Goal: Task Accomplishment & Management: Manage account settings

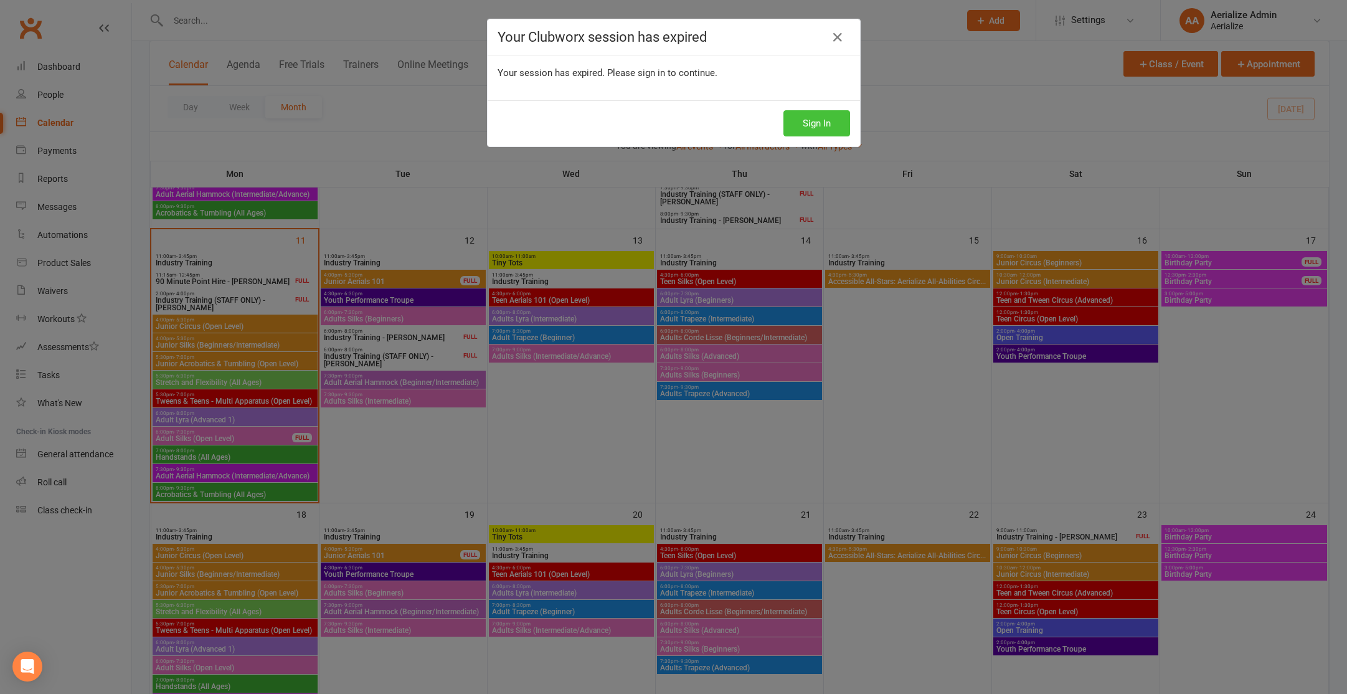
click at [806, 120] on button "Sign In" at bounding box center [816, 123] width 67 height 26
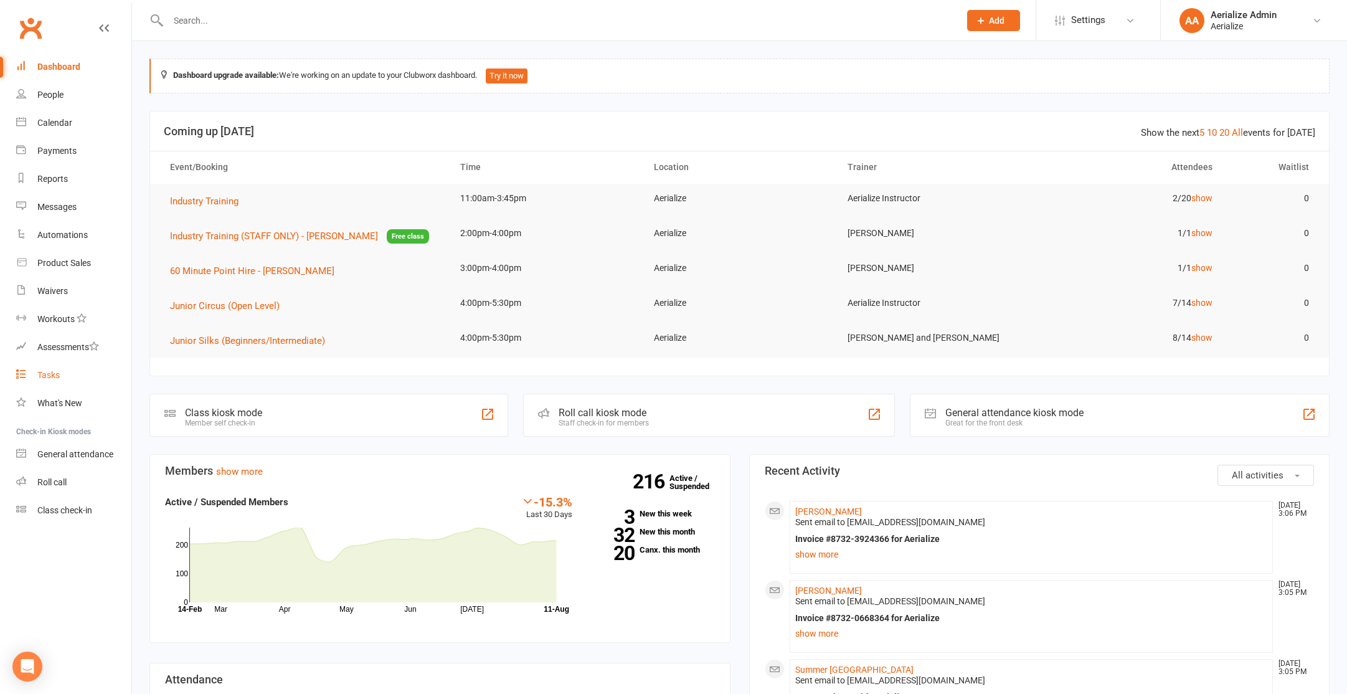
click at [50, 377] on div "Tasks" at bounding box center [48, 375] width 22 height 10
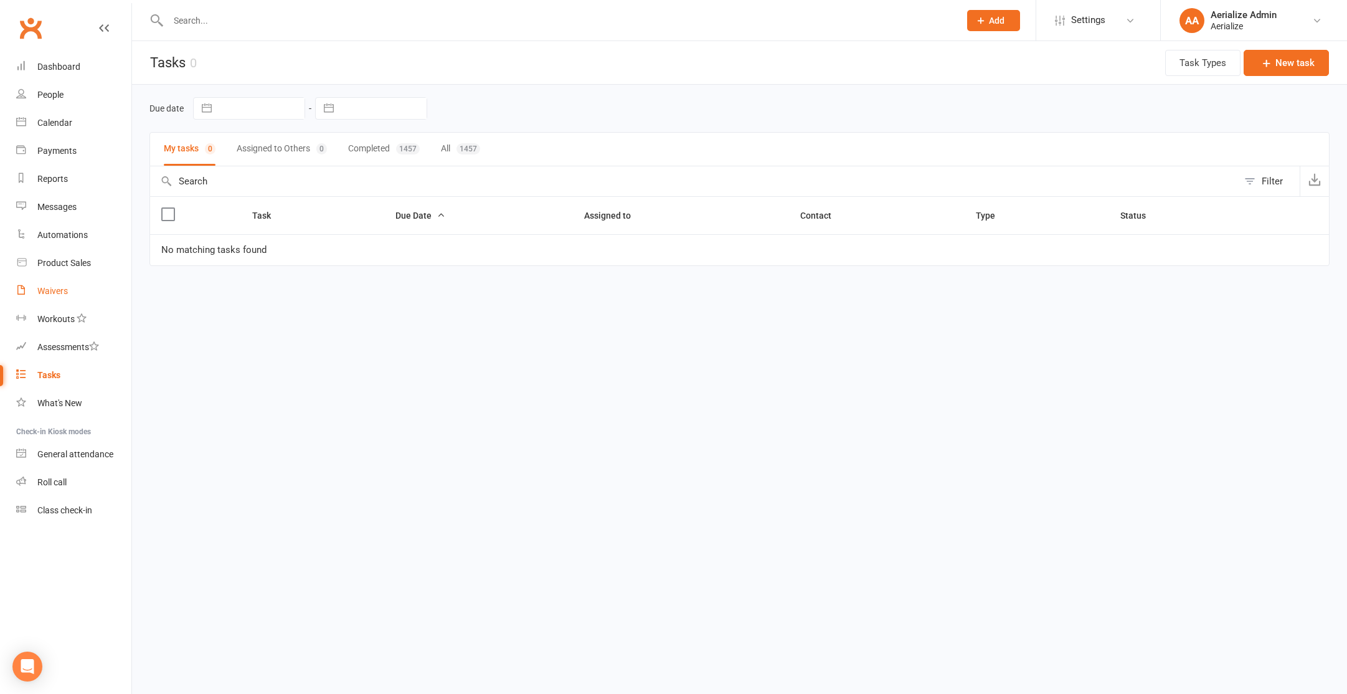
click at [62, 293] on div "Waivers" at bounding box center [52, 291] width 31 height 10
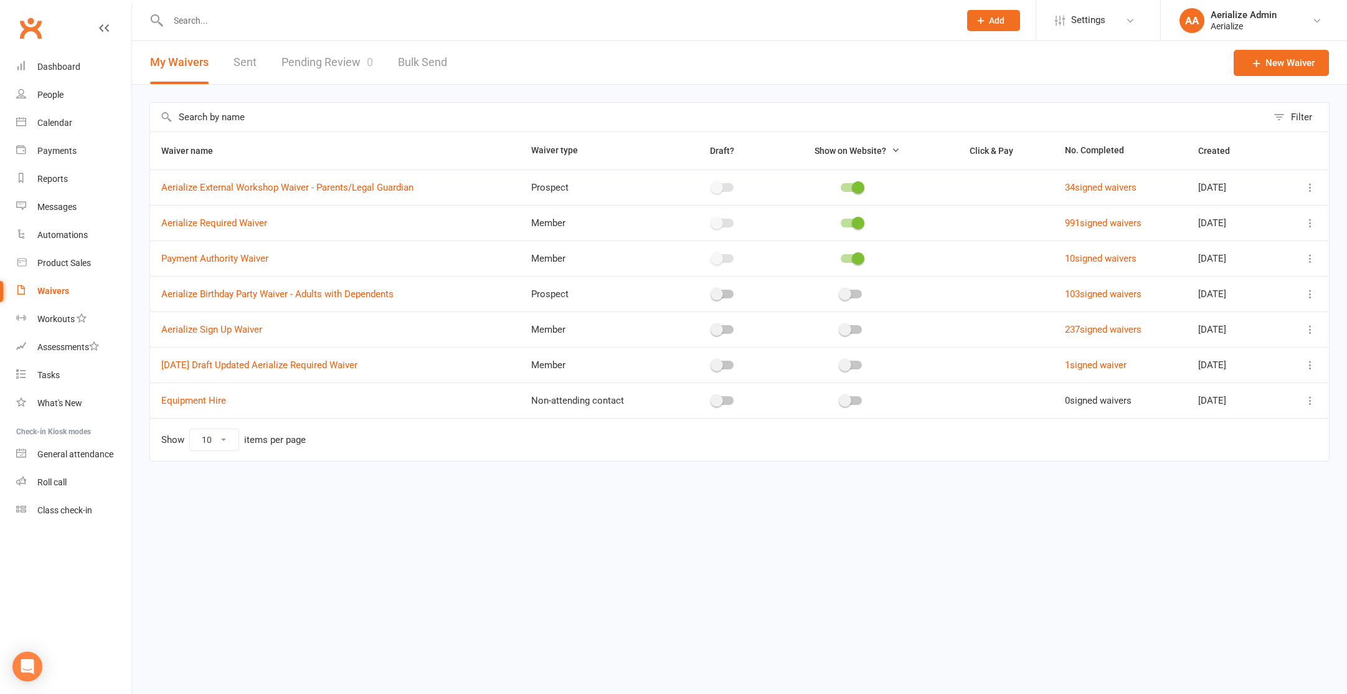
click at [346, 60] on link "Pending Review 0" at bounding box center [327, 62] width 92 height 43
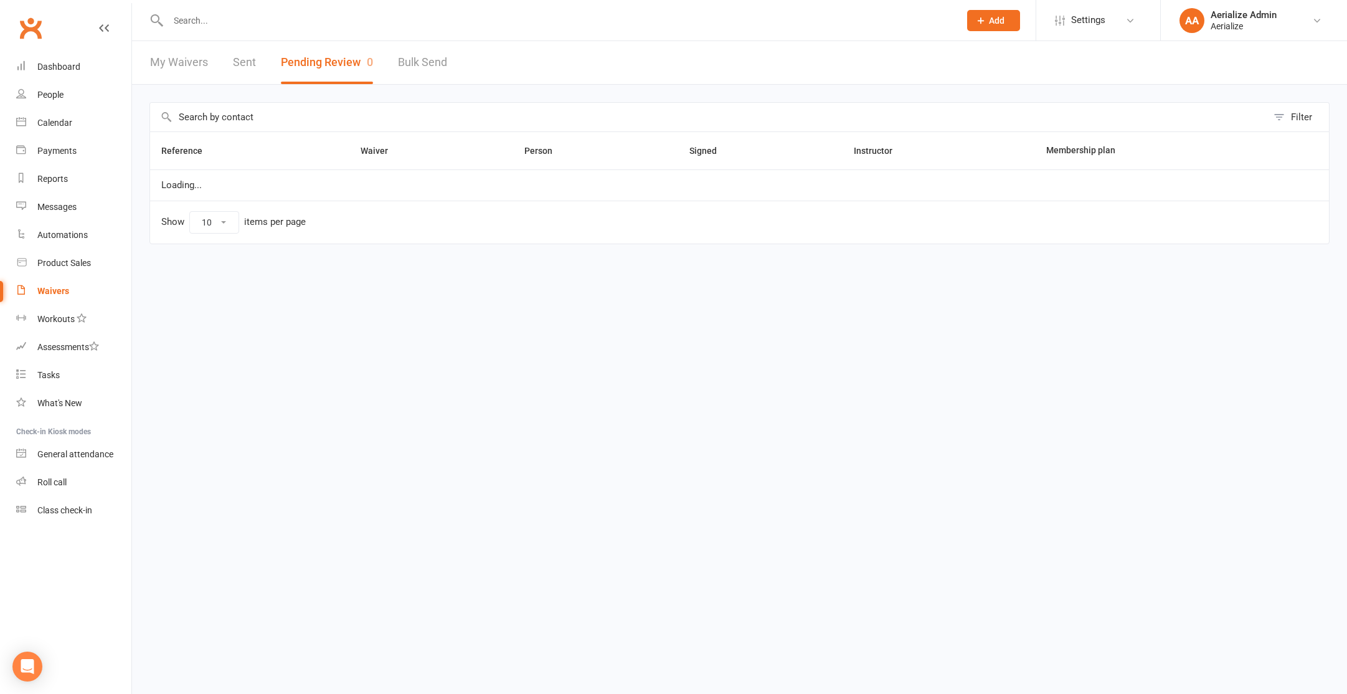
select select "100"
click at [380, 296] on html "Prospect Member Non-attending contact Class / event Appointment Task Membership…" at bounding box center [673, 148] width 1347 height 296
click at [54, 119] on div "Calendar" at bounding box center [54, 123] width 35 height 10
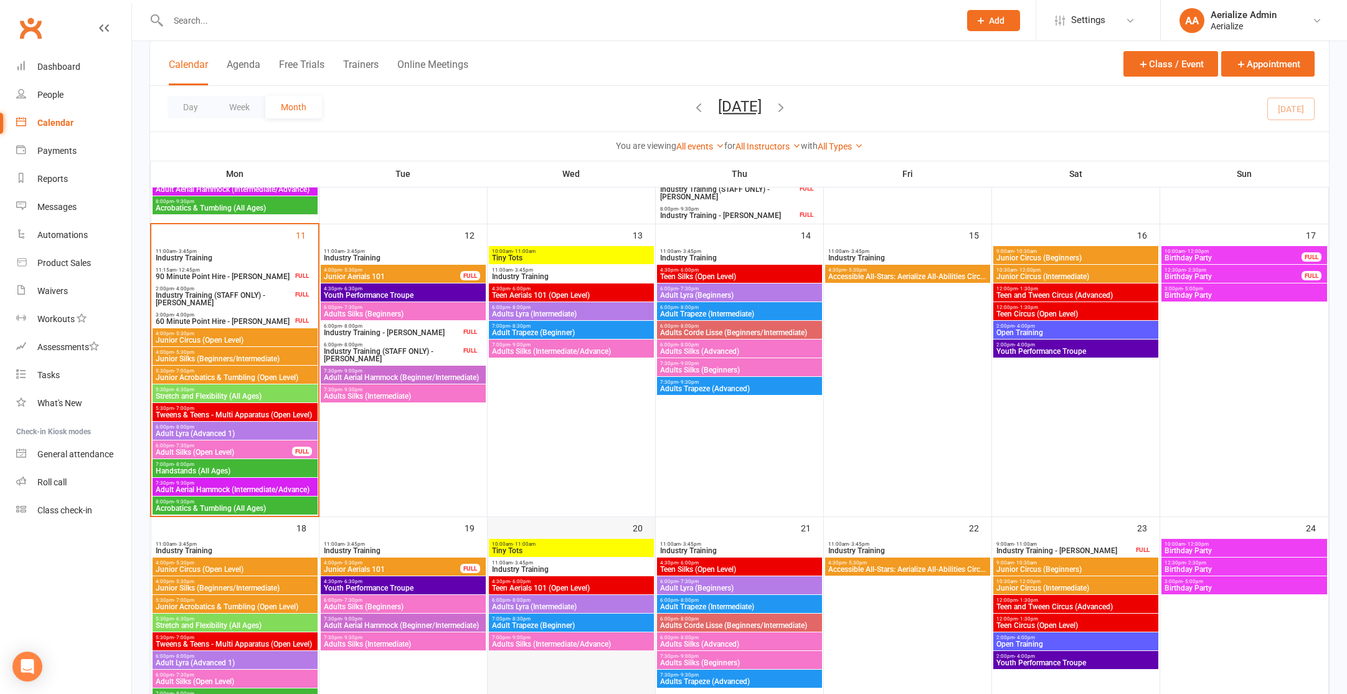
scroll to position [645, 0]
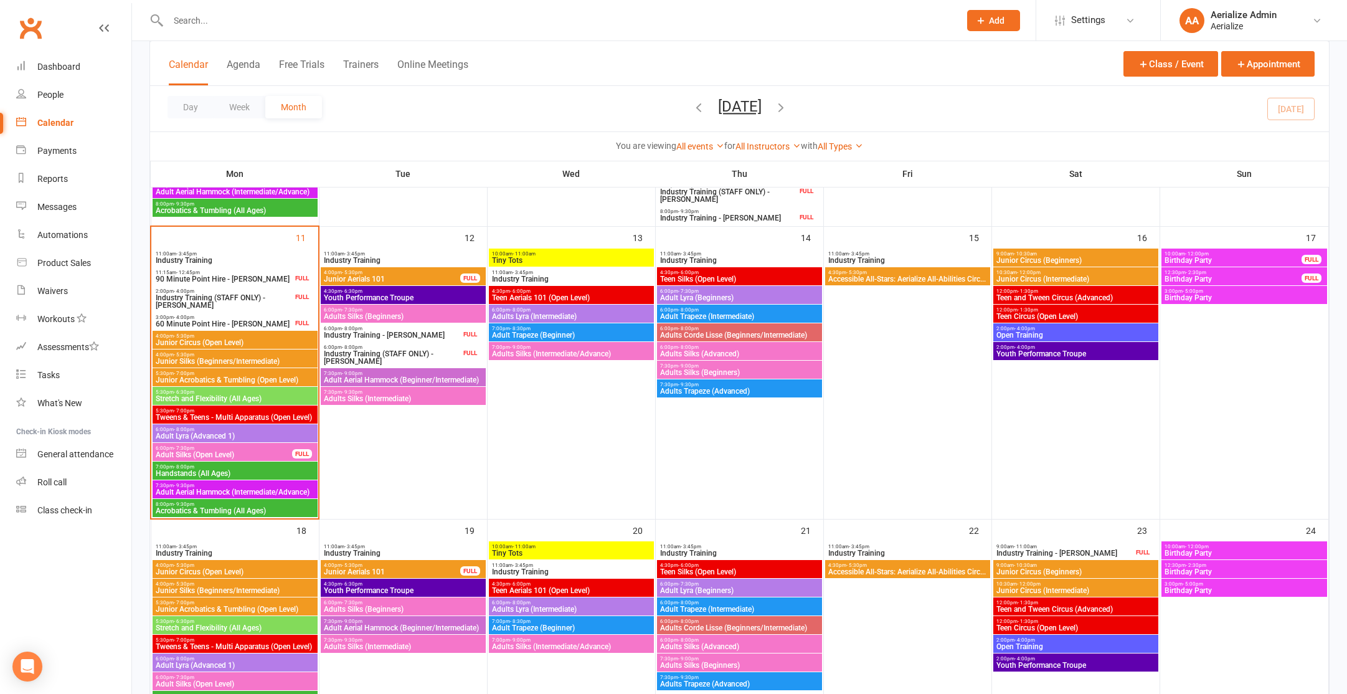
click at [575, 628] on span "Adult Trapeze (Beginner)" at bounding box center [571, 627] width 160 height 7
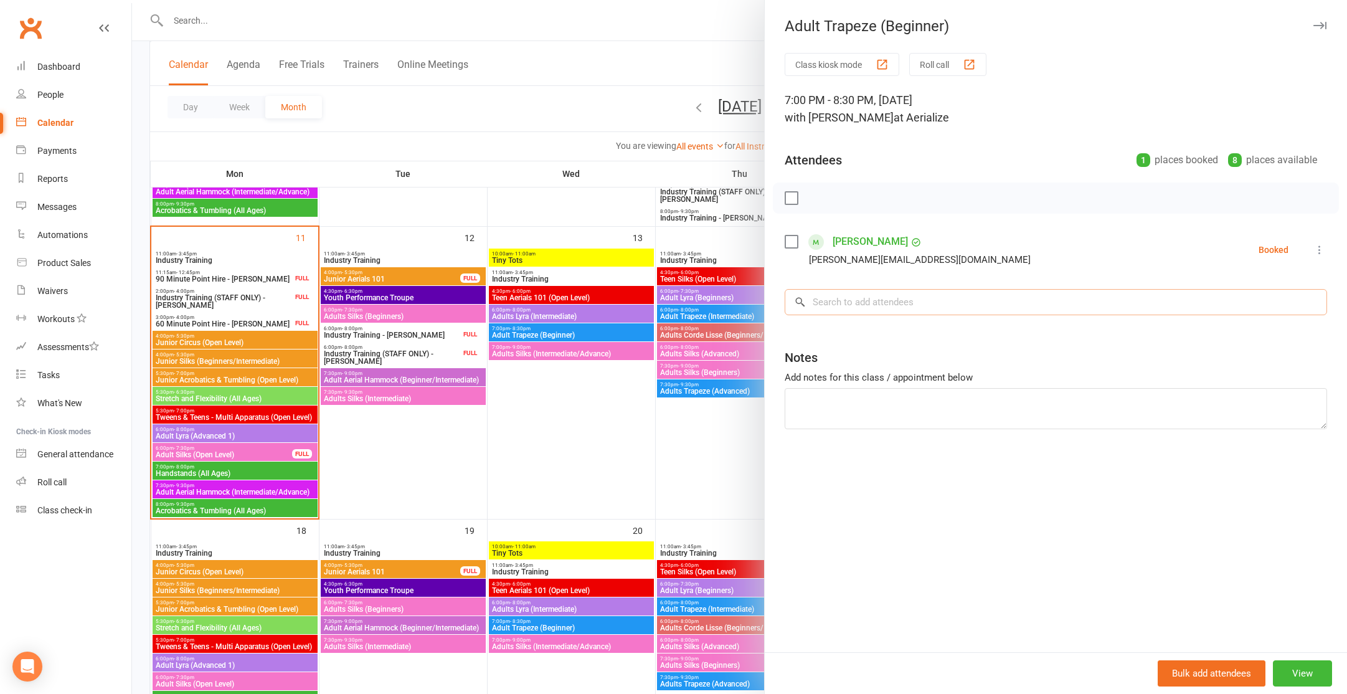
click at [838, 305] on input "search" at bounding box center [1056, 302] width 542 height 26
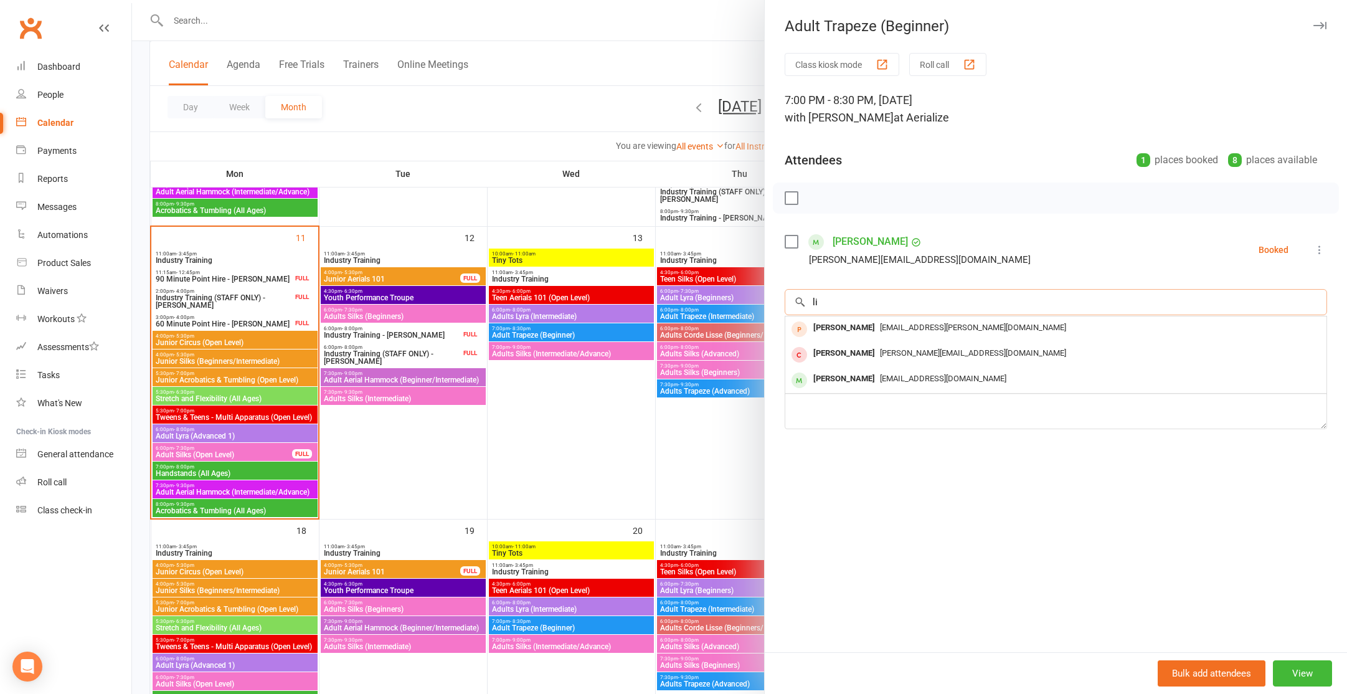
type input "li"
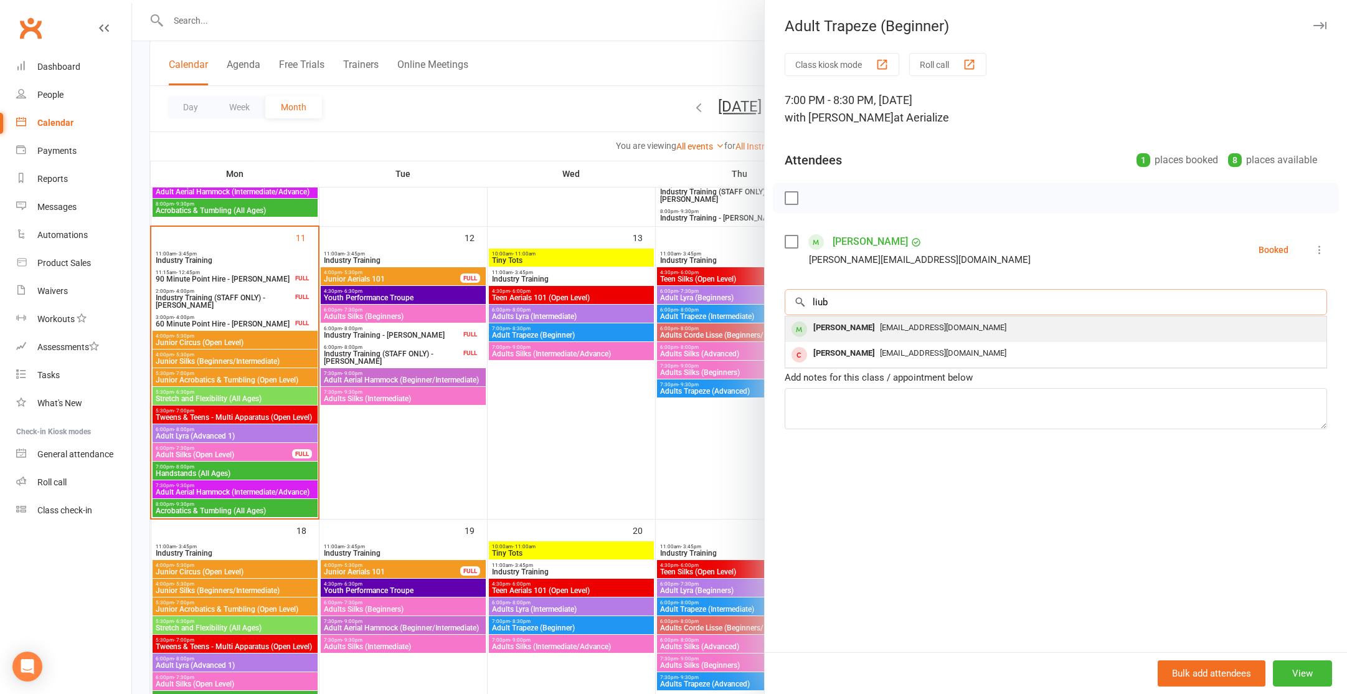
type input "liub"
click at [877, 330] on div "[PERSON_NAME]" at bounding box center [844, 328] width 72 height 18
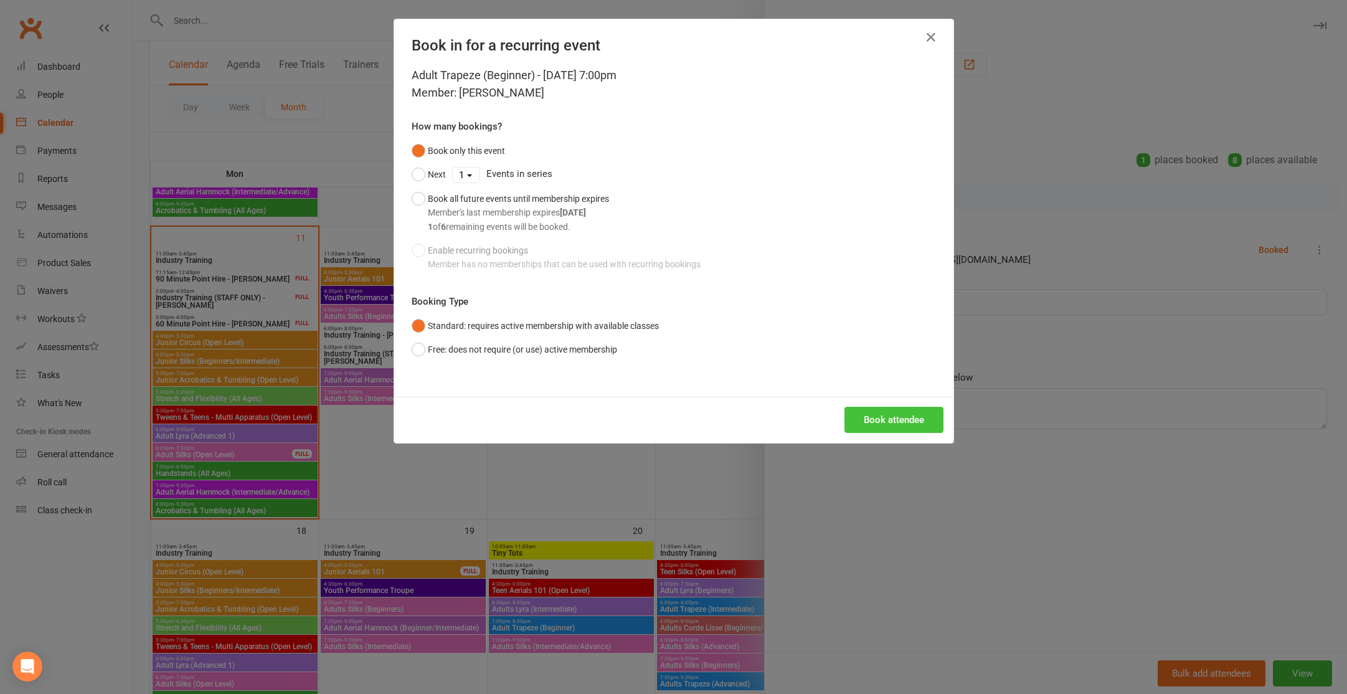
click at [891, 416] on button "Book attendee" at bounding box center [893, 420] width 99 height 26
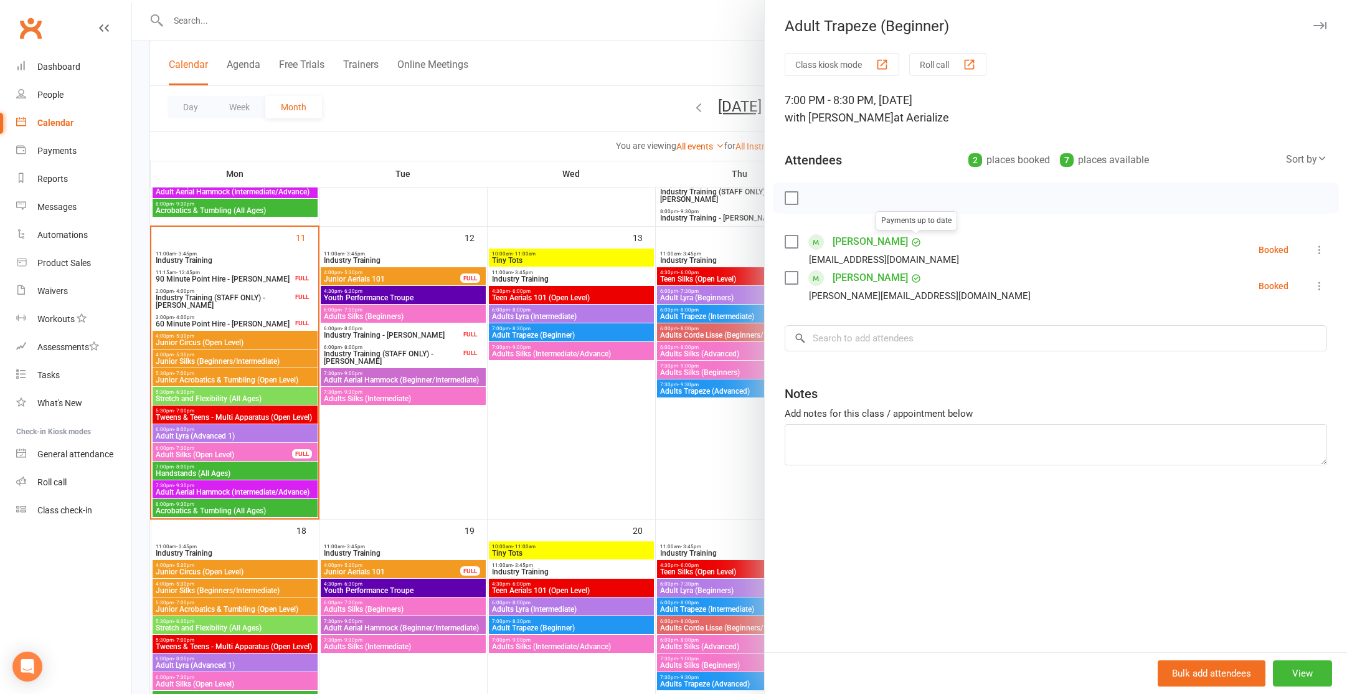
click at [865, 245] on link "[PERSON_NAME]" at bounding box center [870, 242] width 75 height 20
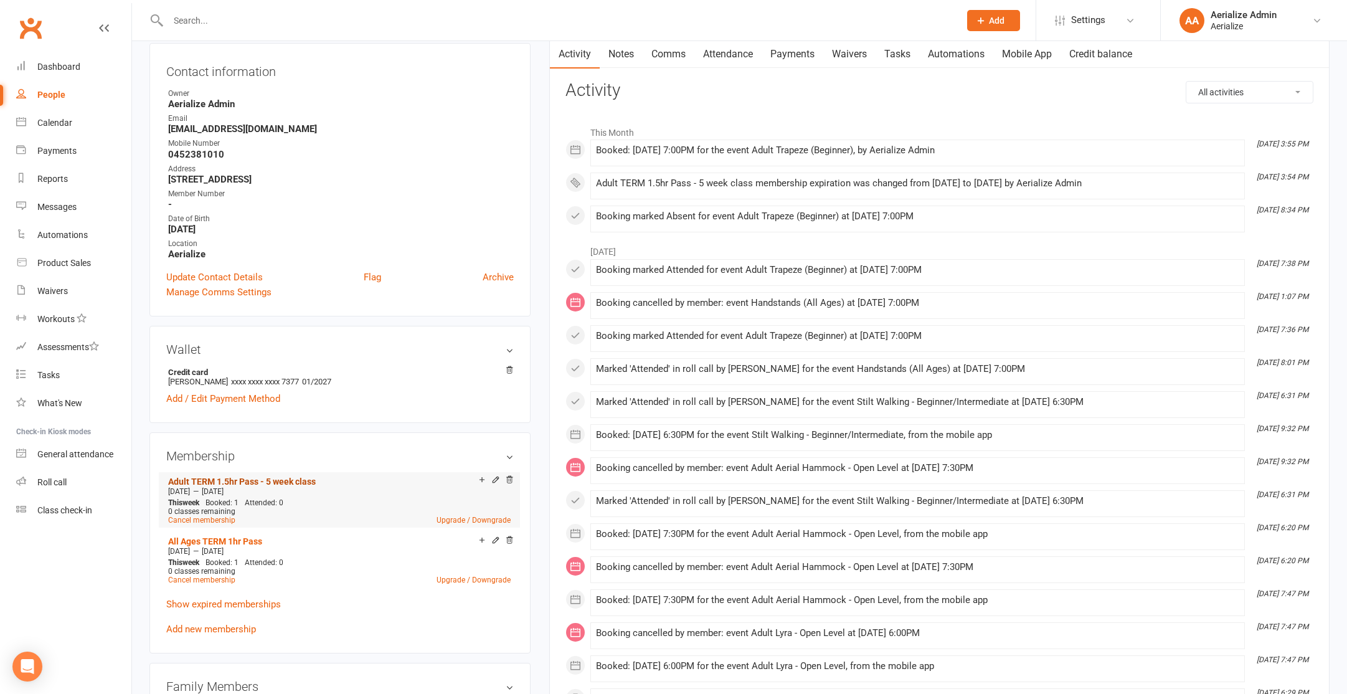
scroll to position [137, 0]
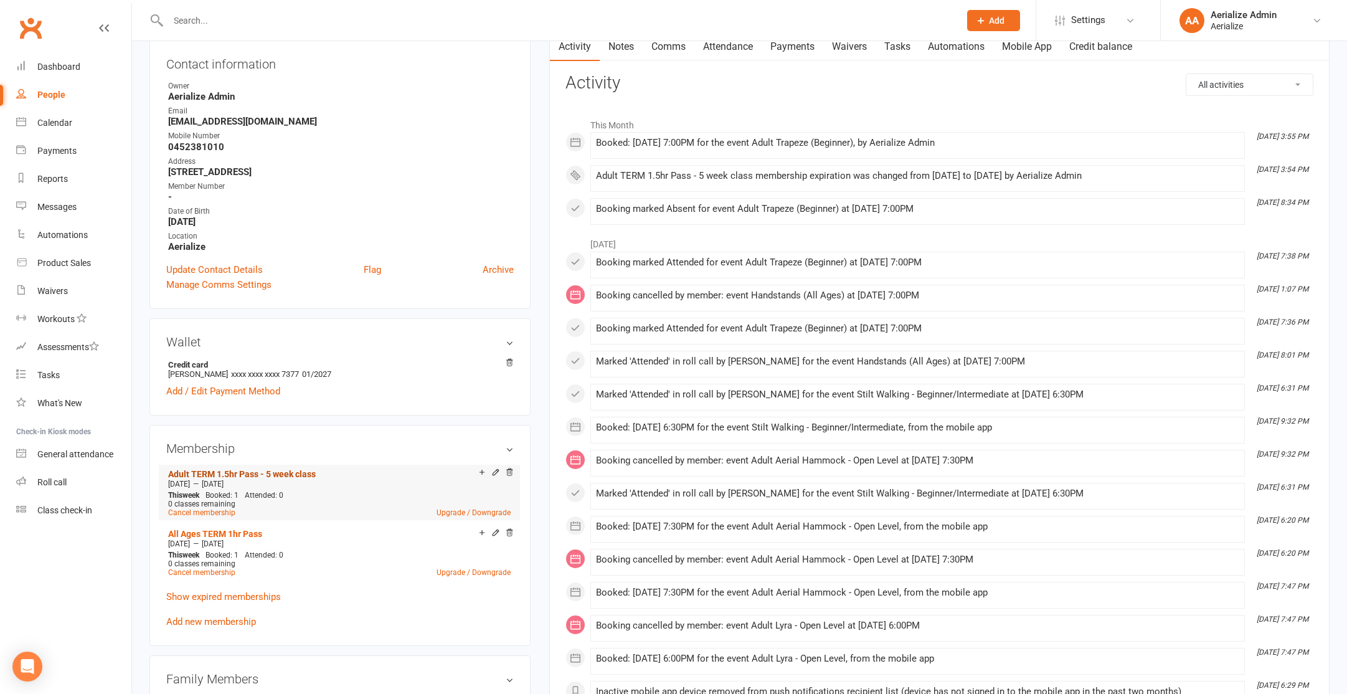
click at [282, 471] on link "Adult TERM 1.5hr Pass - 5 week class" at bounding box center [242, 474] width 148 height 10
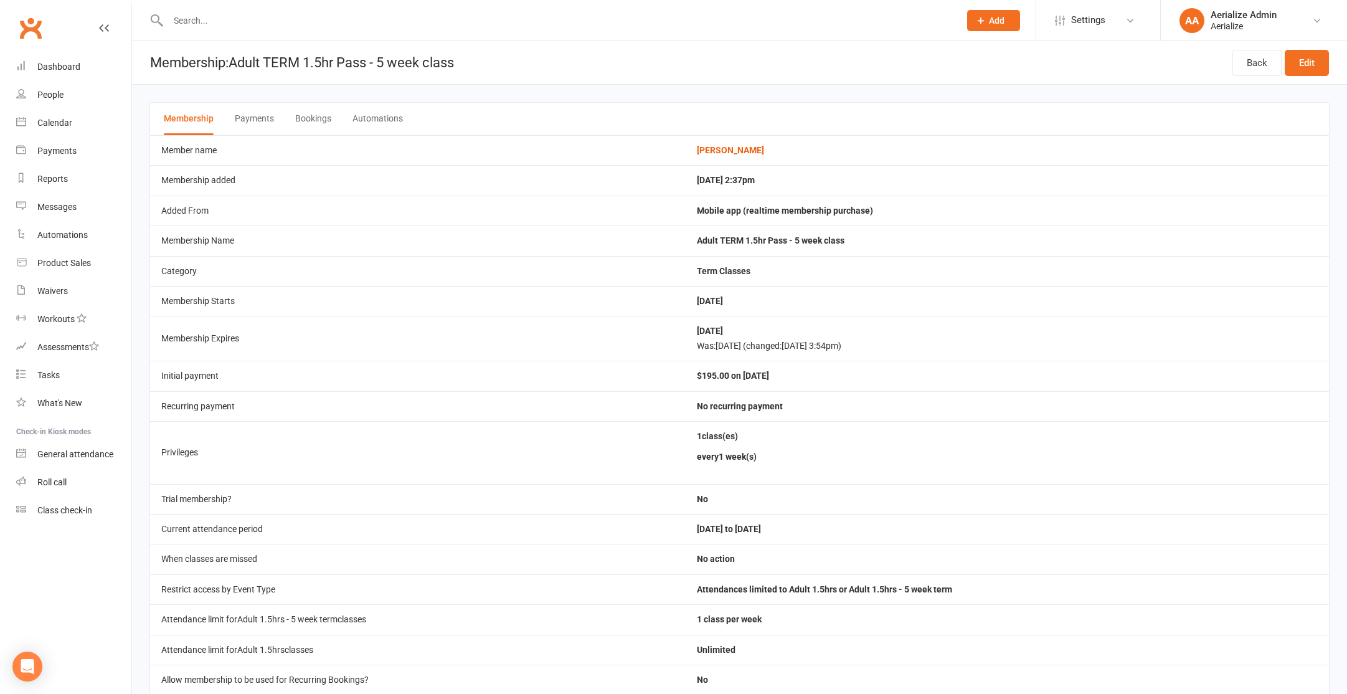
click at [209, 26] on input "text" at bounding box center [557, 20] width 786 height 17
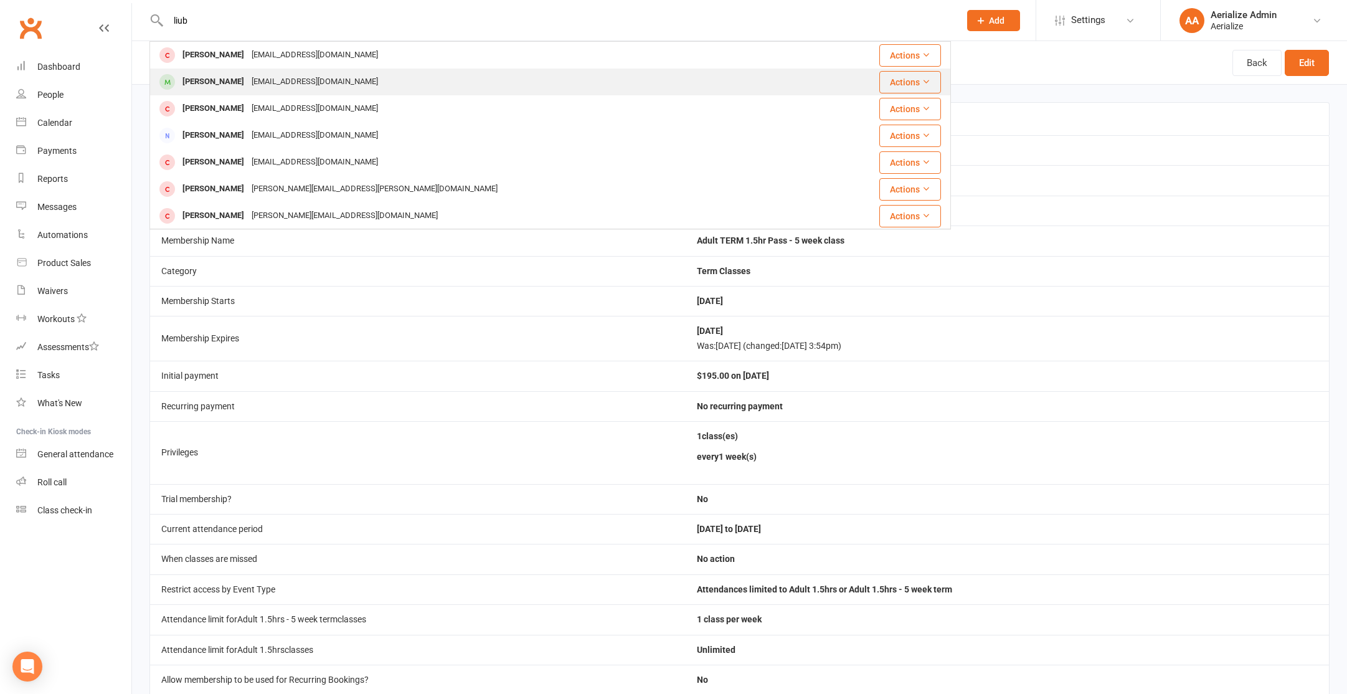
type input "liub"
click at [223, 80] on div "[PERSON_NAME]" at bounding box center [213, 82] width 69 height 18
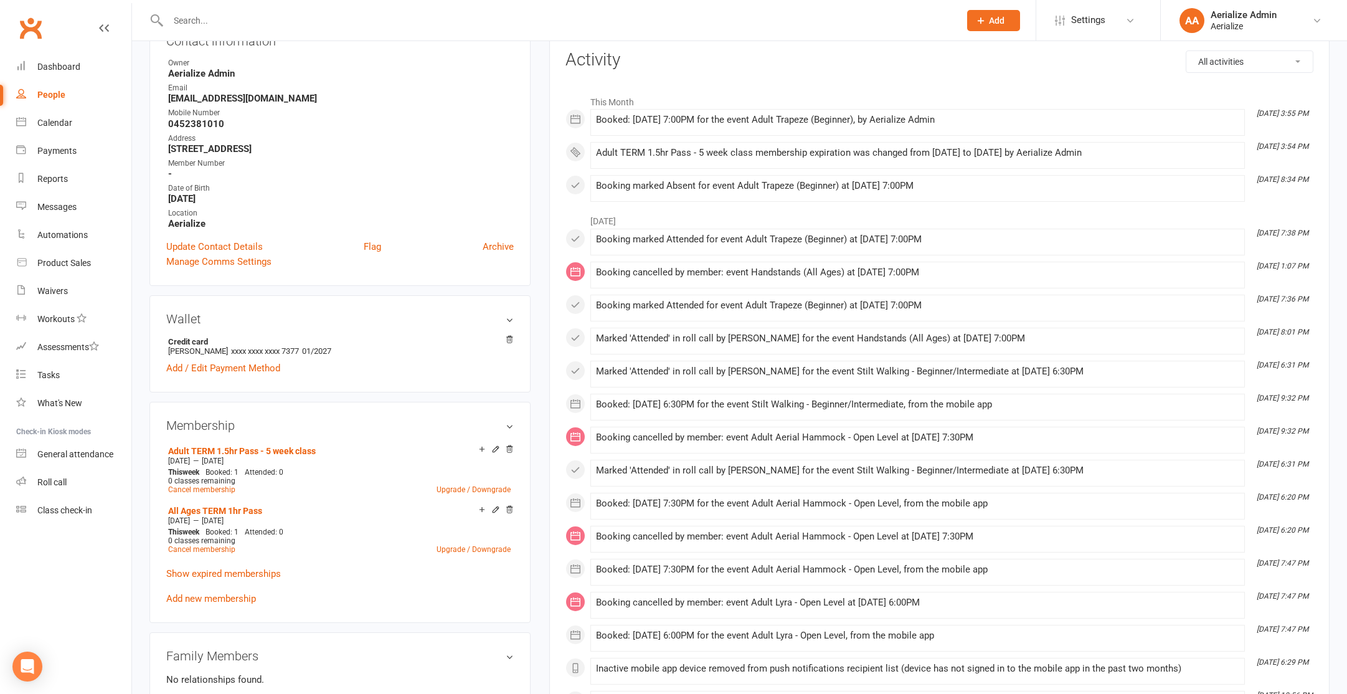
scroll to position [159, 0]
click at [53, 123] on div "Calendar" at bounding box center [54, 123] width 35 height 10
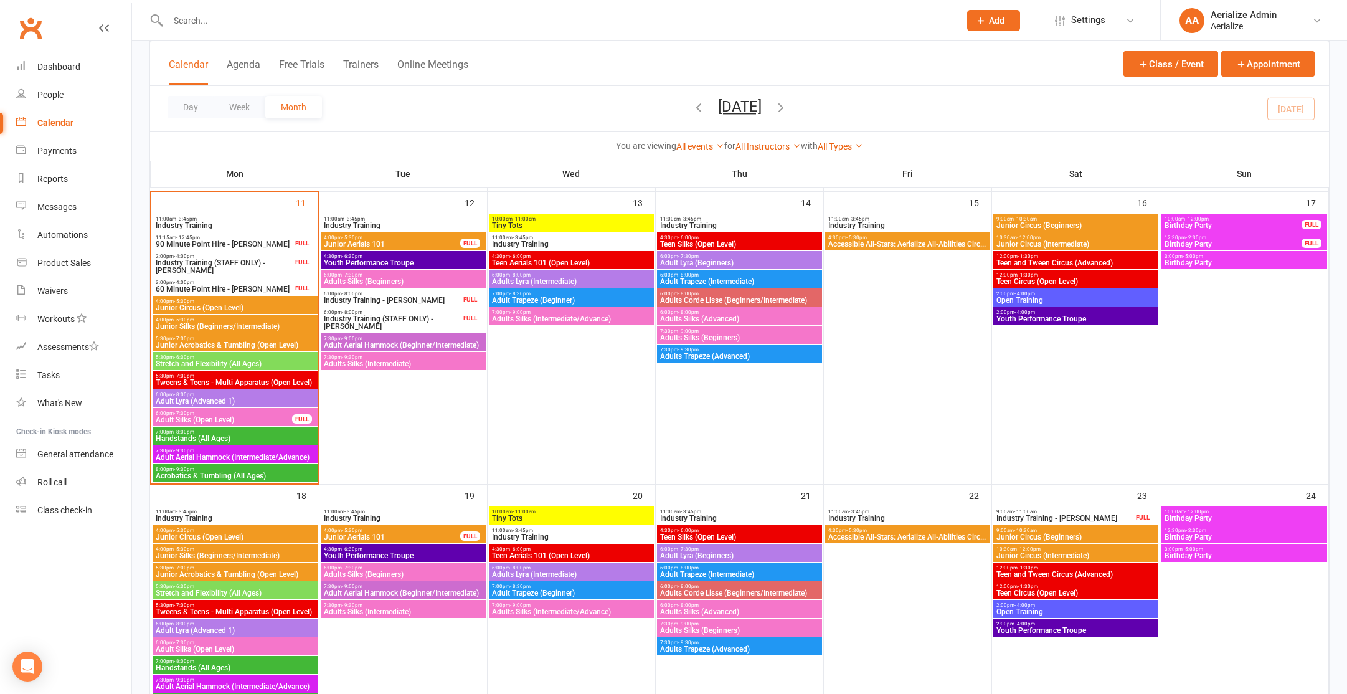
scroll to position [684, 0]
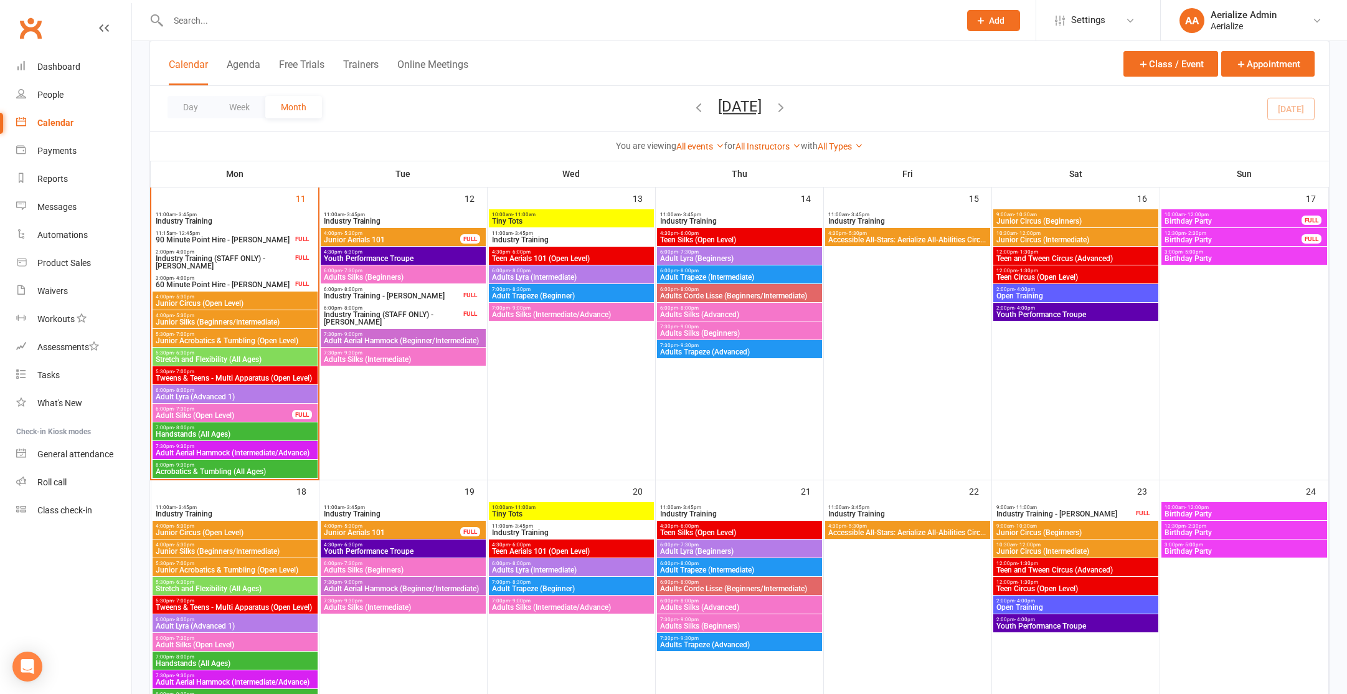
click at [108, 30] on icon at bounding box center [104, 28] width 10 height 10
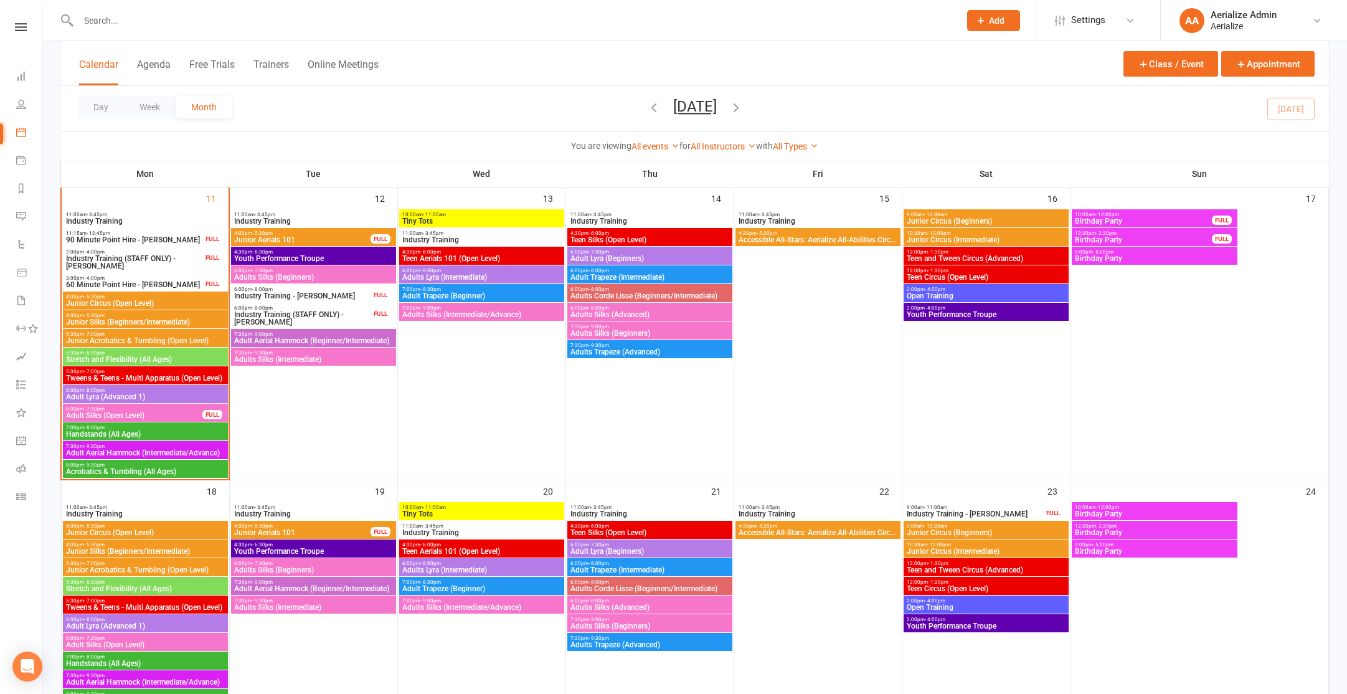
click at [211, 23] on input "text" at bounding box center [513, 20] width 876 height 17
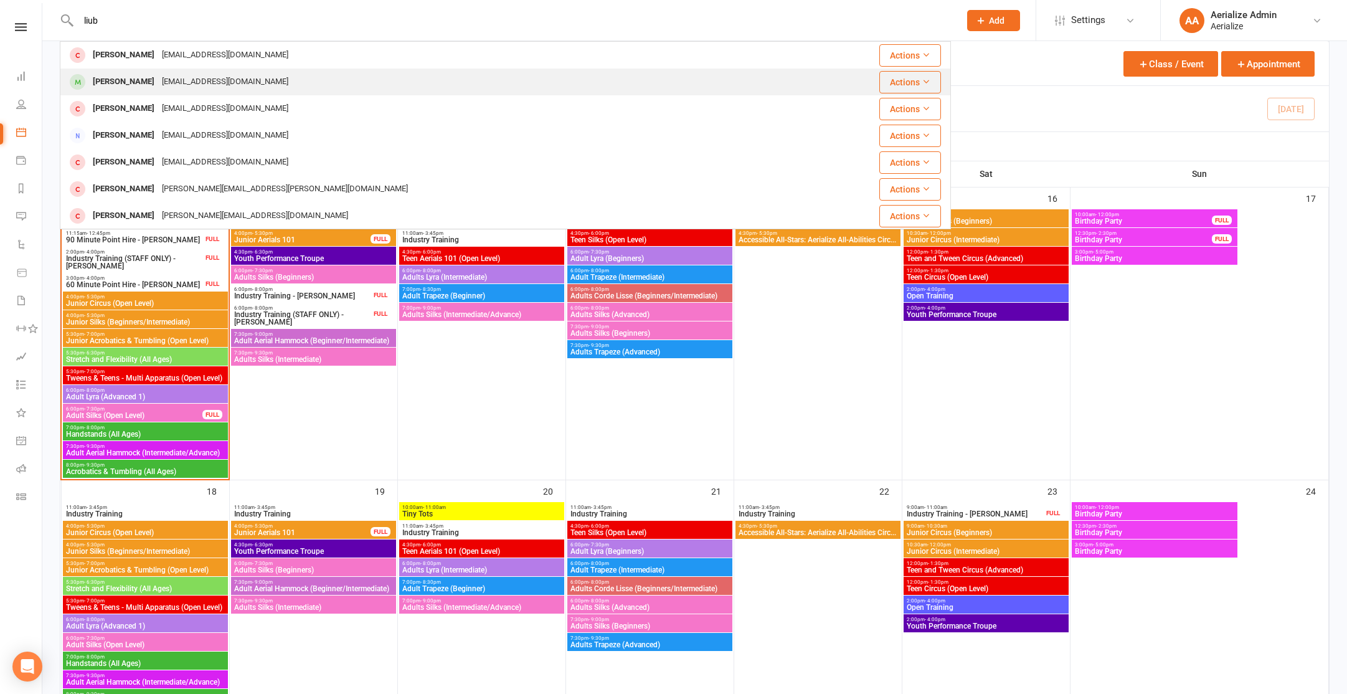
type input "liub"
click at [176, 85] on div "[EMAIL_ADDRESS][DOMAIN_NAME]" at bounding box center [225, 82] width 134 height 18
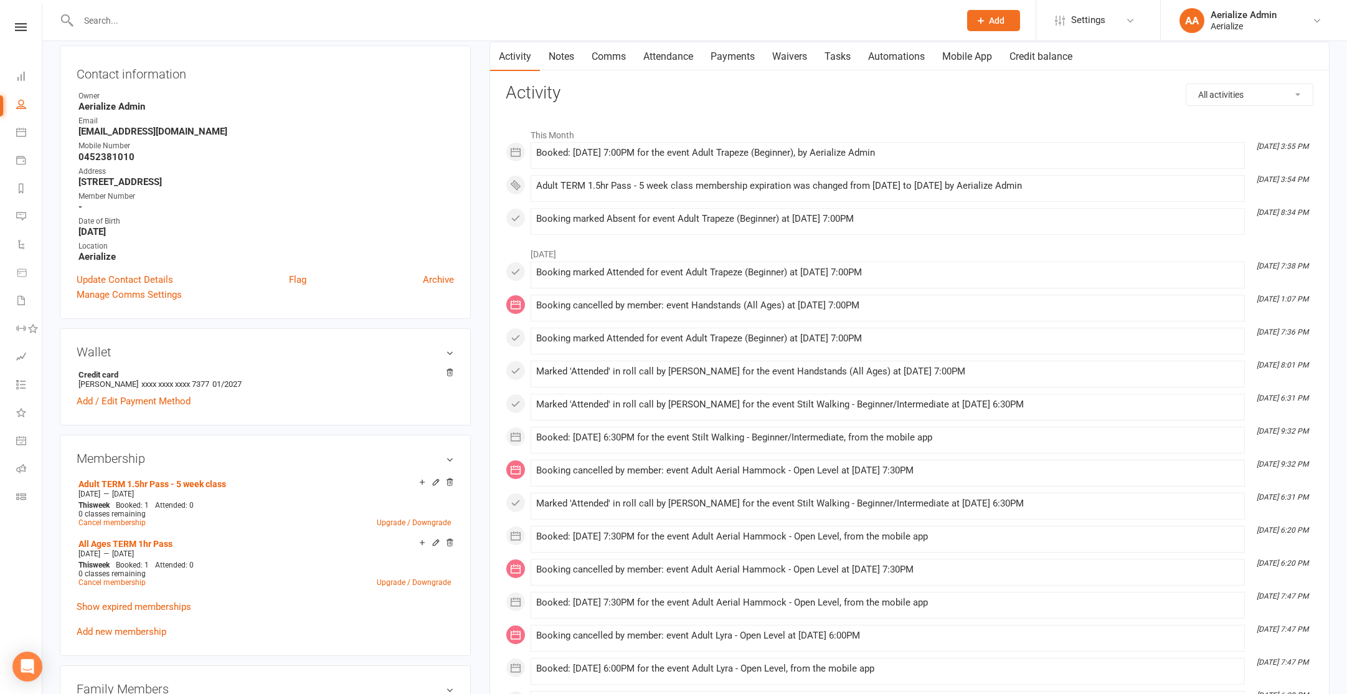
scroll to position [144, 0]
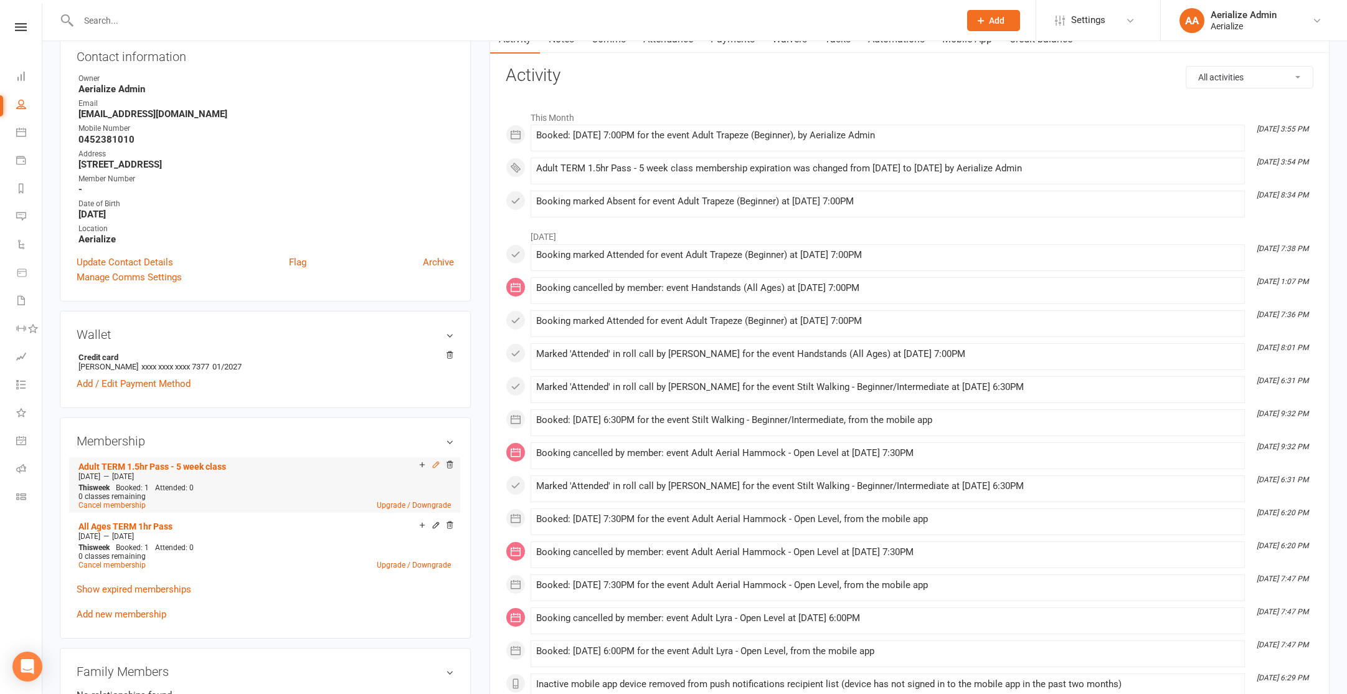
click at [433, 463] on icon at bounding box center [436, 464] width 9 height 9
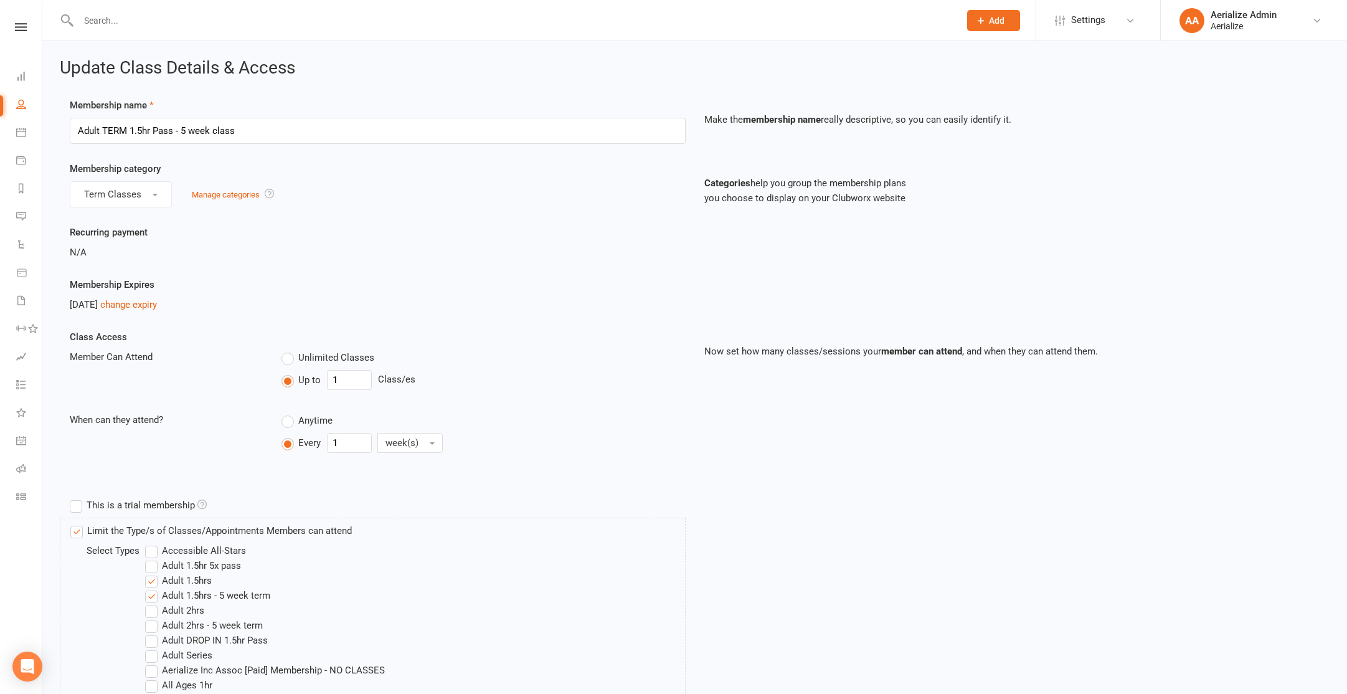
click at [21, 30] on icon at bounding box center [21, 27] width 12 height 8
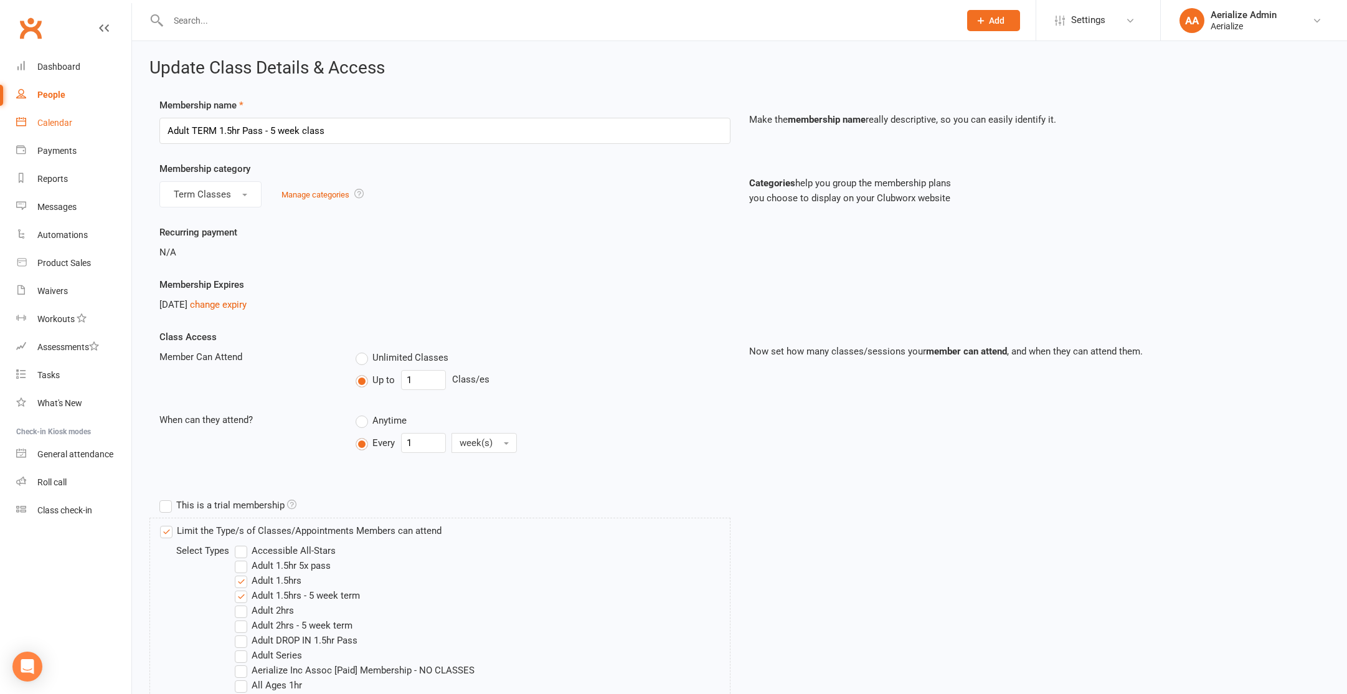
click at [68, 121] on div "Calendar" at bounding box center [54, 123] width 35 height 10
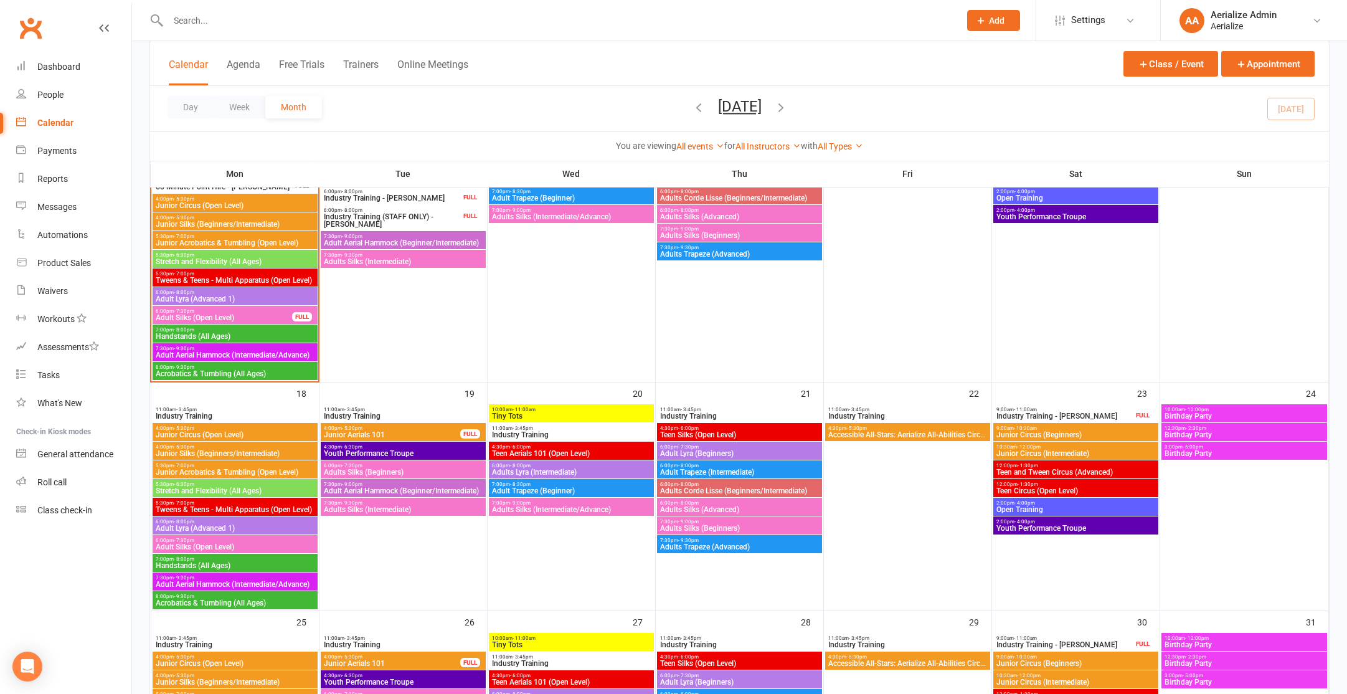
scroll to position [780, 0]
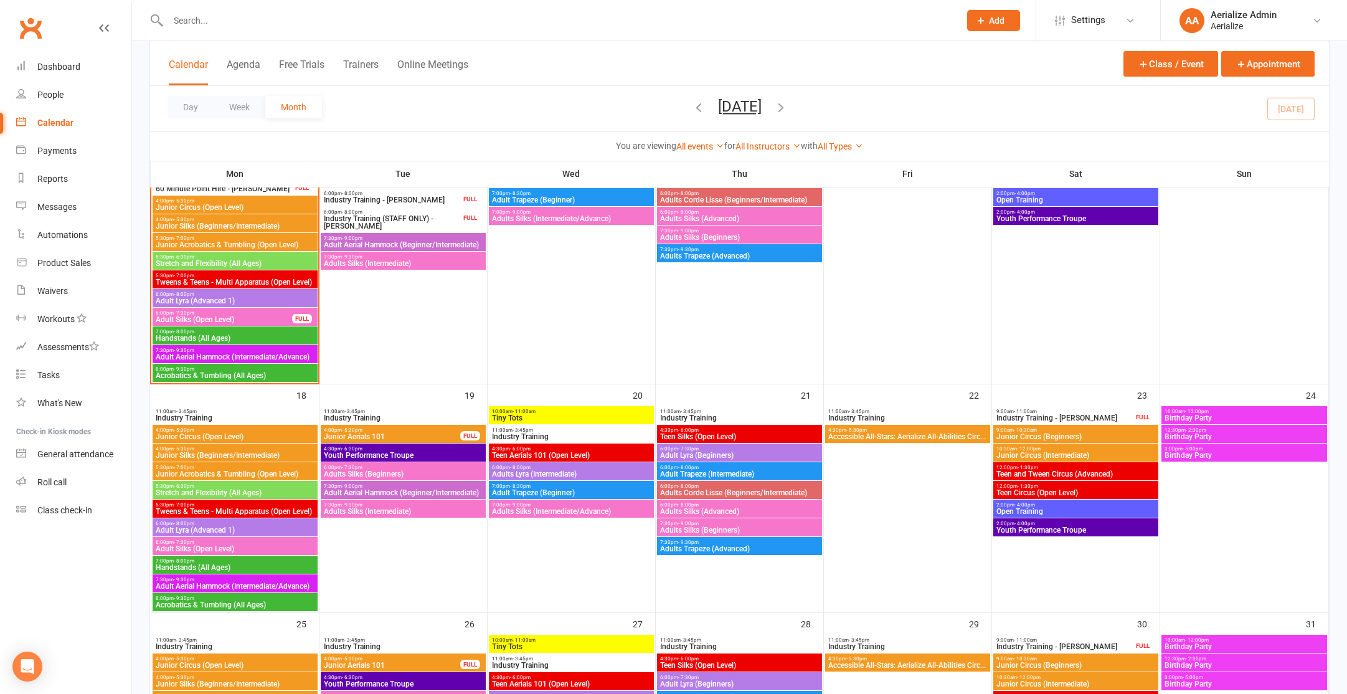
click at [534, 490] on span "Adult Trapeze (Beginner)" at bounding box center [571, 492] width 160 height 7
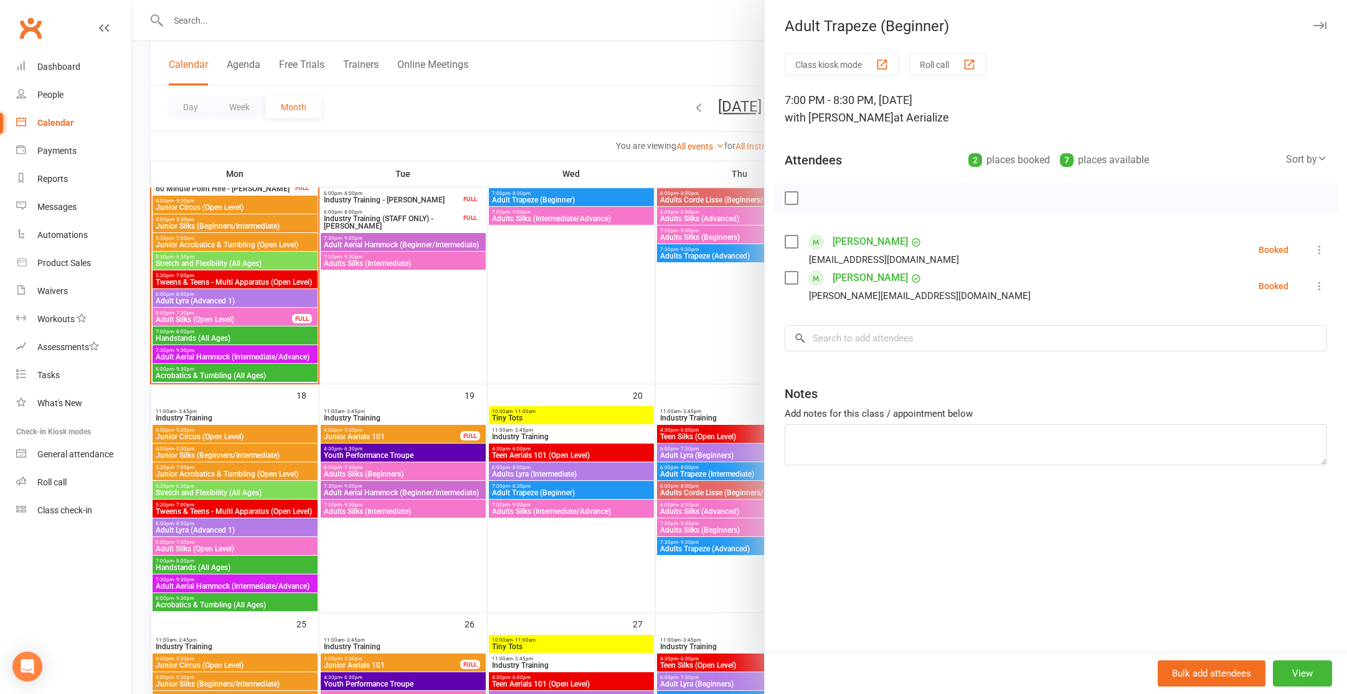
click at [1318, 247] on icon at bounding box center [1319, 249] width 12 height 12
click at [1250, 306] on link "Remove" at bounding box center [1254, 298] width 146 height 25
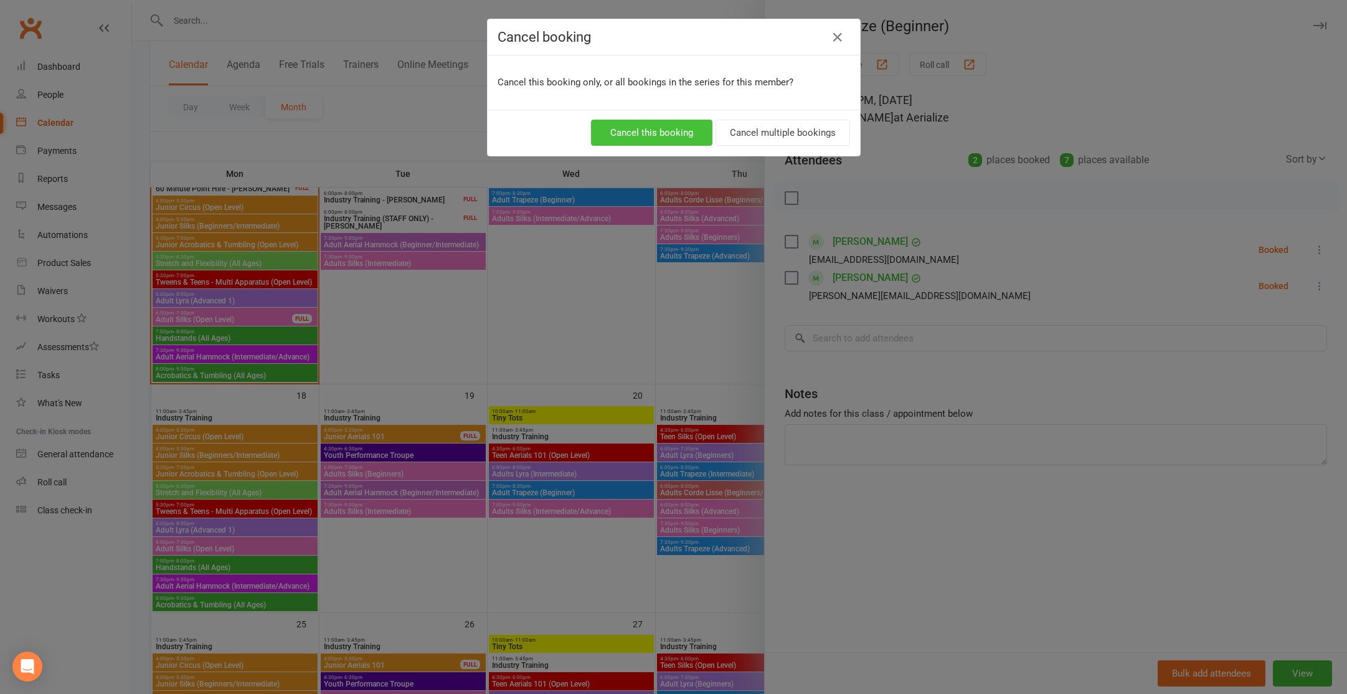
click at [663, 128] on button "Cancel this booking" at bounding box center [651, 133] width 121 height 26
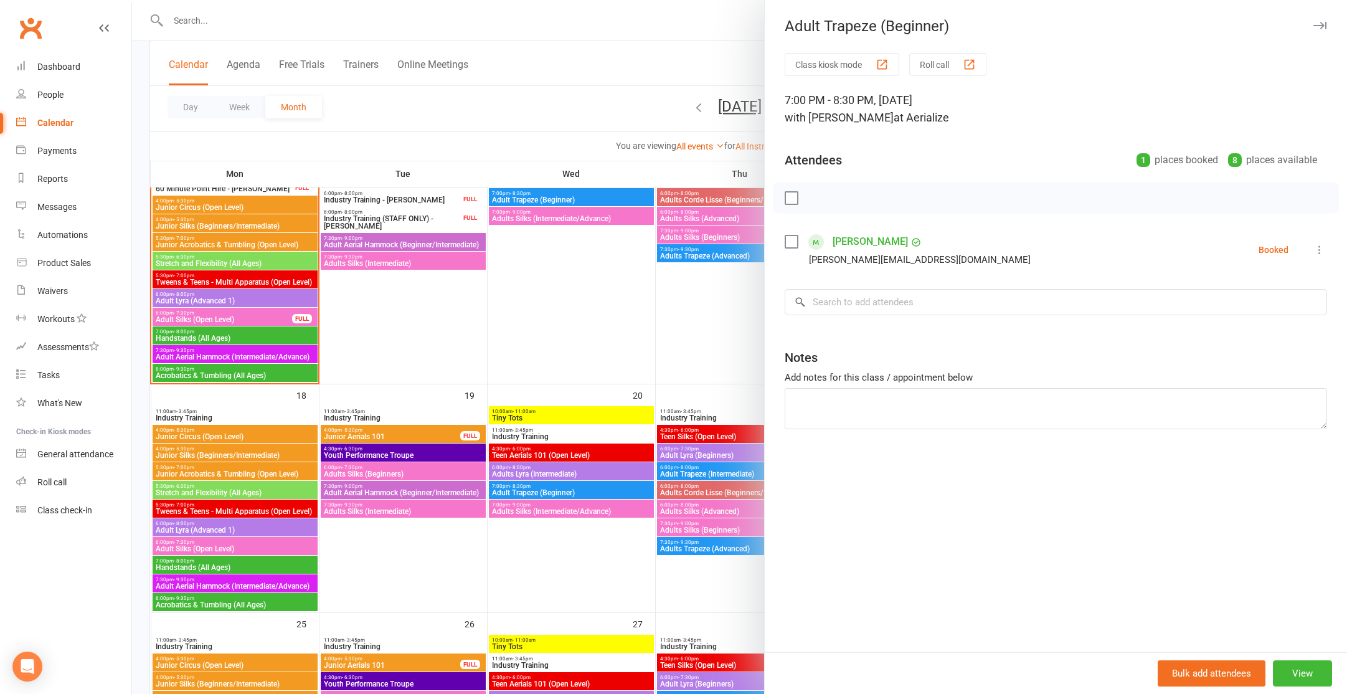
click at [194, 16] on div at bounding box center [739, 347] width 1215 height 694
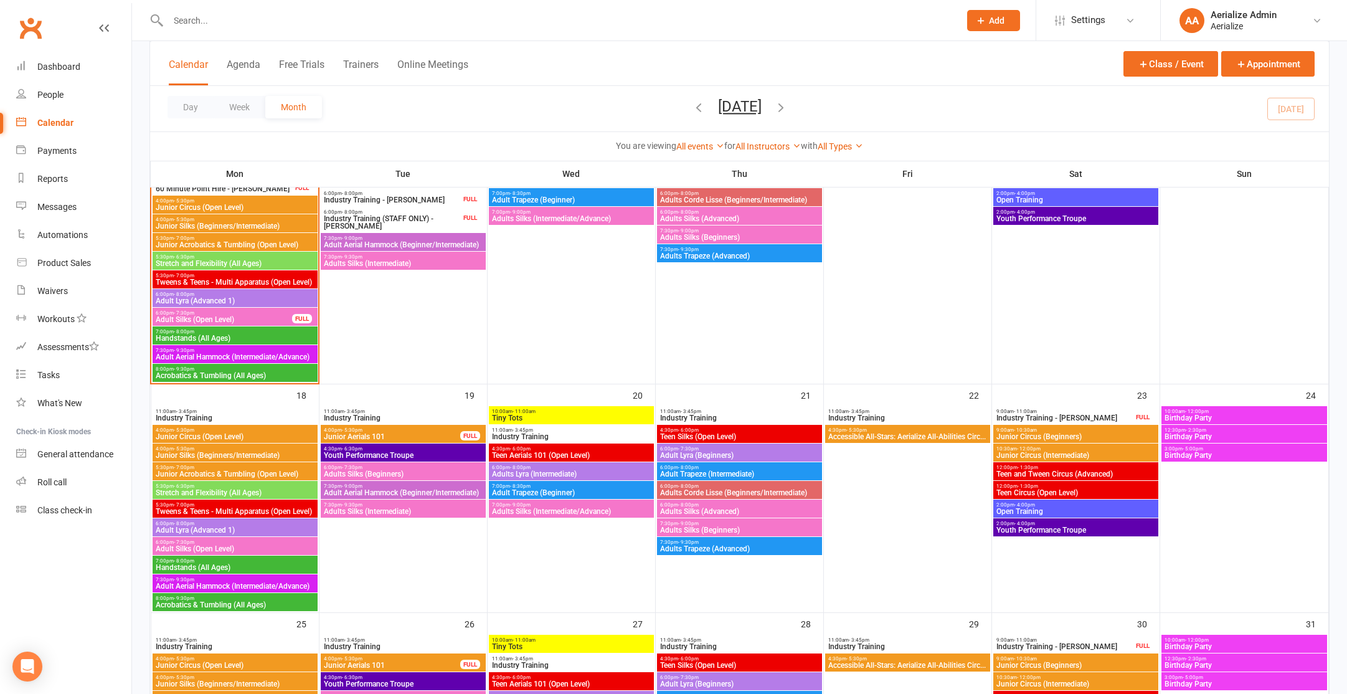
click at [175, 22] on input "text" at bounding box center [557, 20] width 786 height 17
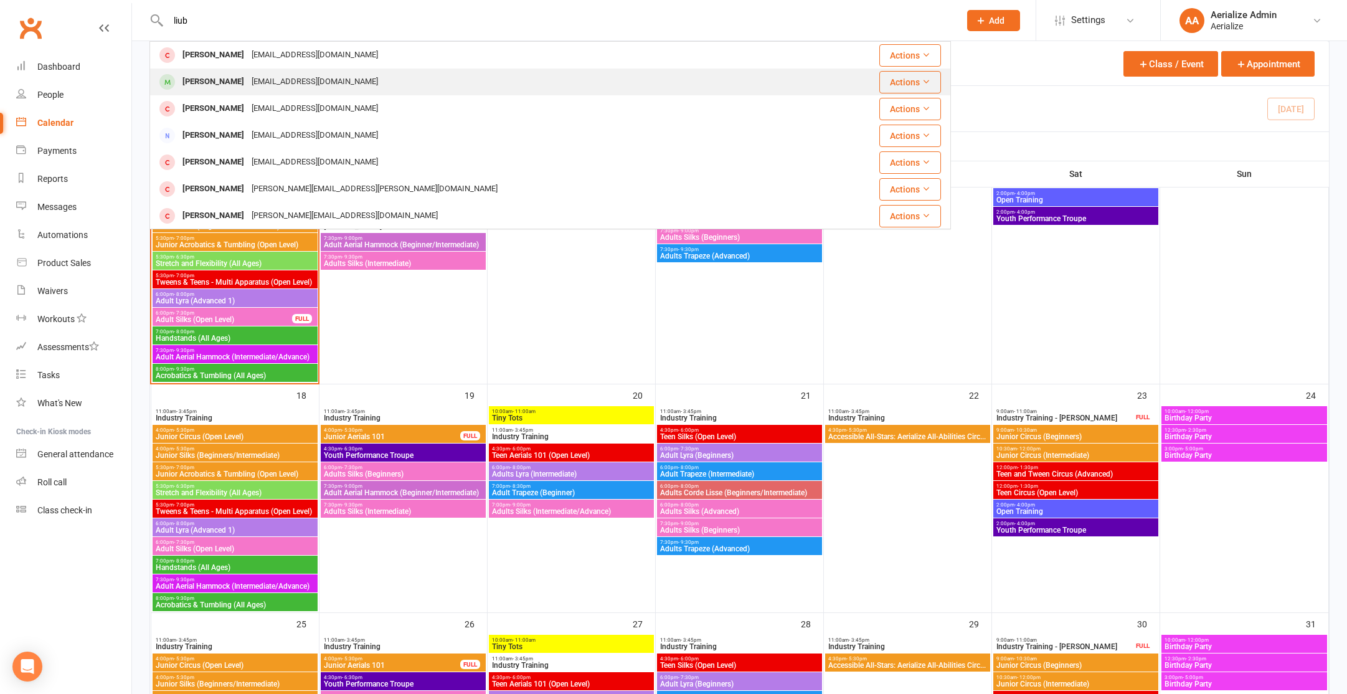
type input "liub"
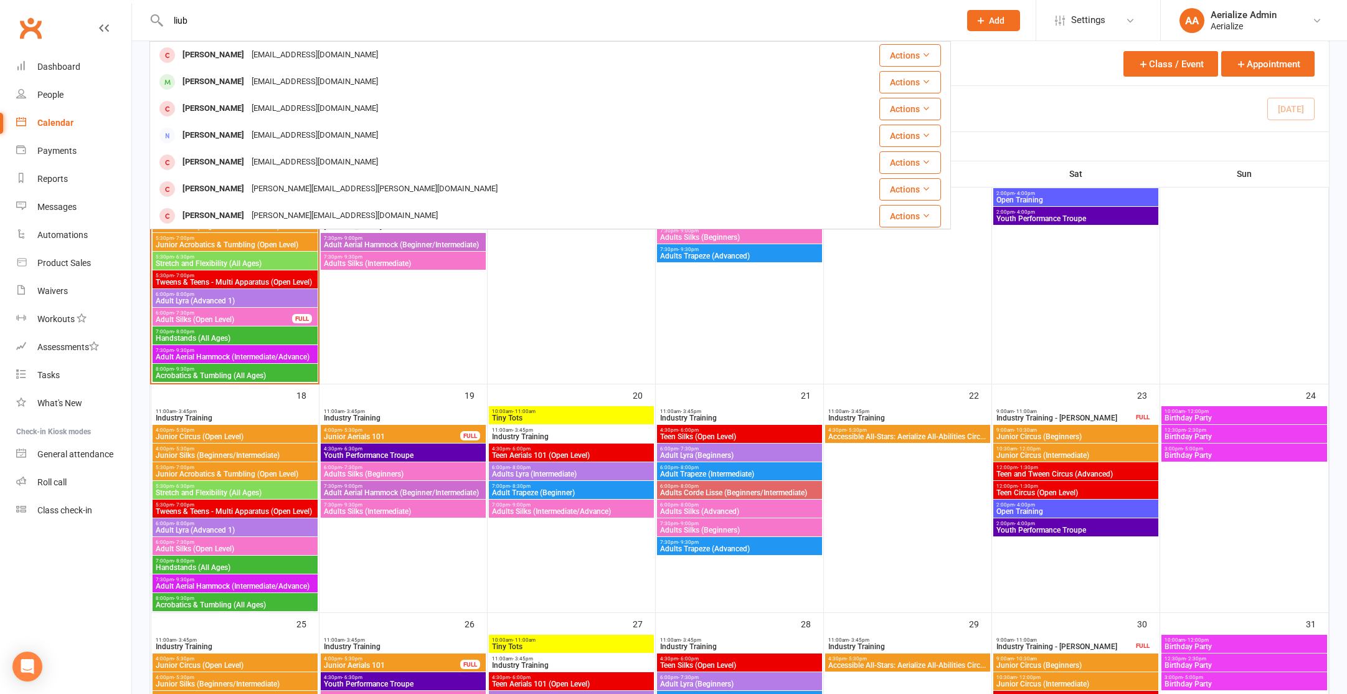
click at [207, 87] on div "[PERSON_NAME]" at bounding box center [213, 82] width 69 height 18
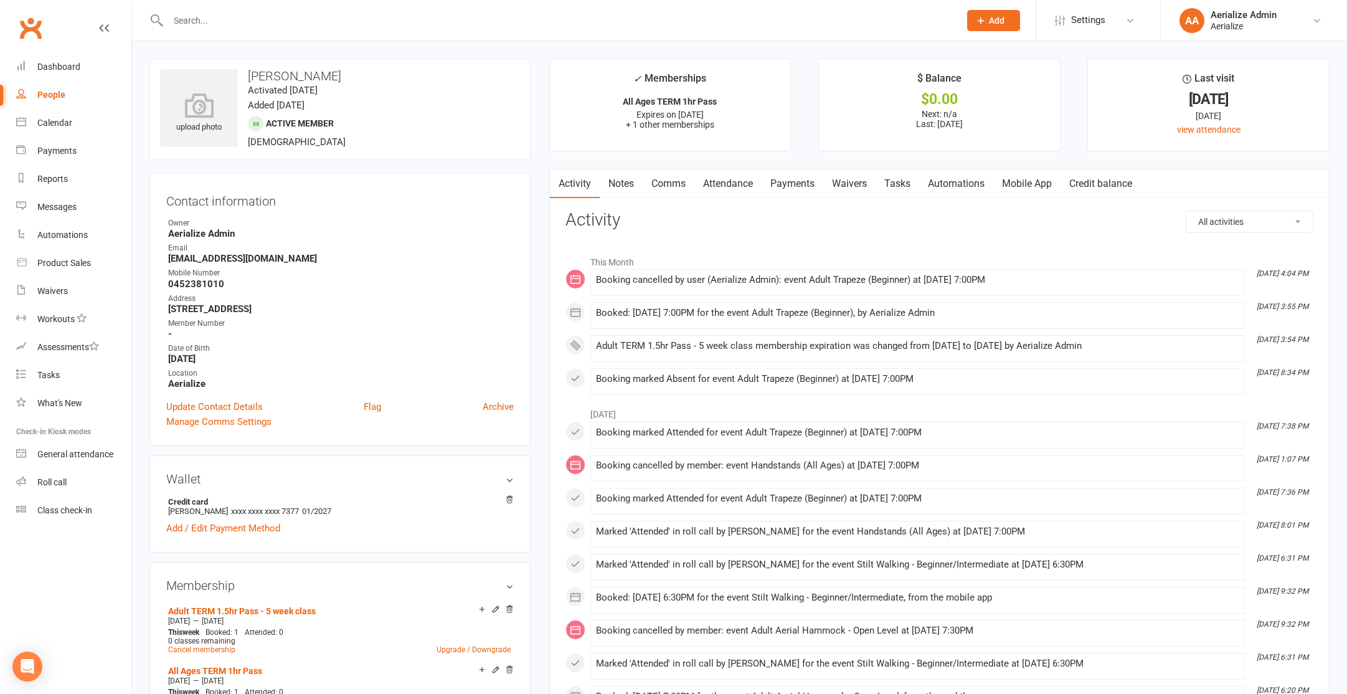
scroll to position [4, 0]
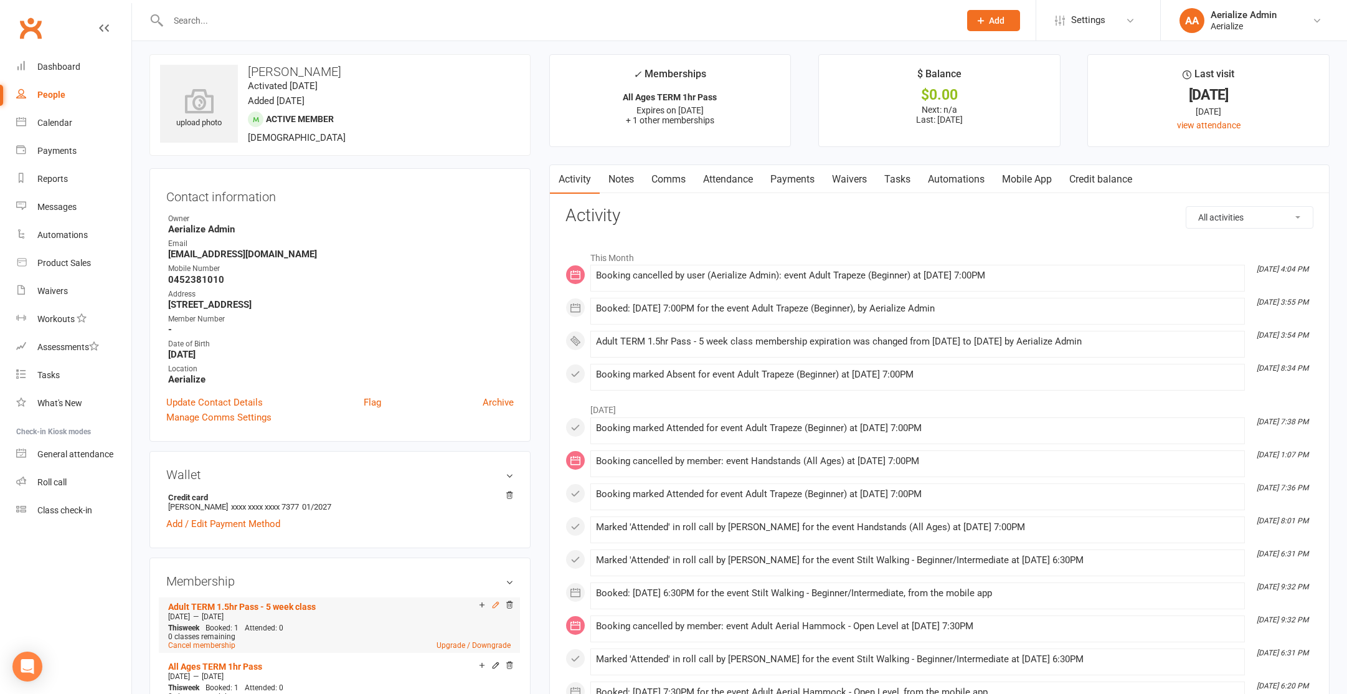
click at [493, 602] on icon at bounding box center [495, 604] width 9 height 9
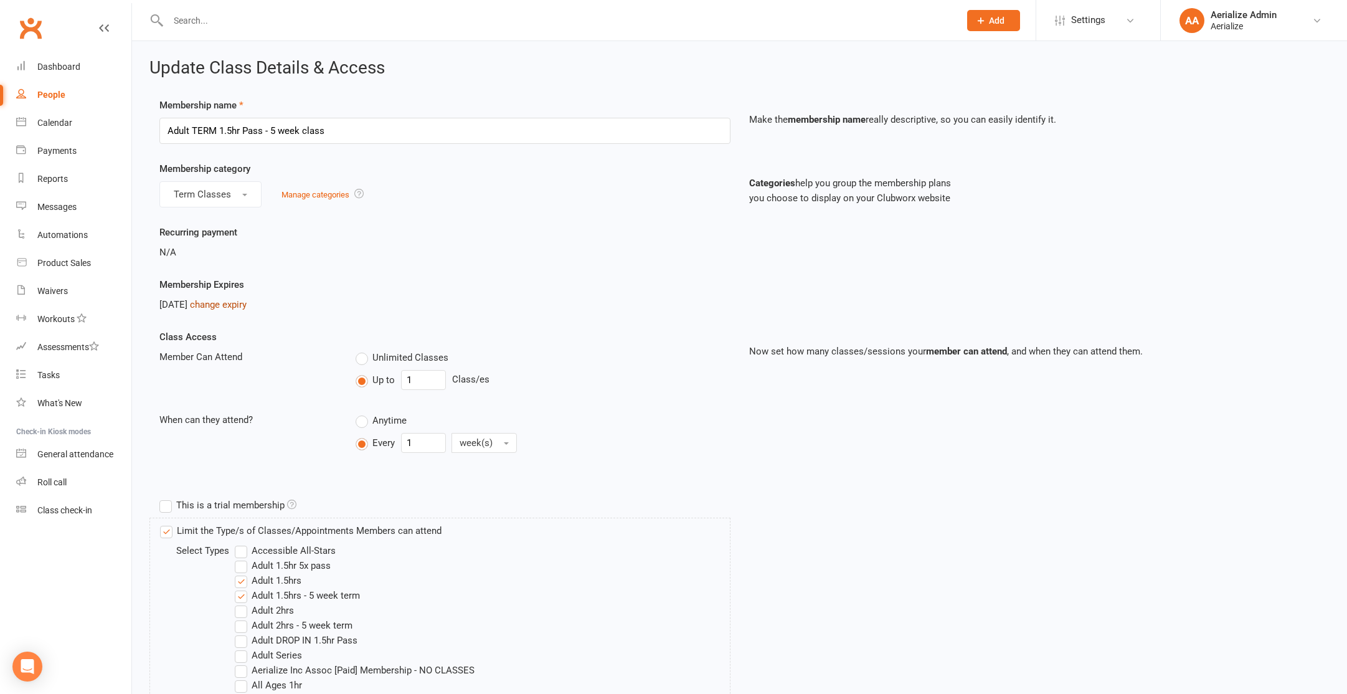
click at [247, 304] on link "change expiry" at bounding box center [218, 304] width 57 height 11
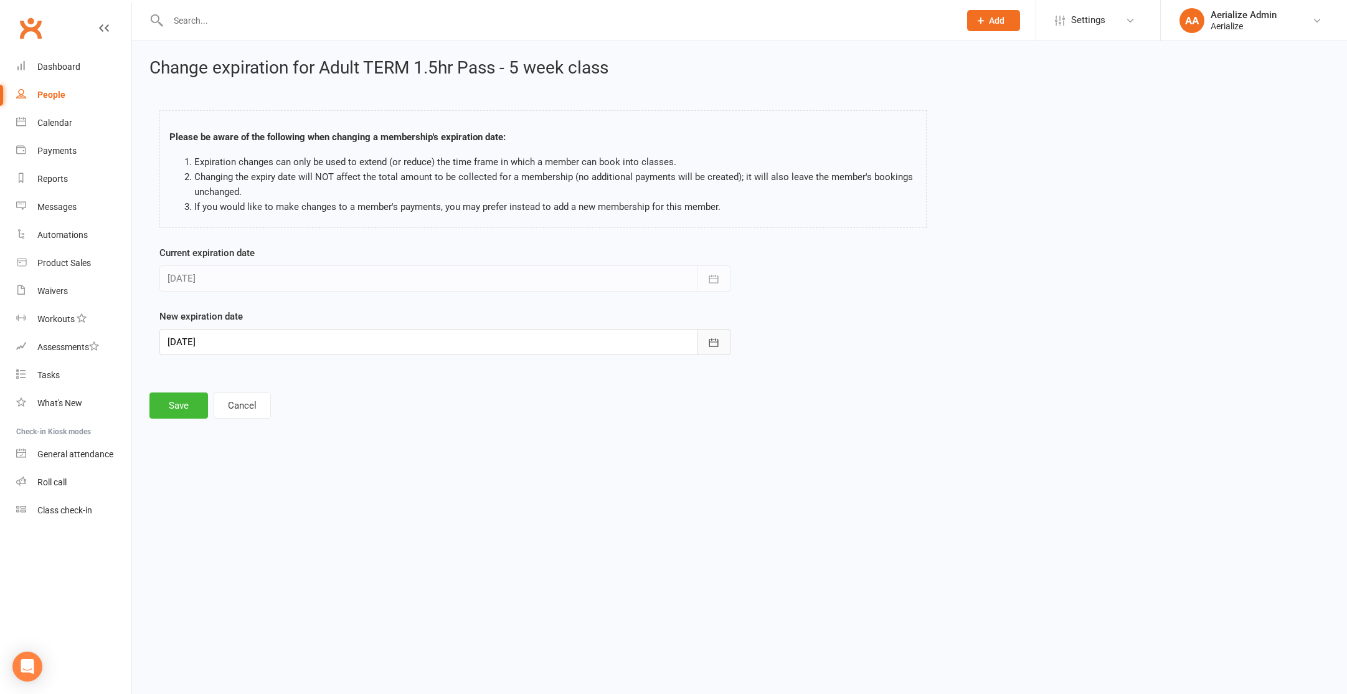
click at [714, 344] on icon "button" at bounding box center [713, 342] width 12 height 12
click at [322, 464] on span "14" at bounding box center [319, 468] width 10 height 10
type input "14 Aug 2025"
click at [195, 411] on button "Save" at bounding box center [178, 405] width 59 height 26
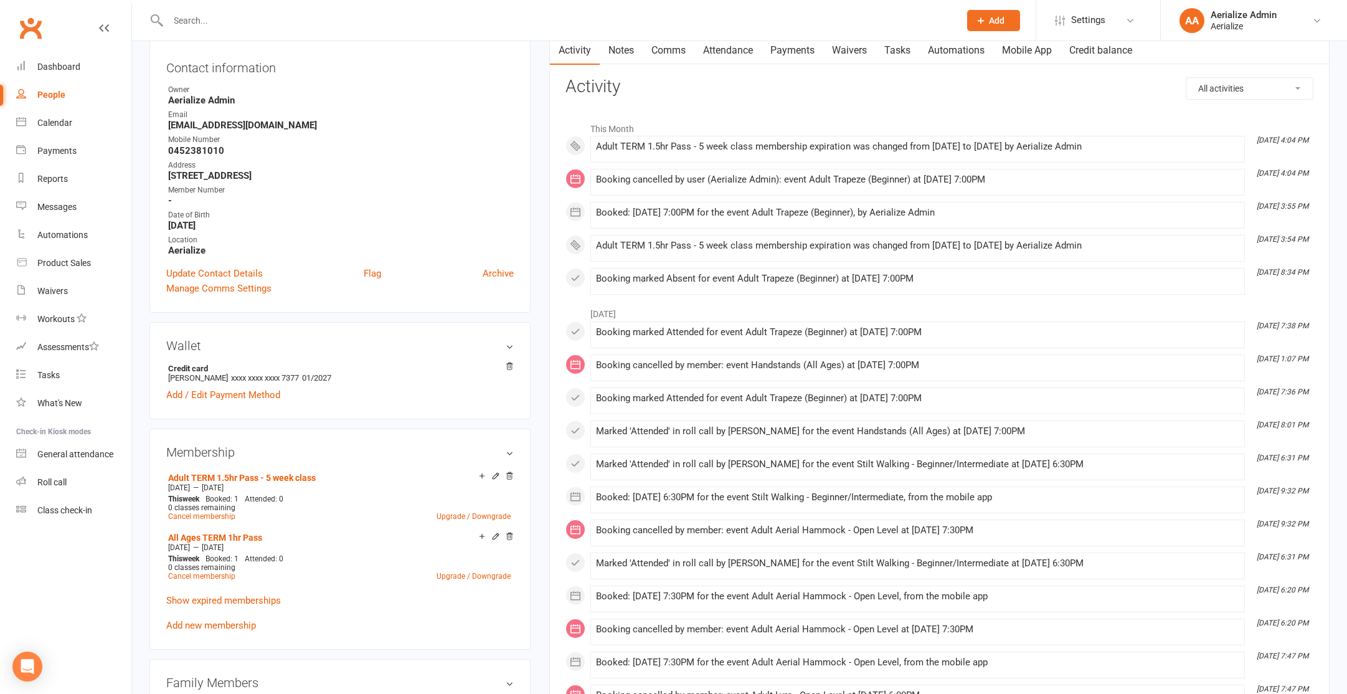
scroll to position [135, 0]
click at [218, 621] on link "Add new membership" at bounding box center [211, 623] width 90 height 11
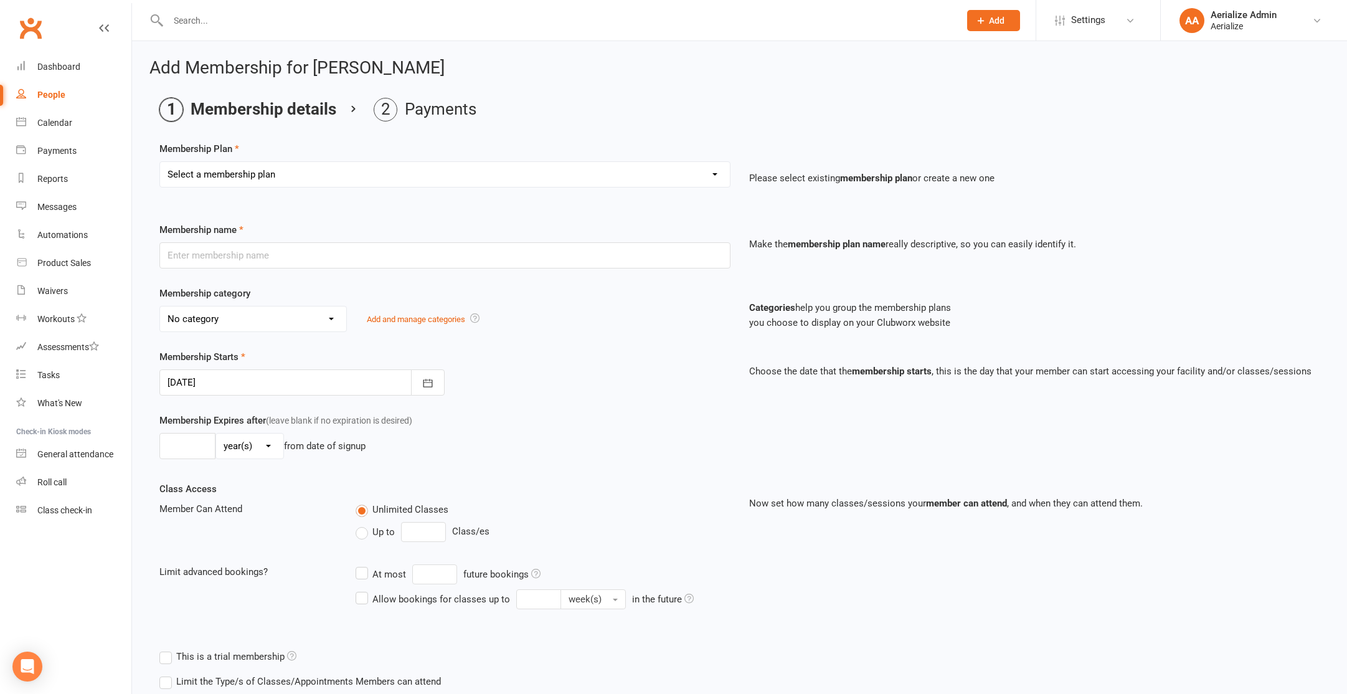
click at [356, 170] on select "Select a membership plan Create new Membership Plan Tiny Tots DROP IN Tiny Tots…" at bounding box center [445, 174] width 570 height 25
select select "28"
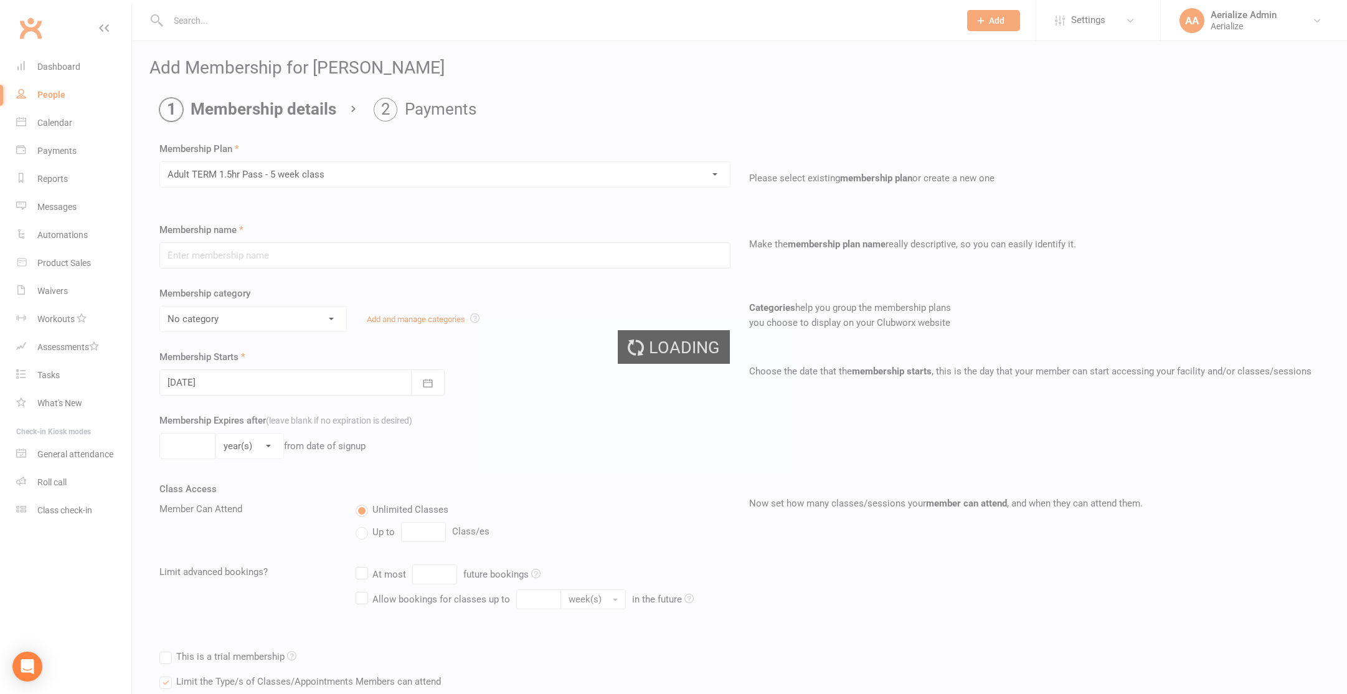
type input "Adult TERM 1.5hr Pass - 5 week class"
select select "10"
type input "7"
select select "1"
type input "1"
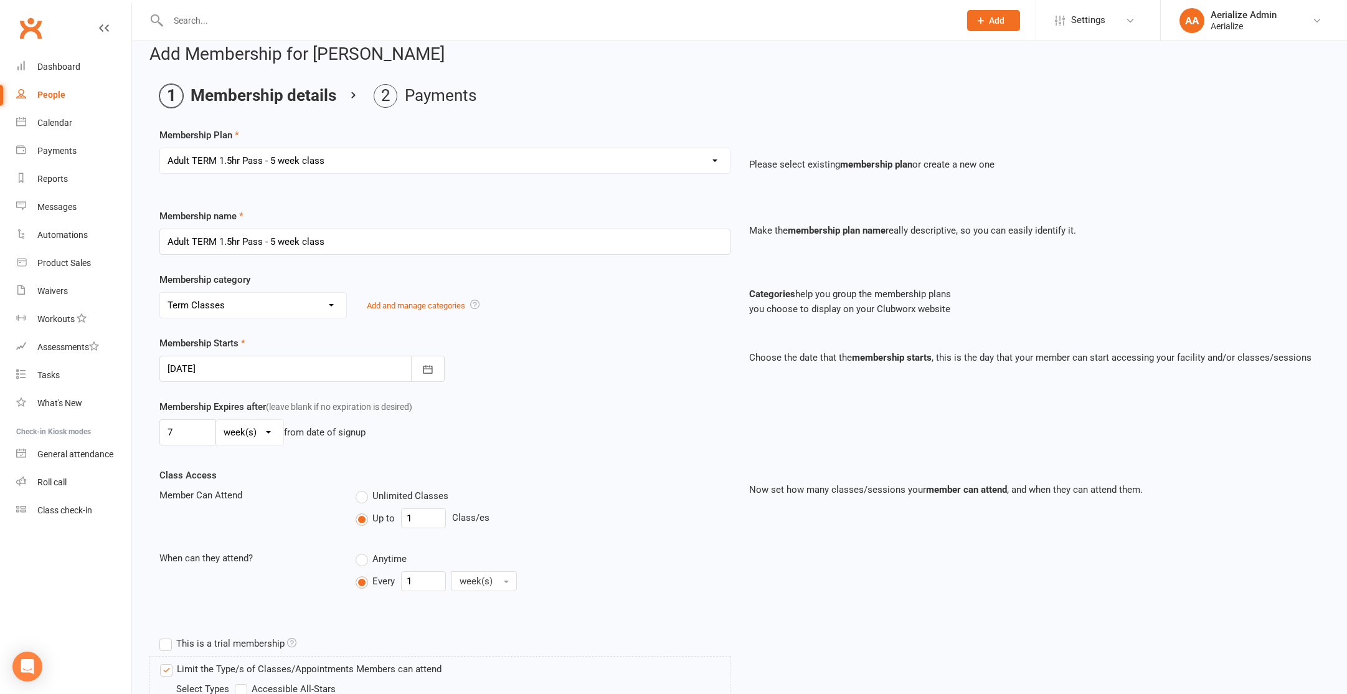
scroll to position [12, 0]
click at [191, 429] on input "7" at bounding box center [187, 433] width 56 height 26
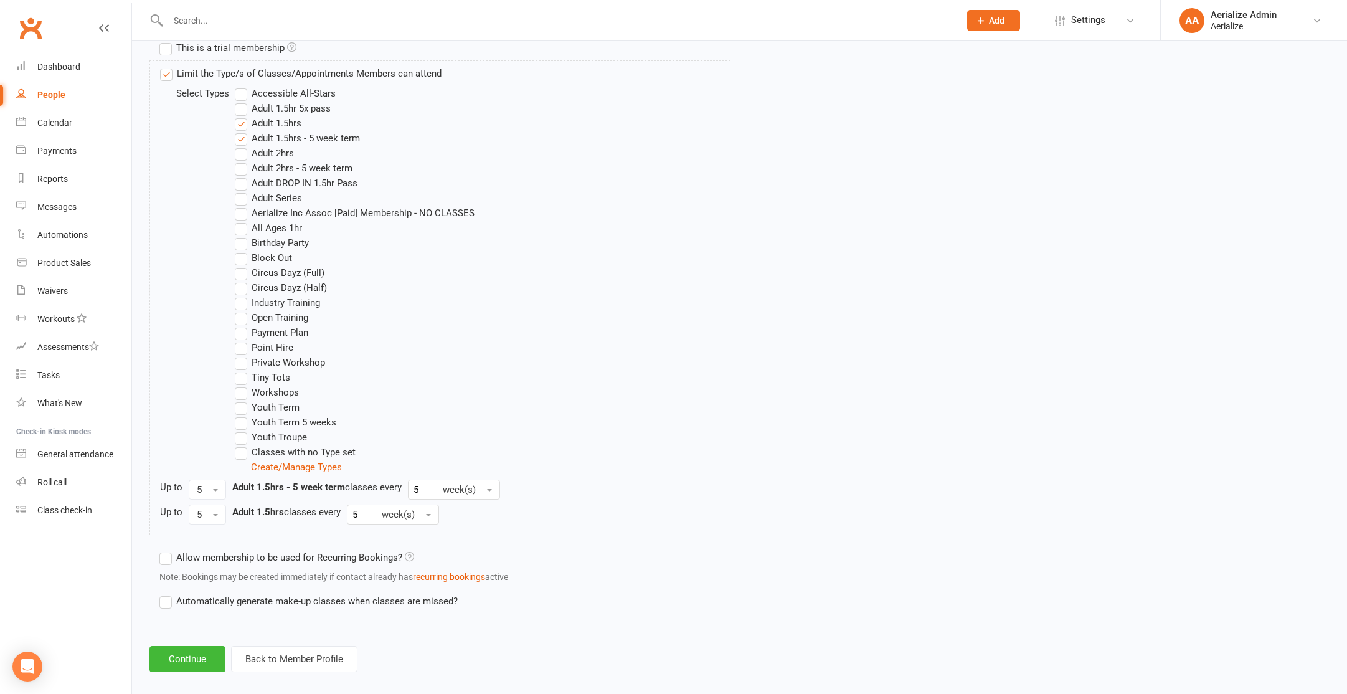
scroll to position [623, 0]
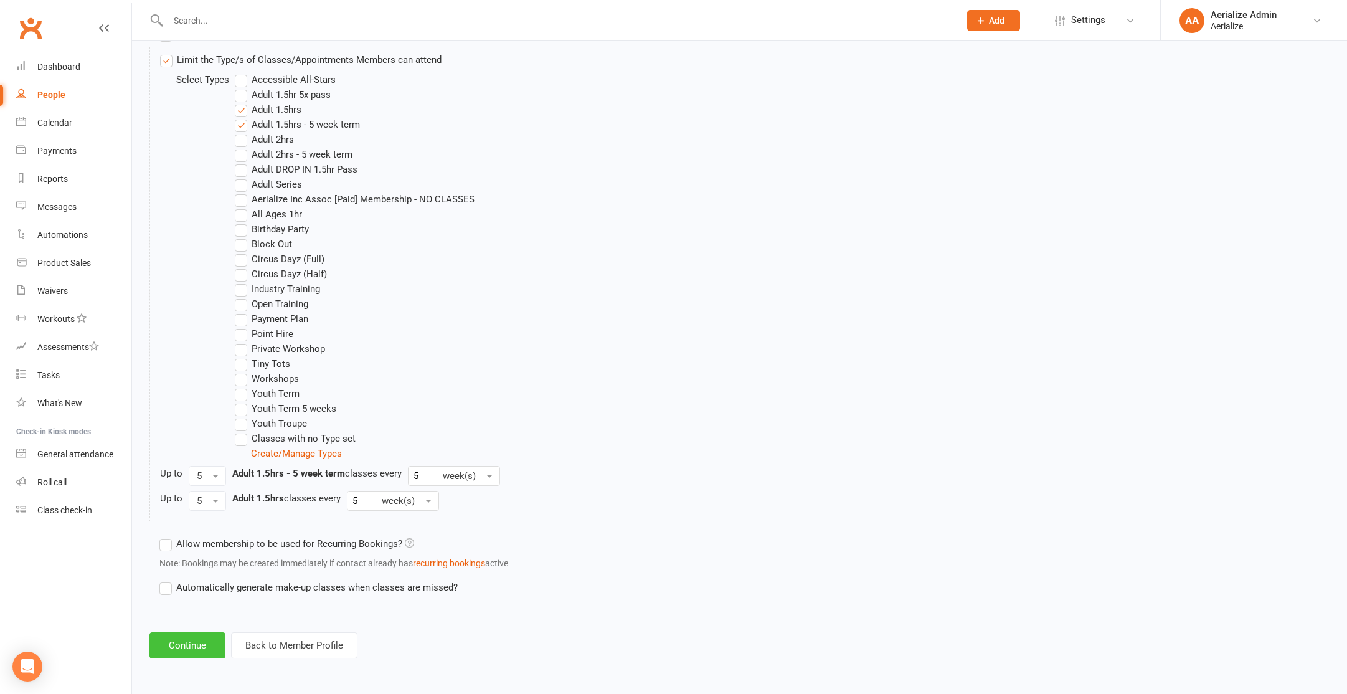
type input "6"
click at [189, 638] on button "Continue" at bounding box center [187, 645] width 76 height 26
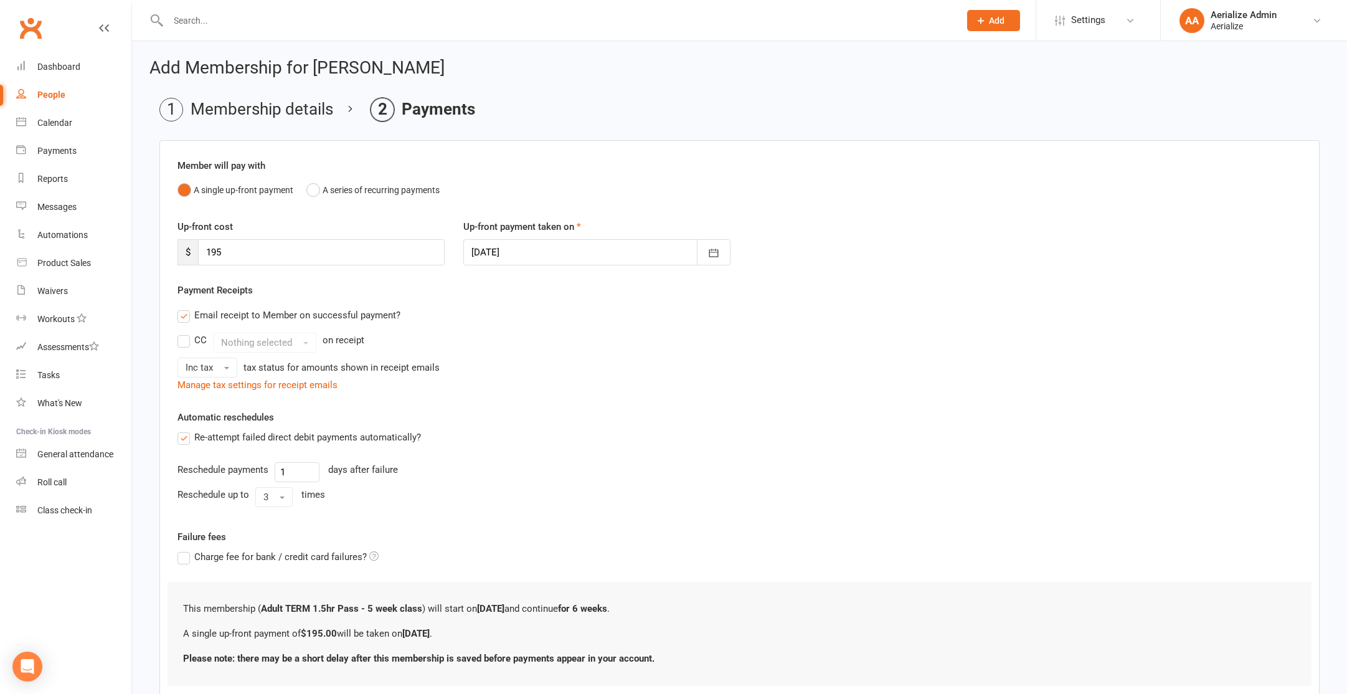
scroll to position [84, 0]
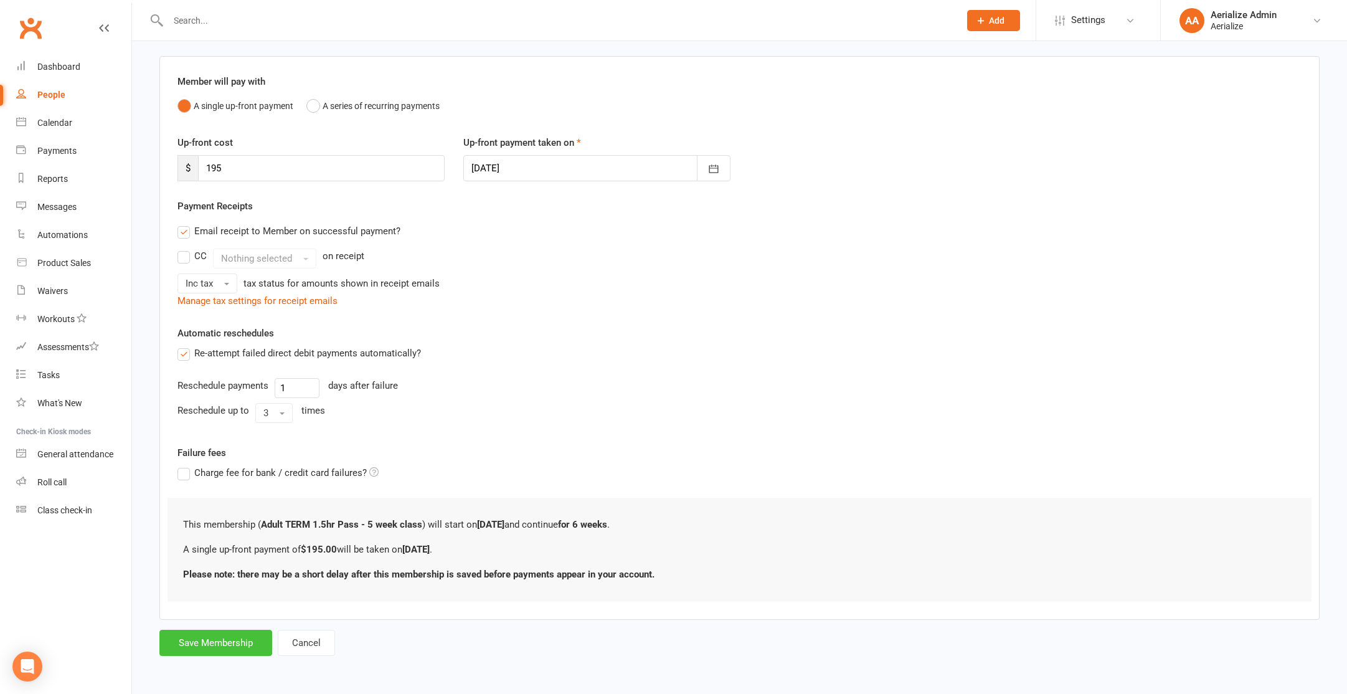
click at [230, 645] on button "Save Membership" at bounding box center [215, 643] width 113 height 26
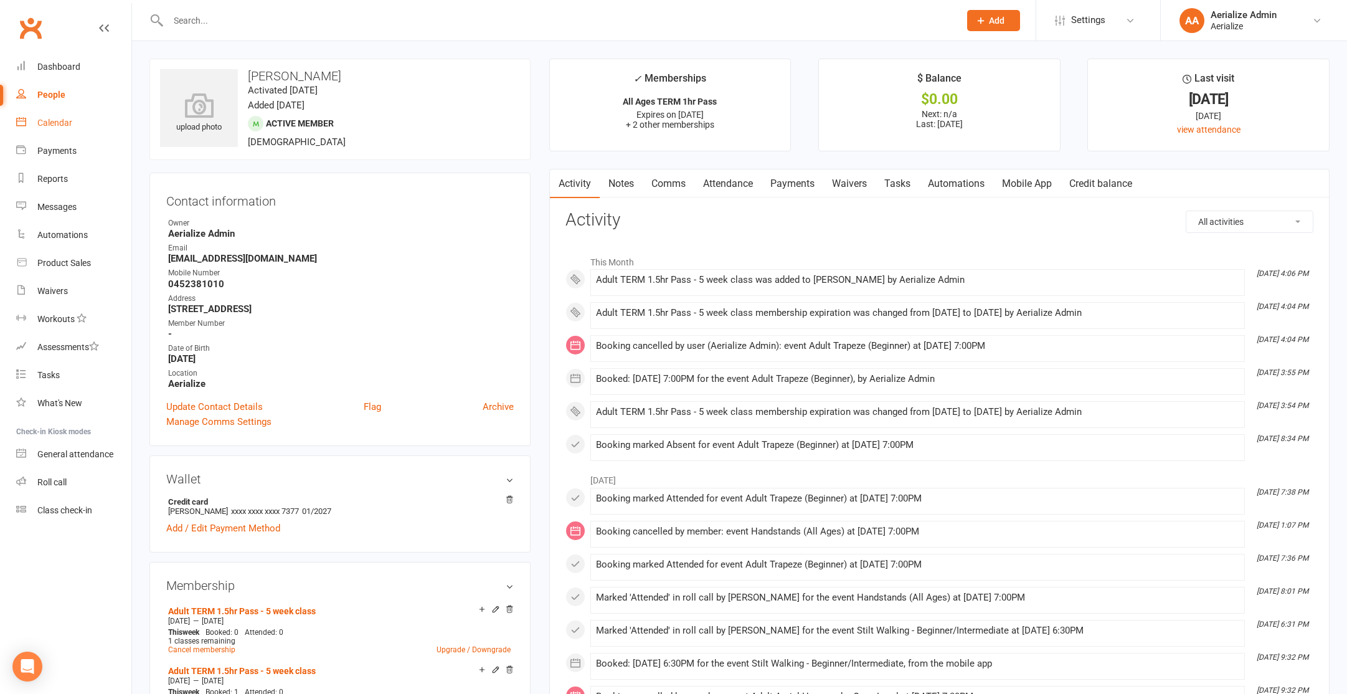
click at [67, 120] on div "Calendar" at bounding box center [54, 123] width 35 height 10
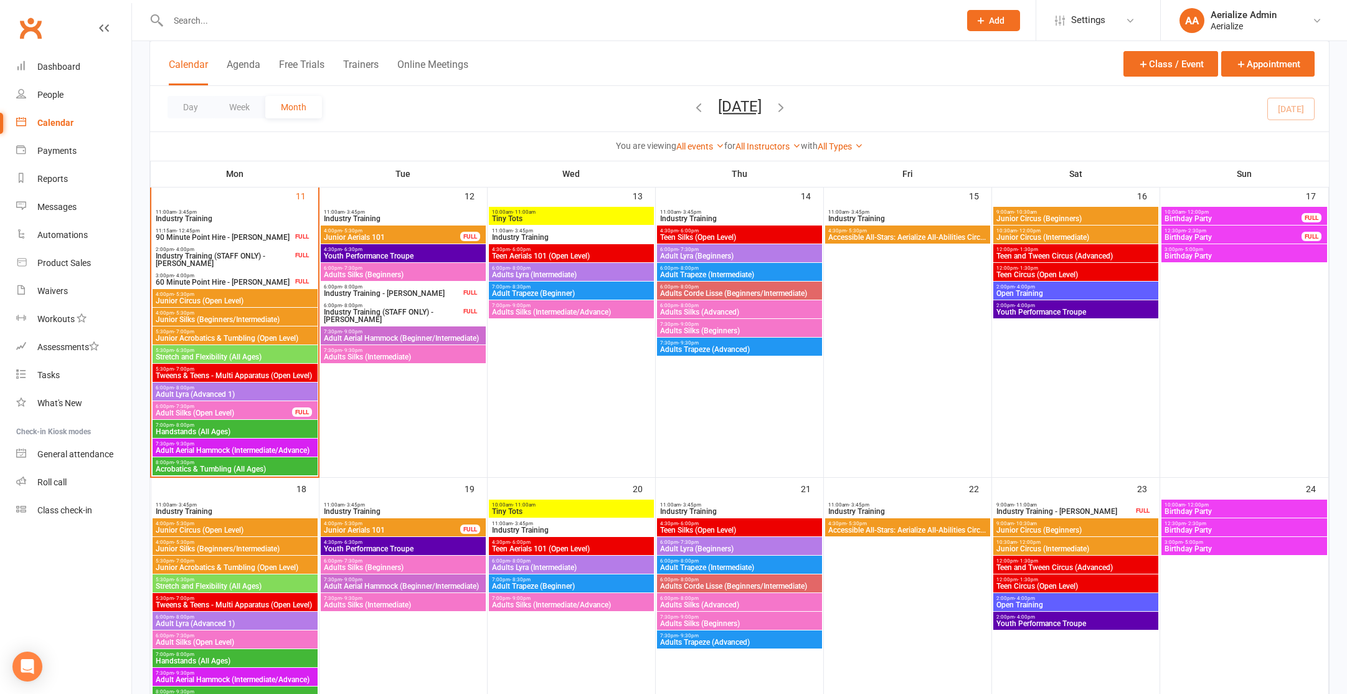
scroll to position [704, 0]
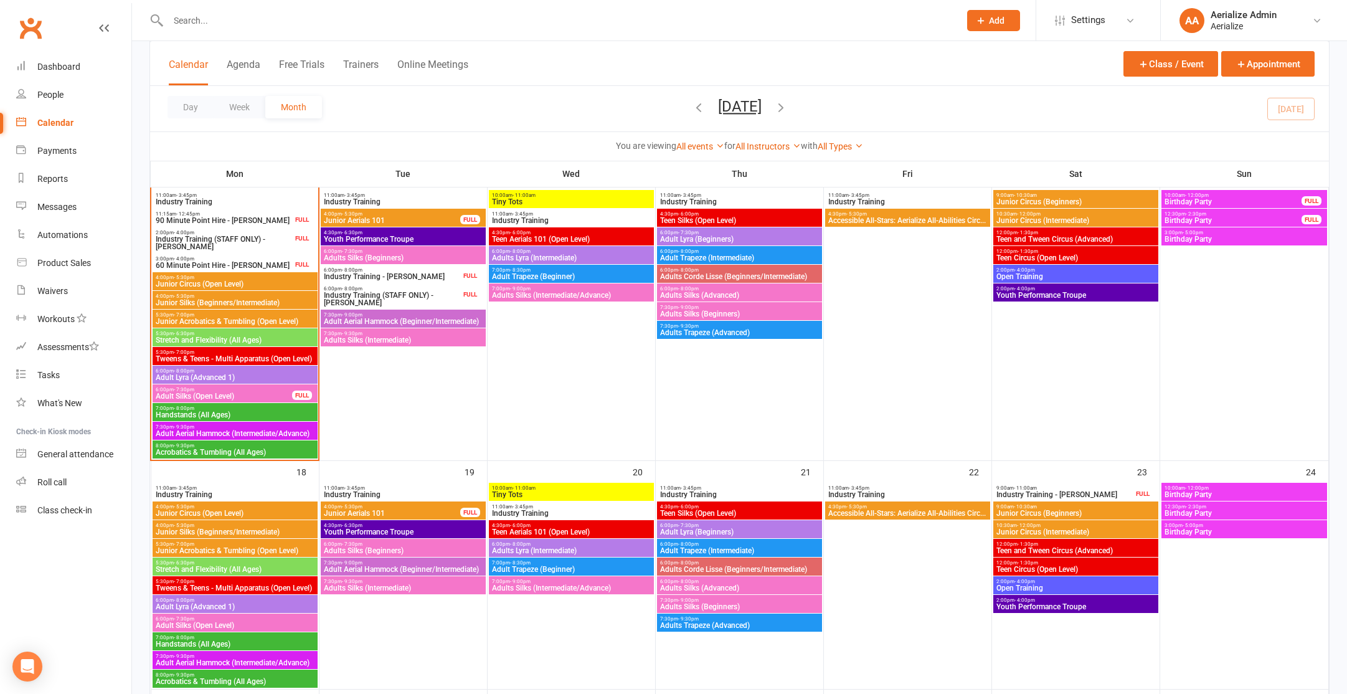
click at [582, 562] on span "7:00pm - 8:30pm" at bounding box center [571, 563] width 160 height 6
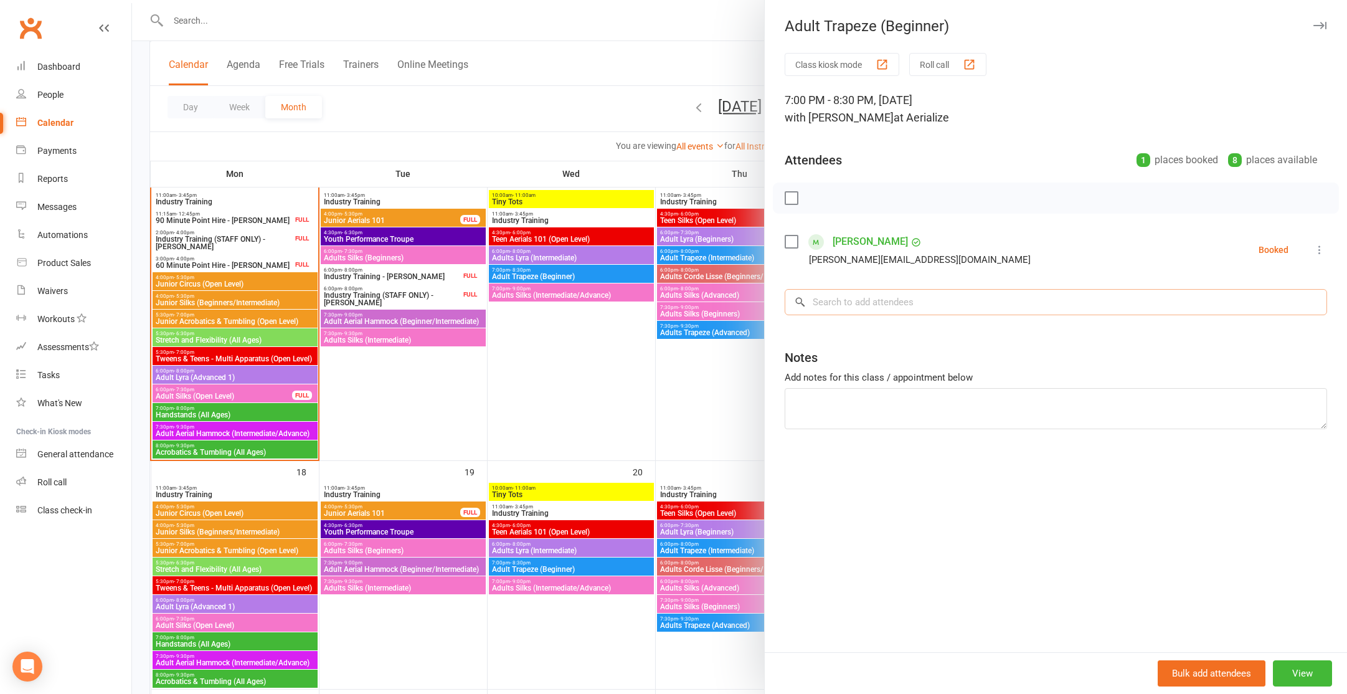
click at [850, 300] on input "search" at bounding box center [1056, 302] width 542 height 26
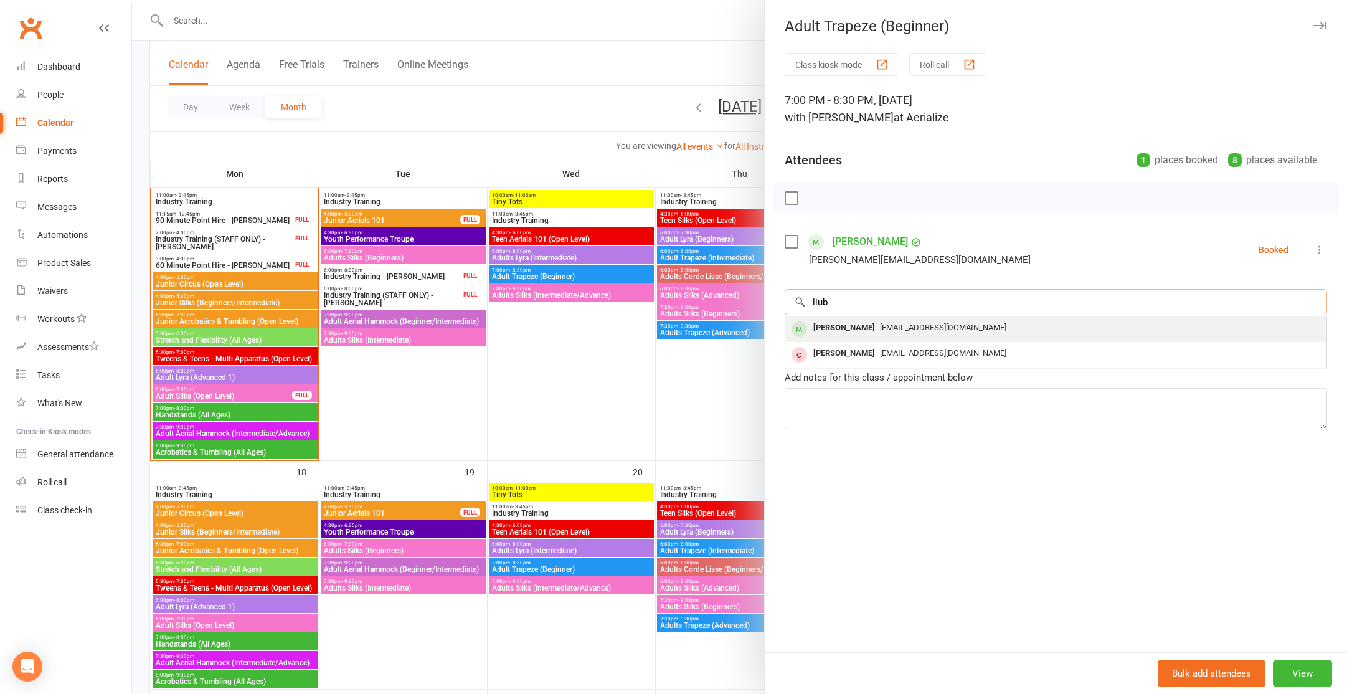
type input "liub"
click at [854, 324] on div "[PERSON_NAME]" at bounding box center [844, 328] width 72 height 18
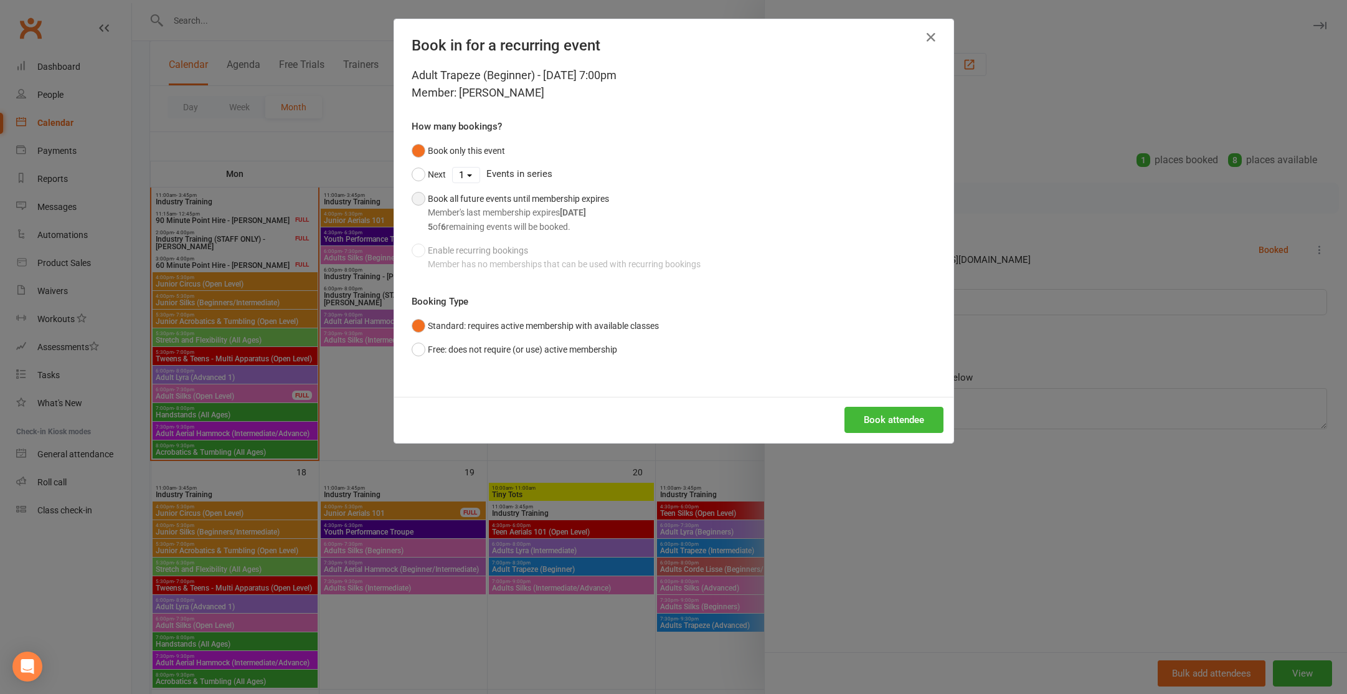
click at [422, 196] on button "Book all future events until membership expires Member's last membership expire…" at bounding box center [510, 213] width 197 height 52
click at [886, 417] on button "Book attendee" at bounding box center [893, 420] width 99 height 26
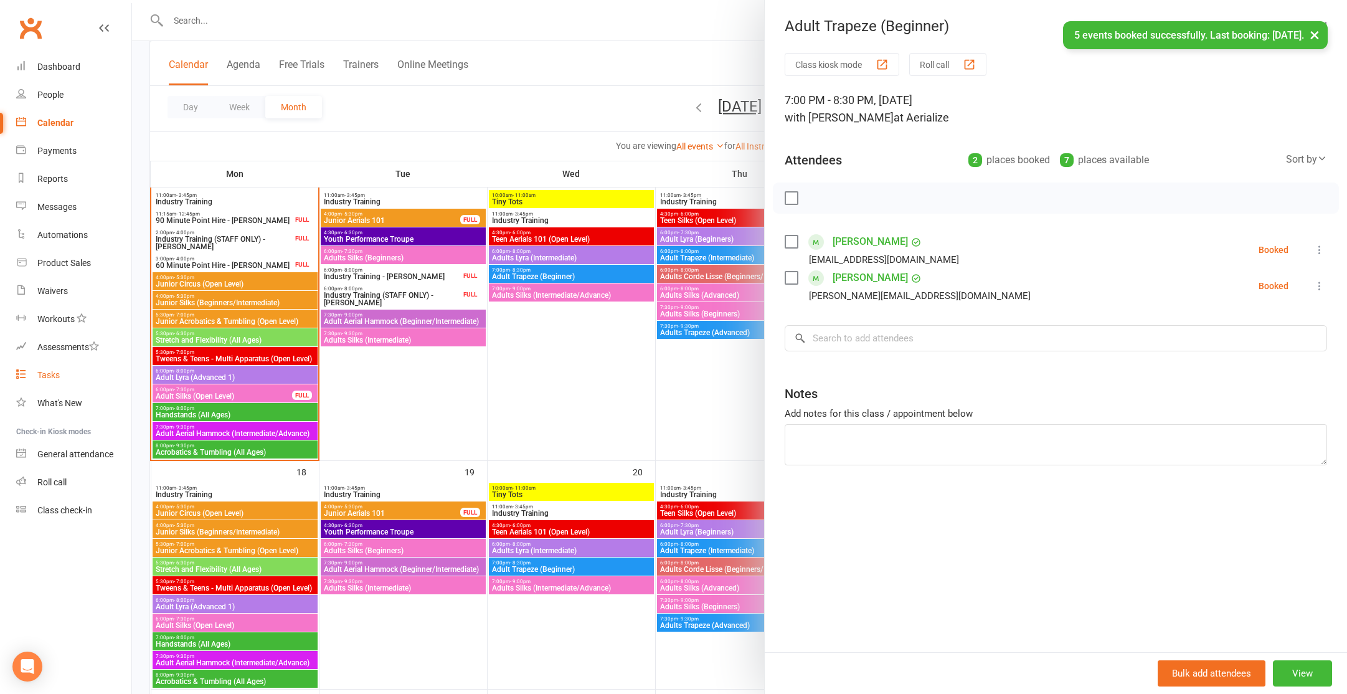
click at [47, 374] on div "Tasks" at bounding box center [48, 375] width 22 height 10
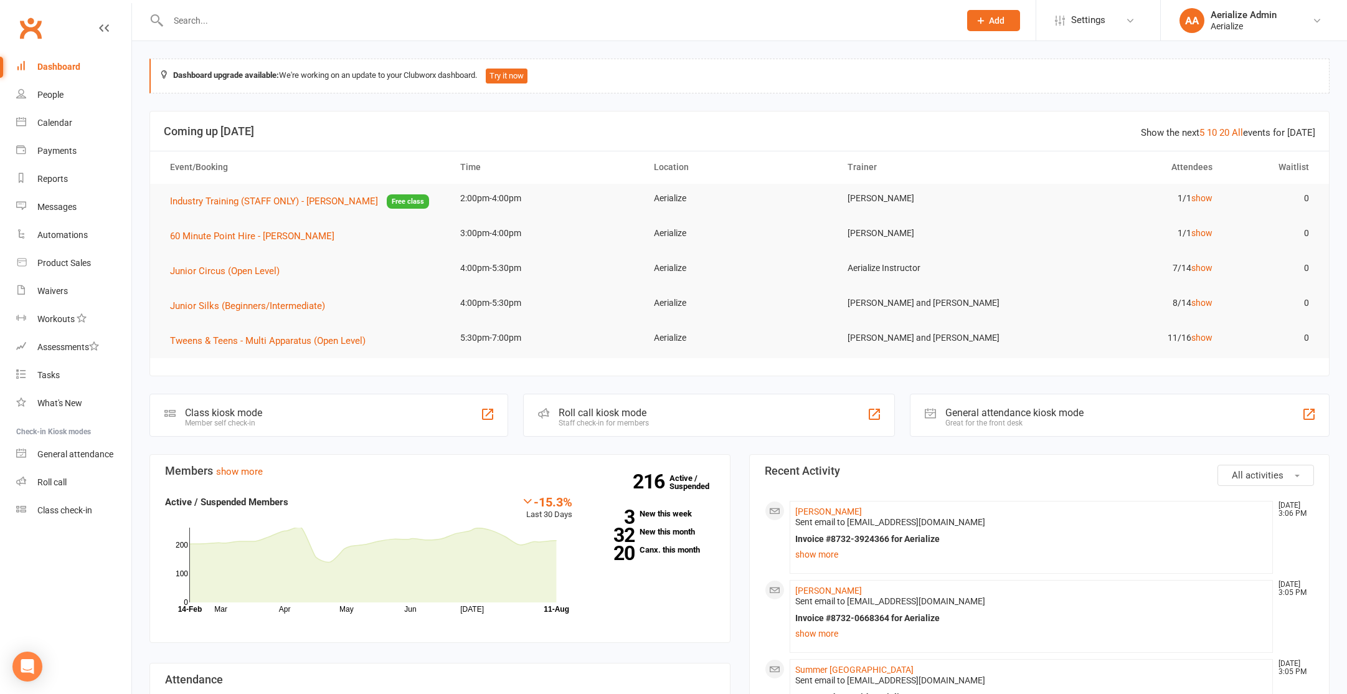
click at [195, 23] on input "text" at bounding box center [557, 20] width 786 height 17
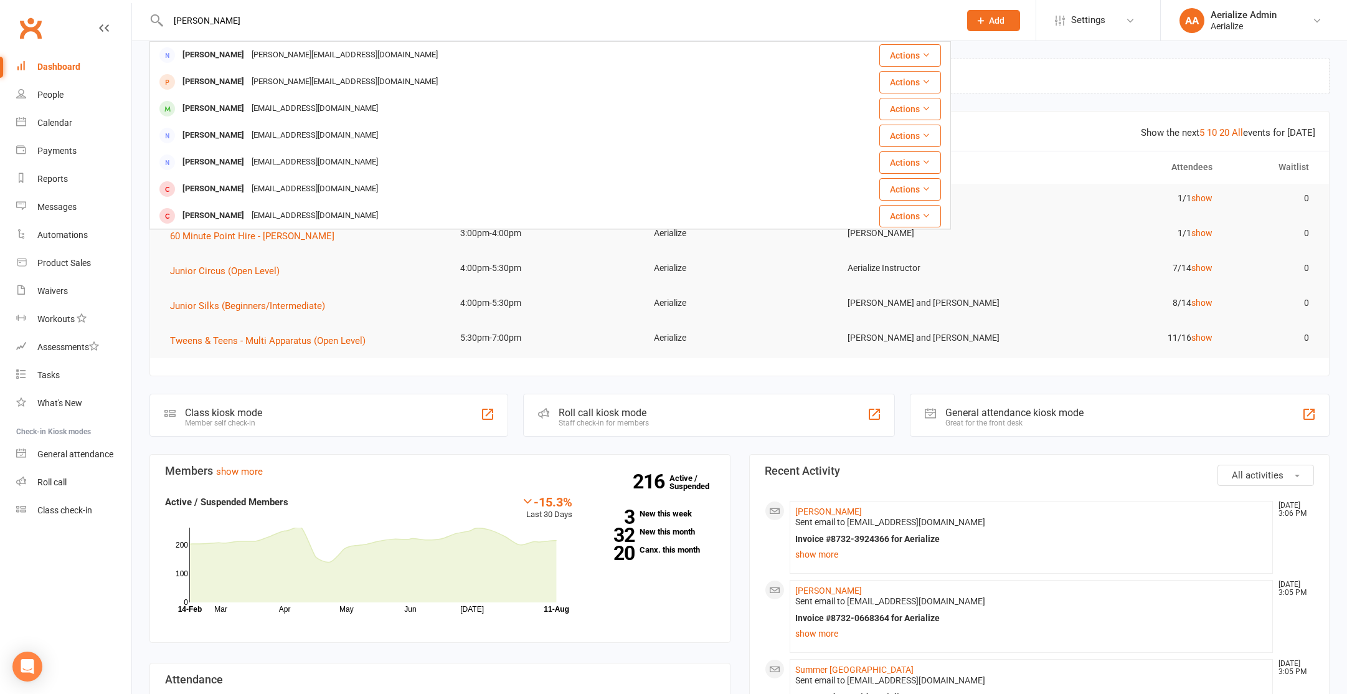
type input "[PERSON_NAME]"
click at [216, 111] on div "[PERSON_NAME]" at bounding box center [213, 109] width 69 height 18
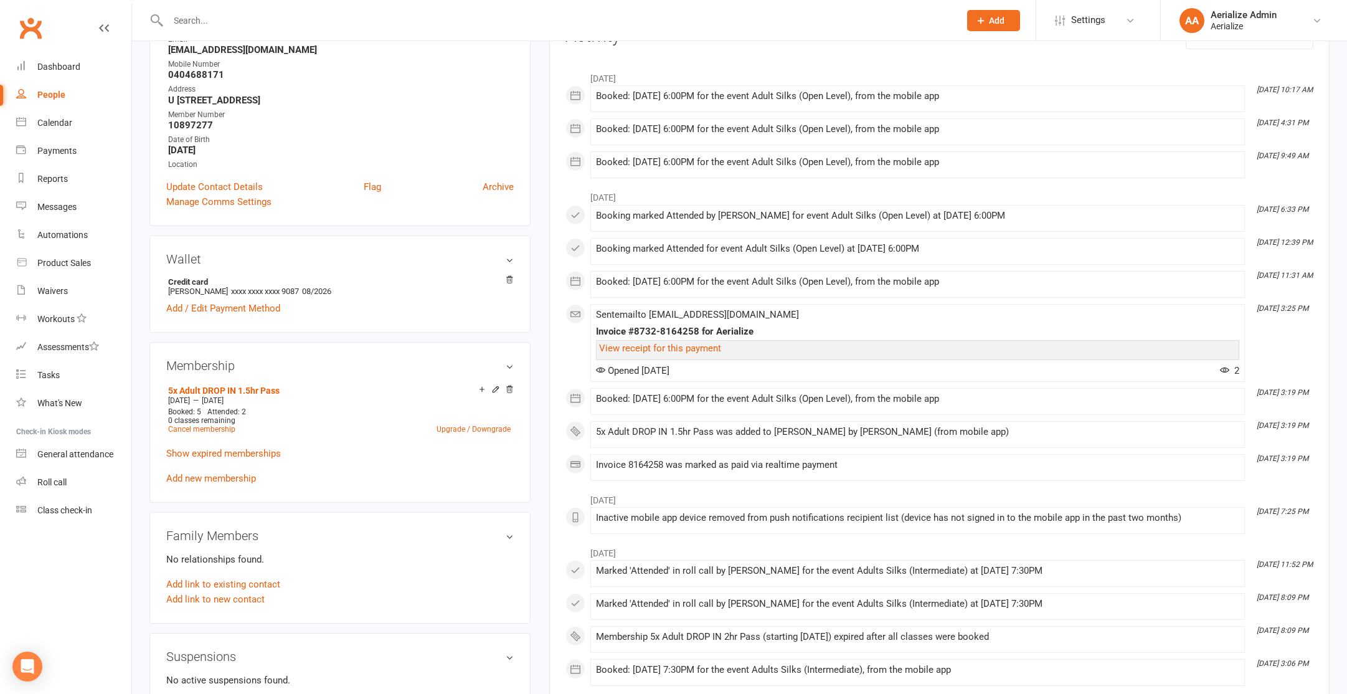
scroll to position [186, 0]
click at [231, 474] on link "Add new membership" at bounding box center [211, 475] width 90 height 11
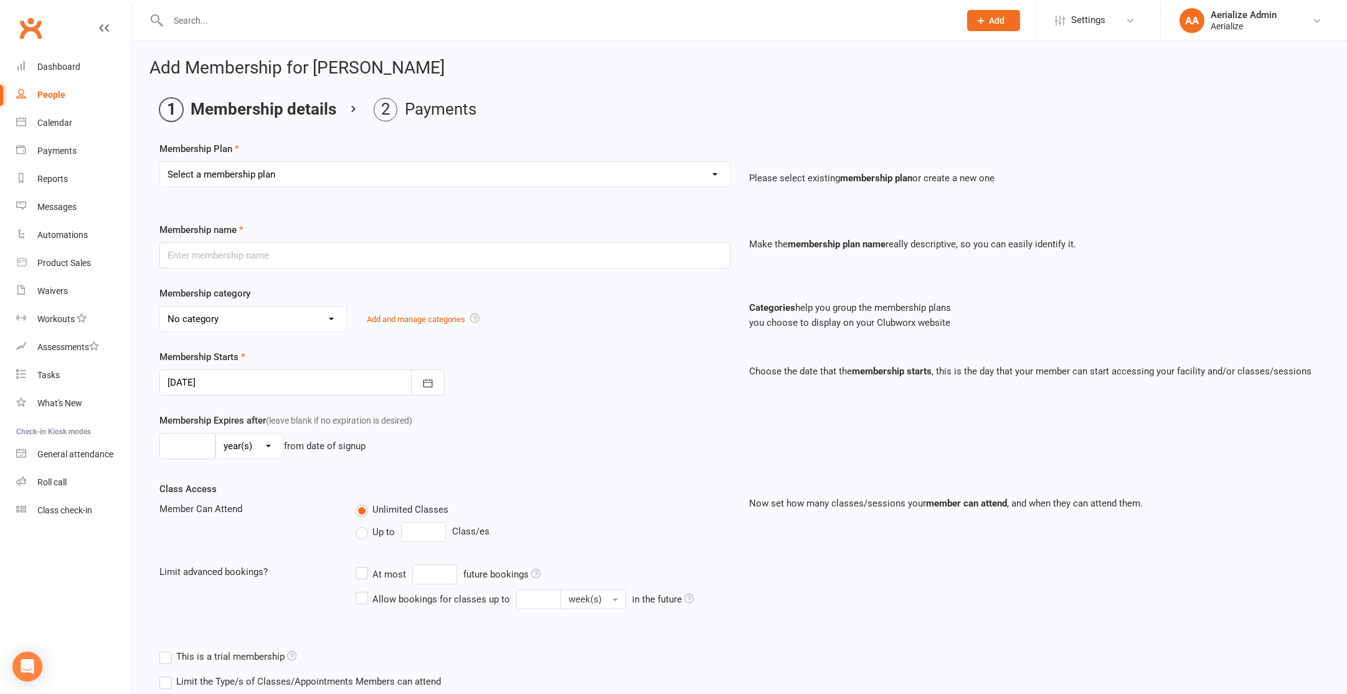
click at [290, 170] on select "Select a membership plan Create new Membership Plan Tiny Tots DROP IN Tiny Tots…" at bounding box center [445, 174] width 570 height 25
select select "8"
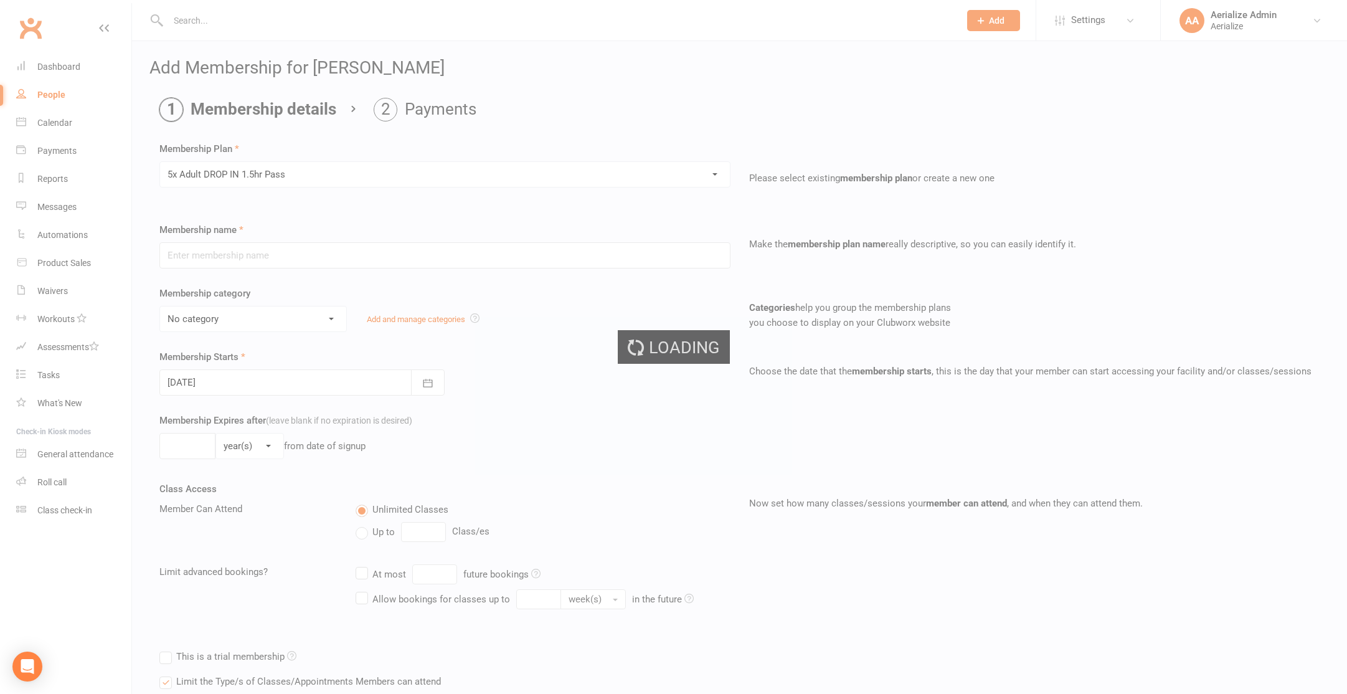
type input "5x Adult DROP IN 1.5hr Pass"
select select "4"
type input "3"
select select "2"
type input "5"
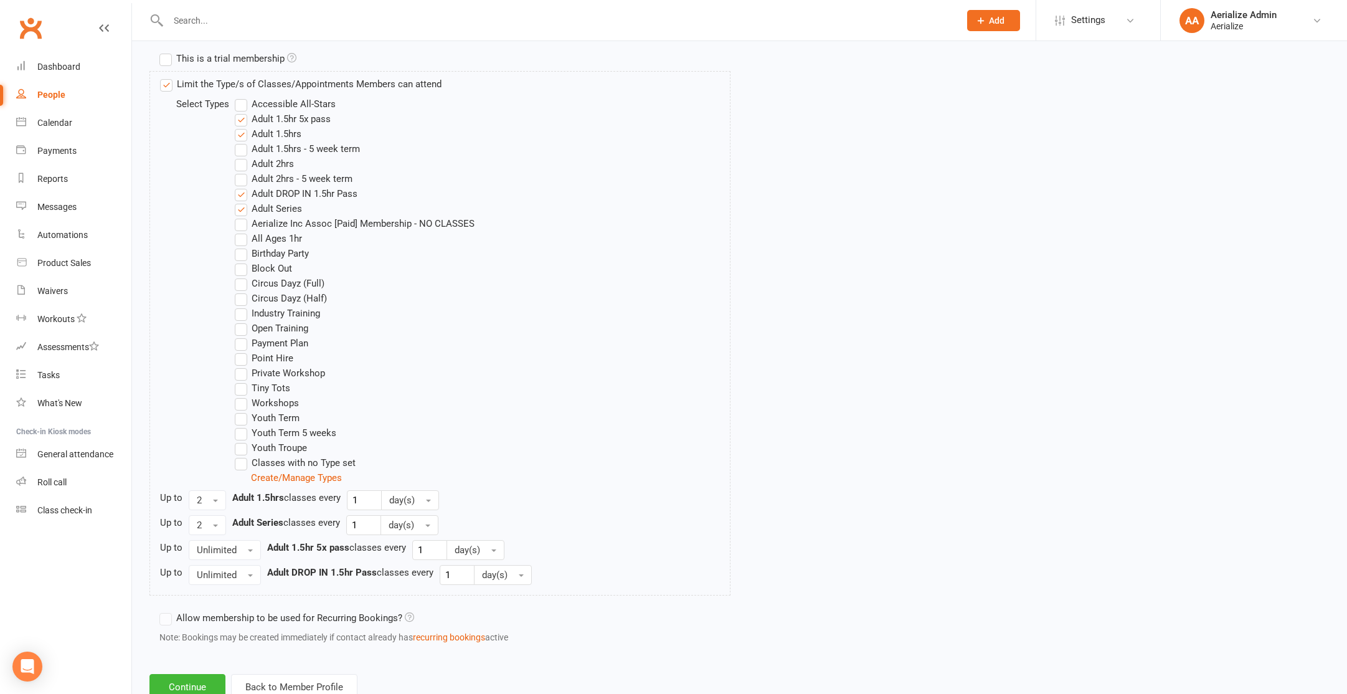
scroll to position [640, 0]
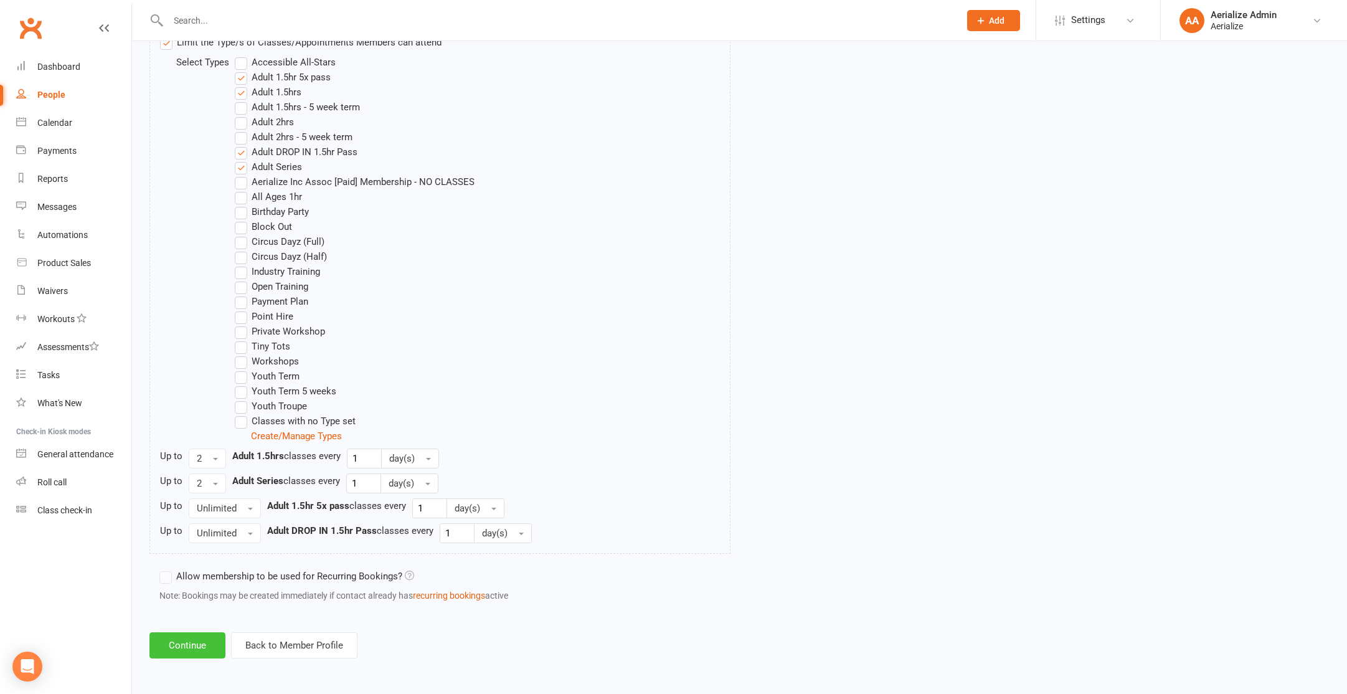
click at [181, 642] on button "Continue" at bounding box center [187, 645] width 76 height 26
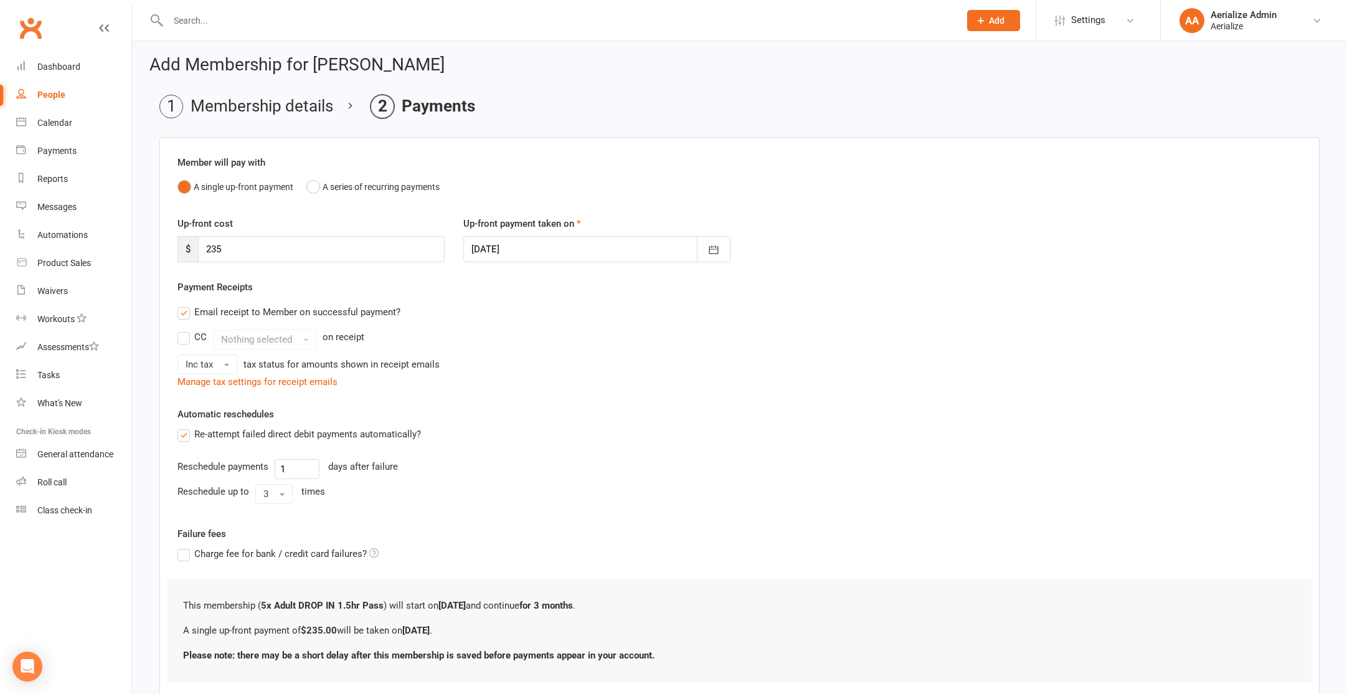
scroll to position [84, 0]
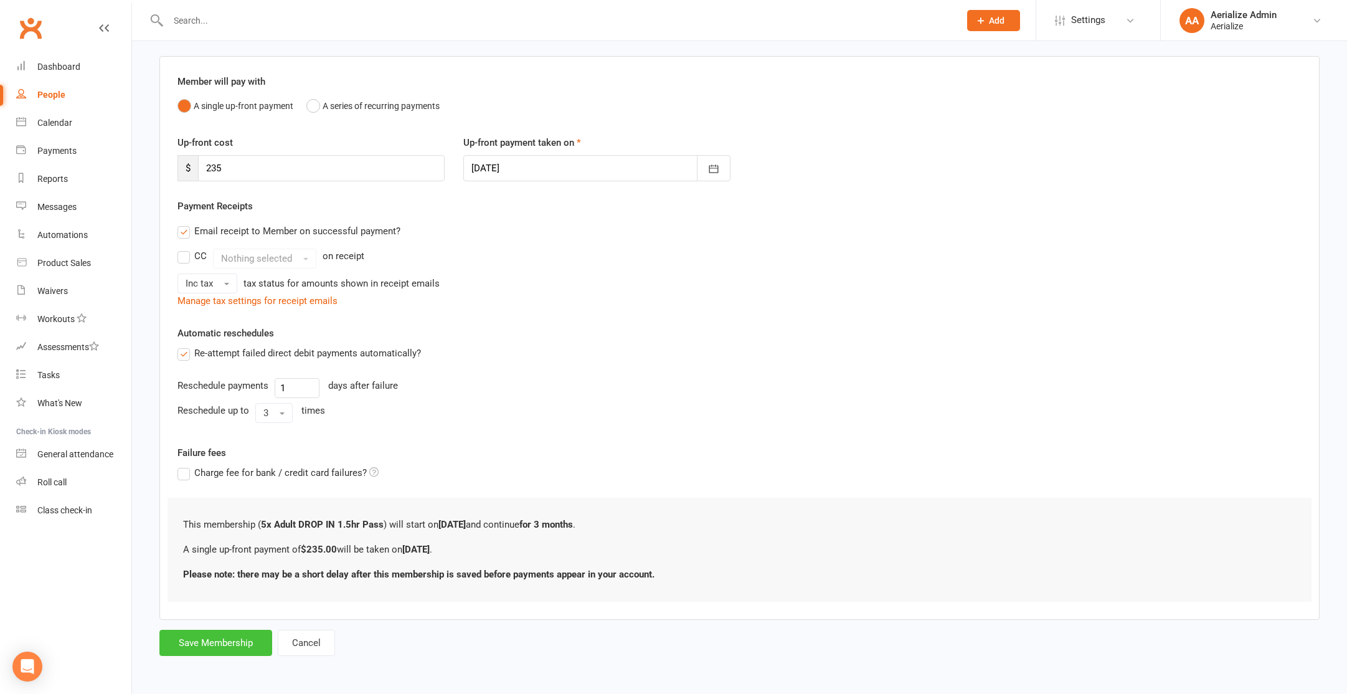
click at [201, 647] on button "Save Membership" at bounding box center [215, 643] width 113 height 26
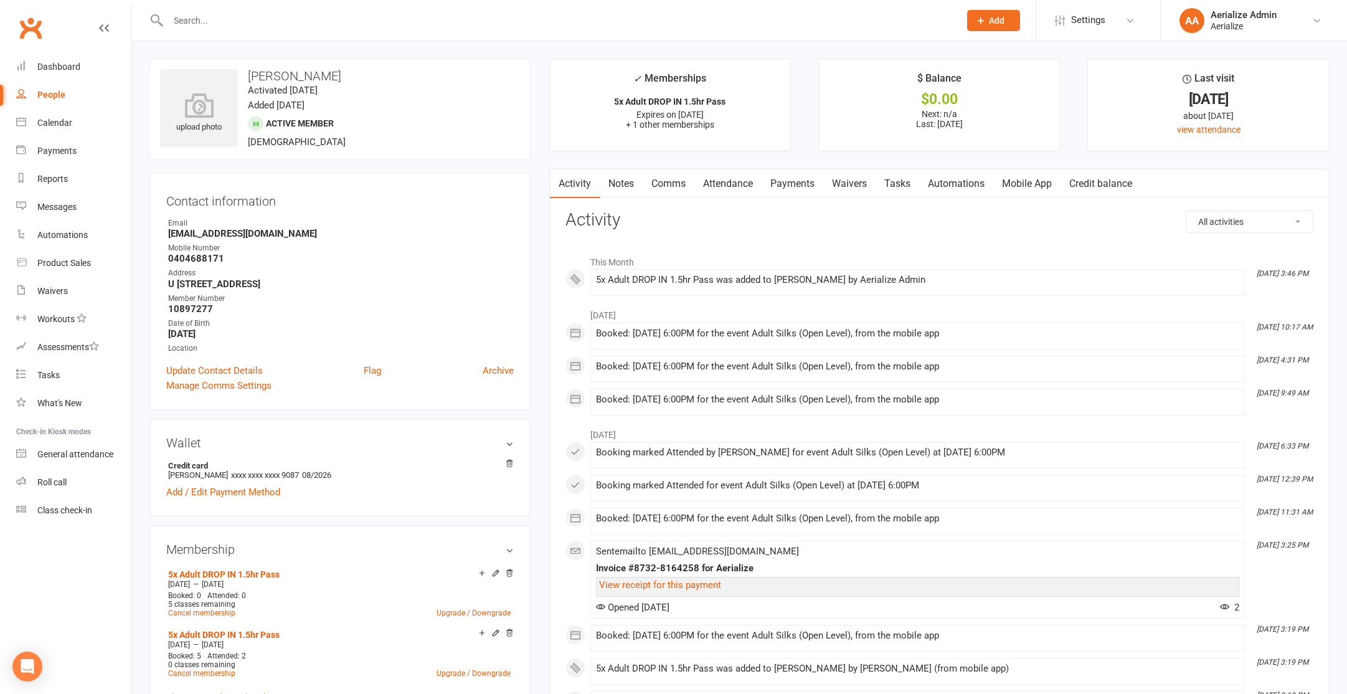
click at [795, 182] on link "Payments" at bounding box center [793, 183] width 62 height 29
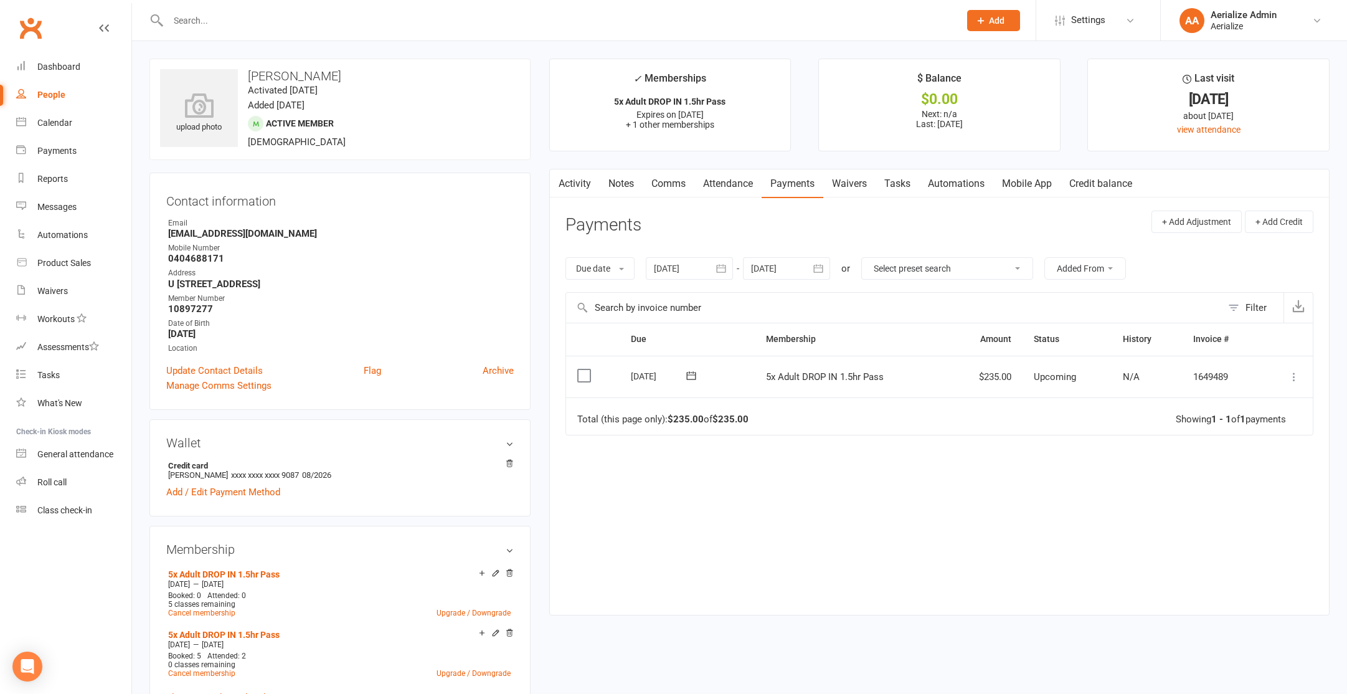
click at [1296, 374] on icon at bounding box center [1294, 377] width 12 height 12
click at [1237, 524] on link "Process now" at bounding box center [1239, 525] width 123 height 25
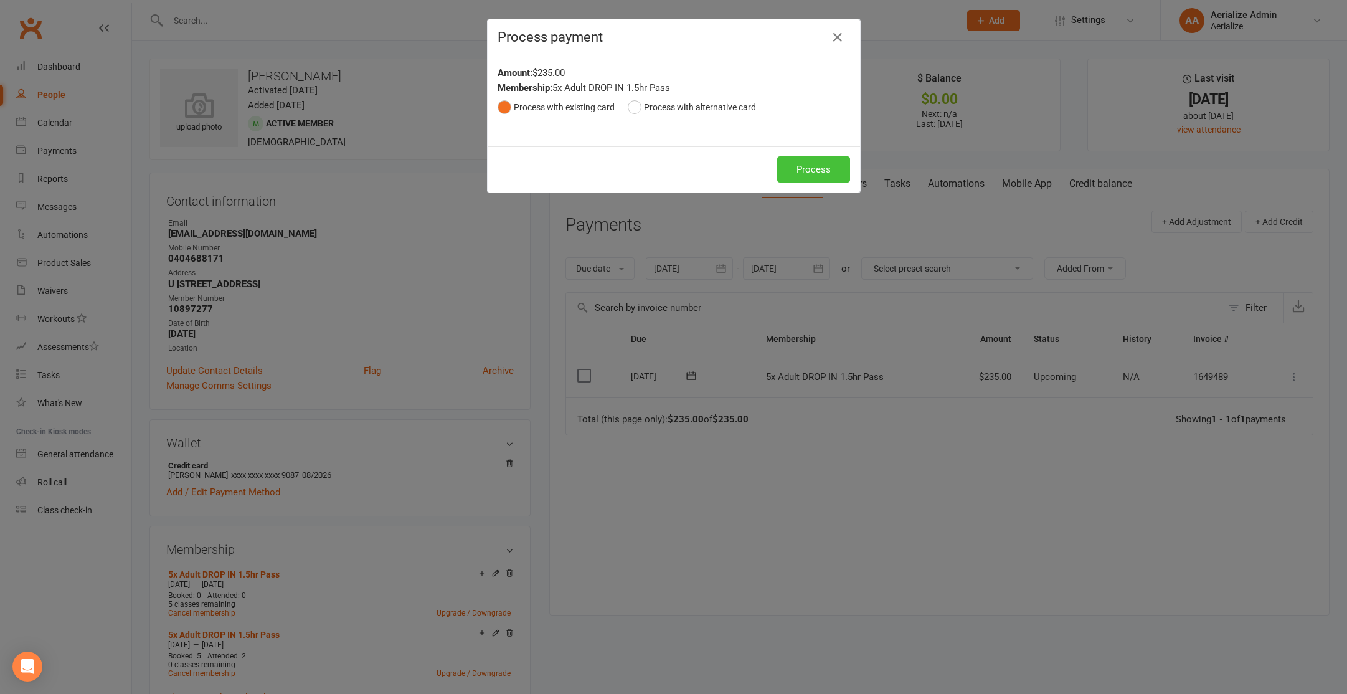
click at [803, 168] on button "Process" at bounding box center [813, 169] width 73 height 26
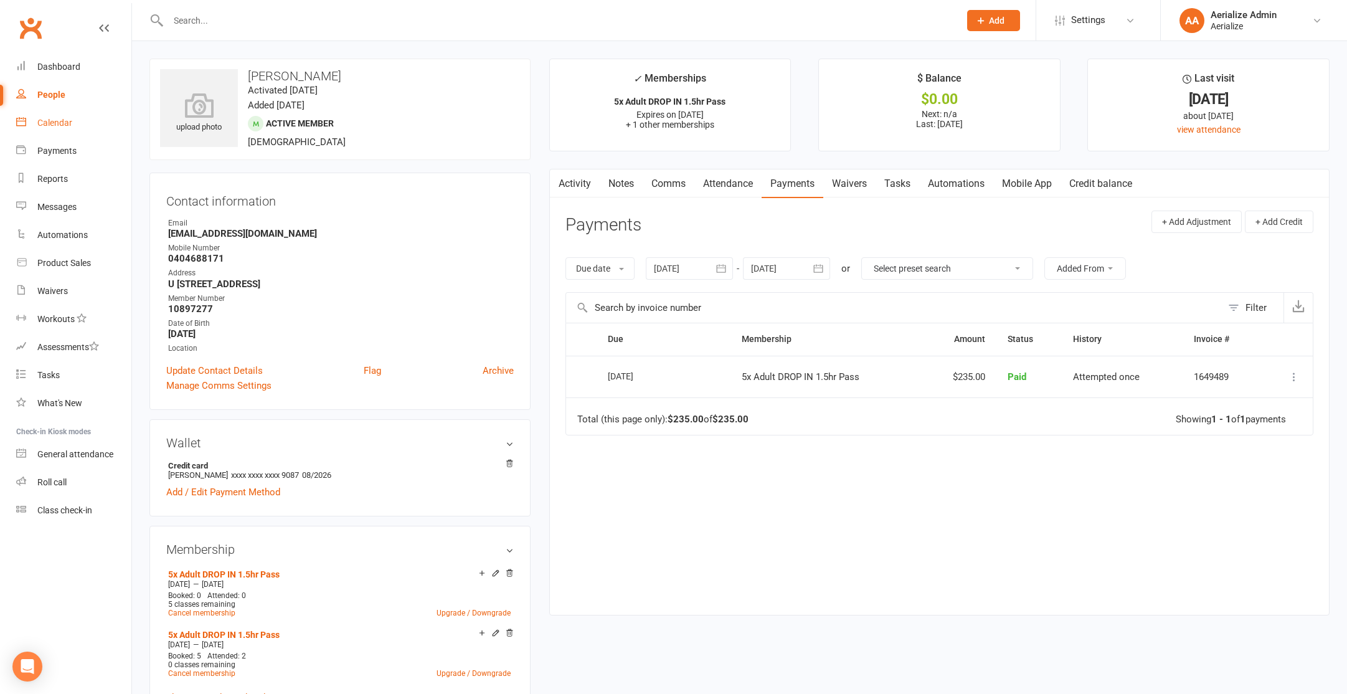
click at [53, 121] on div "Calendar" at bounding box center [54, 123] width 35 height 10
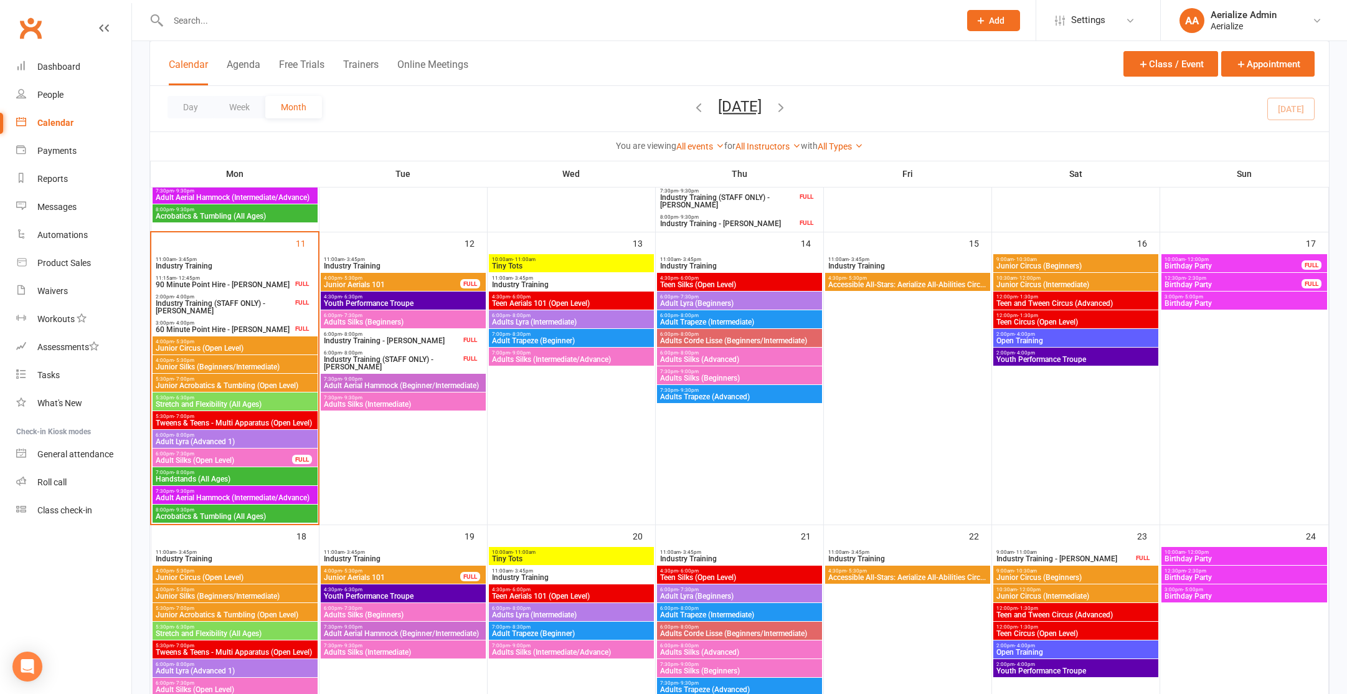
scroll to position [641, 0]
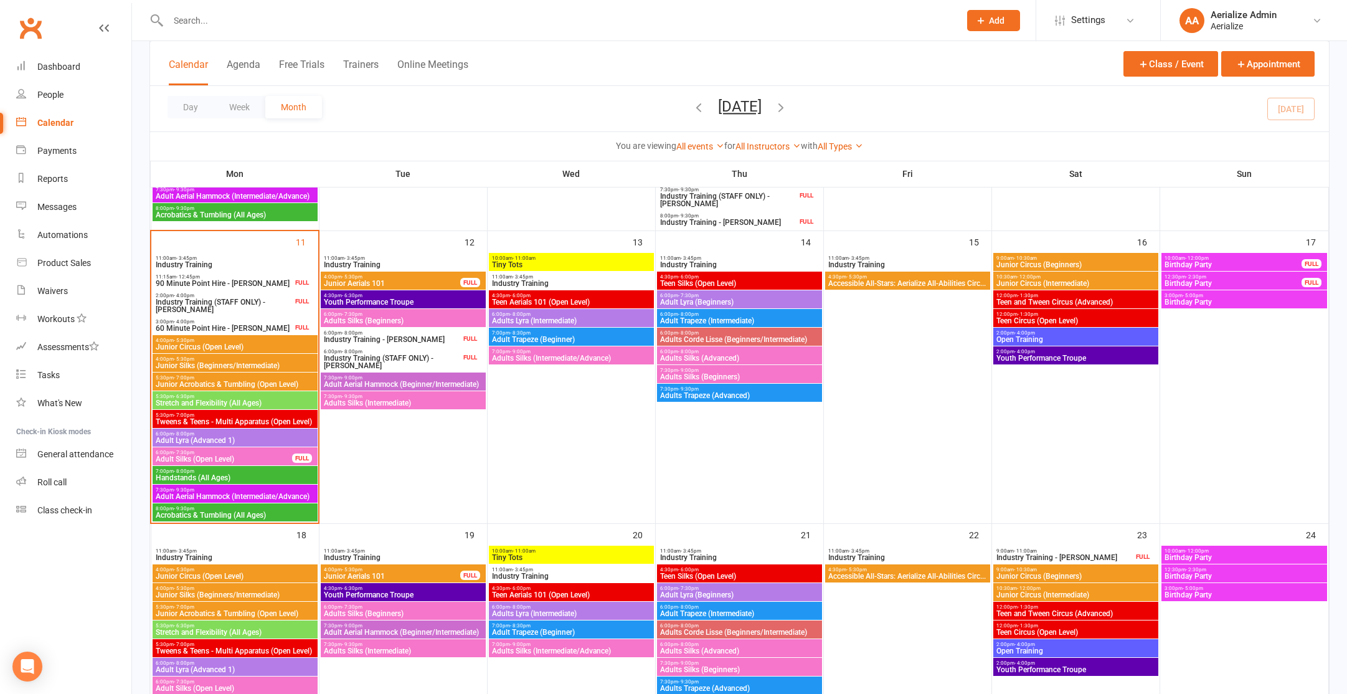
click at [241, 458] on span "Adult Silks (Open Level)" at bounding box center [224, 458] width 138 height 7
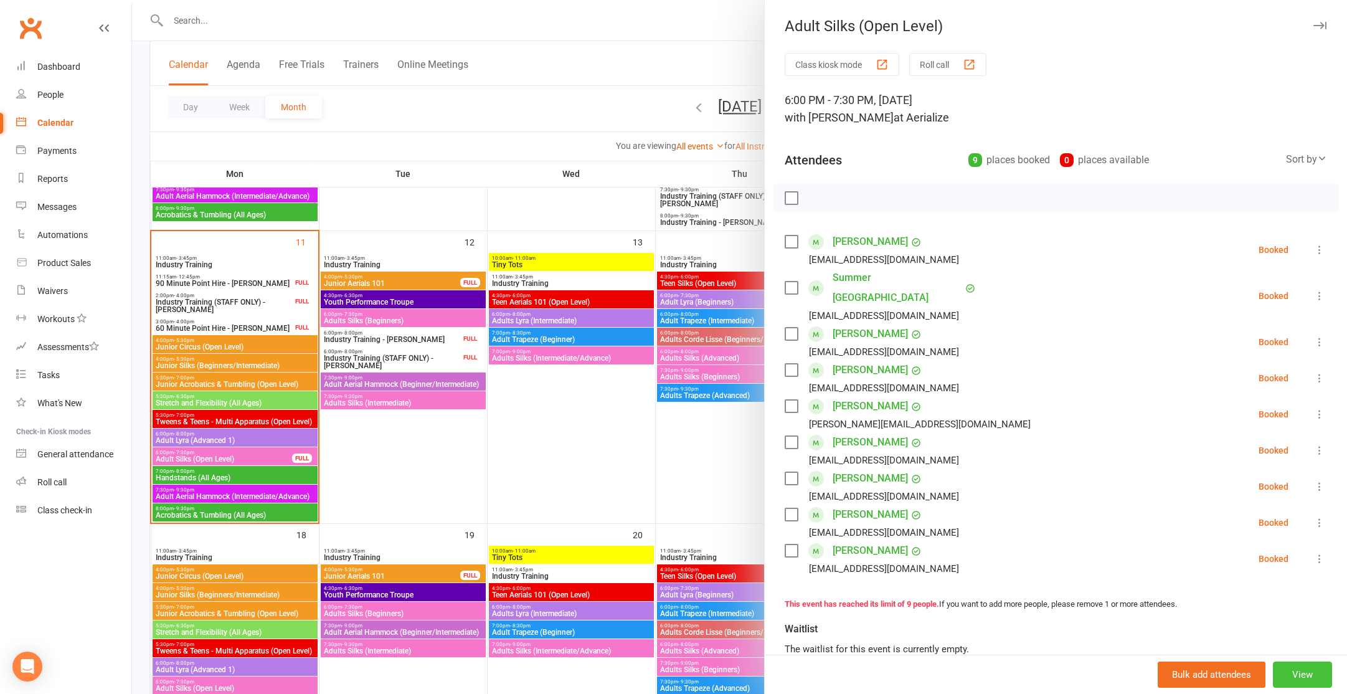
click at [1316, 678] on button "View" at bounding box center [1302, 674] width 59 height 26
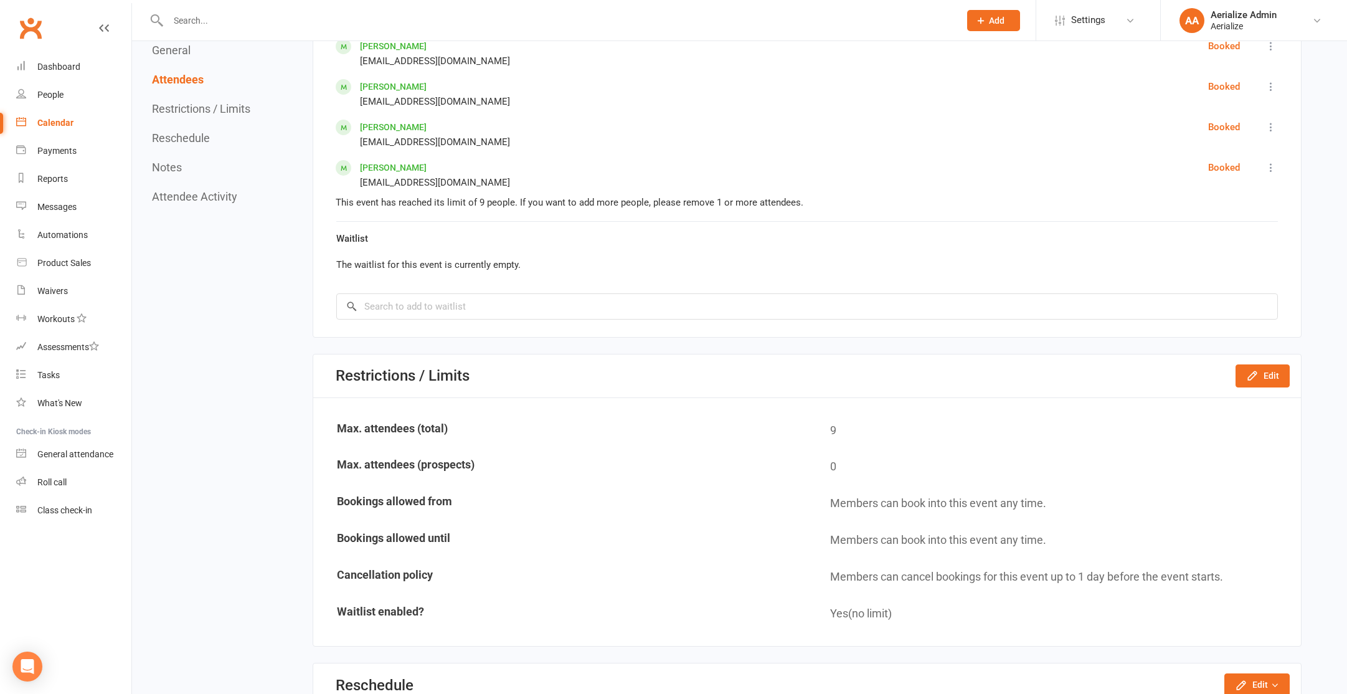
scroll to position [937, 0]
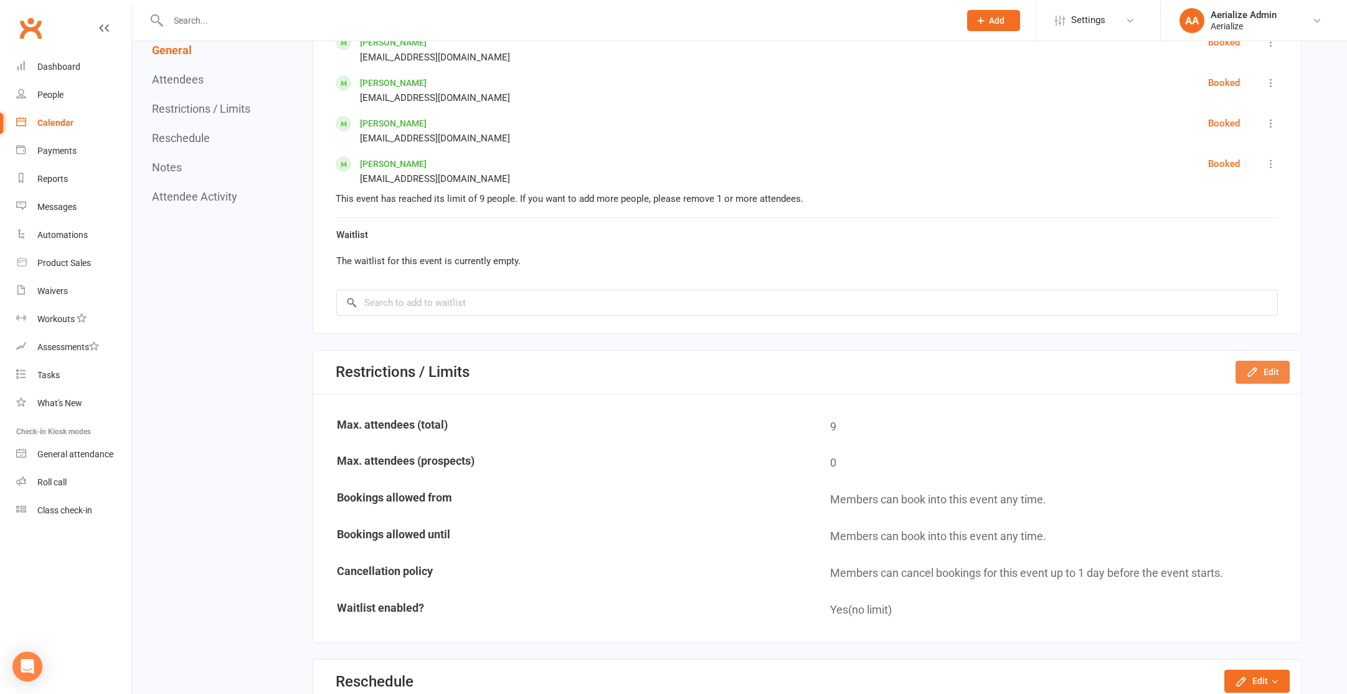
click at [1265, 378] on button "Edit" at bounding box center [1262, 372] width 54 height 22
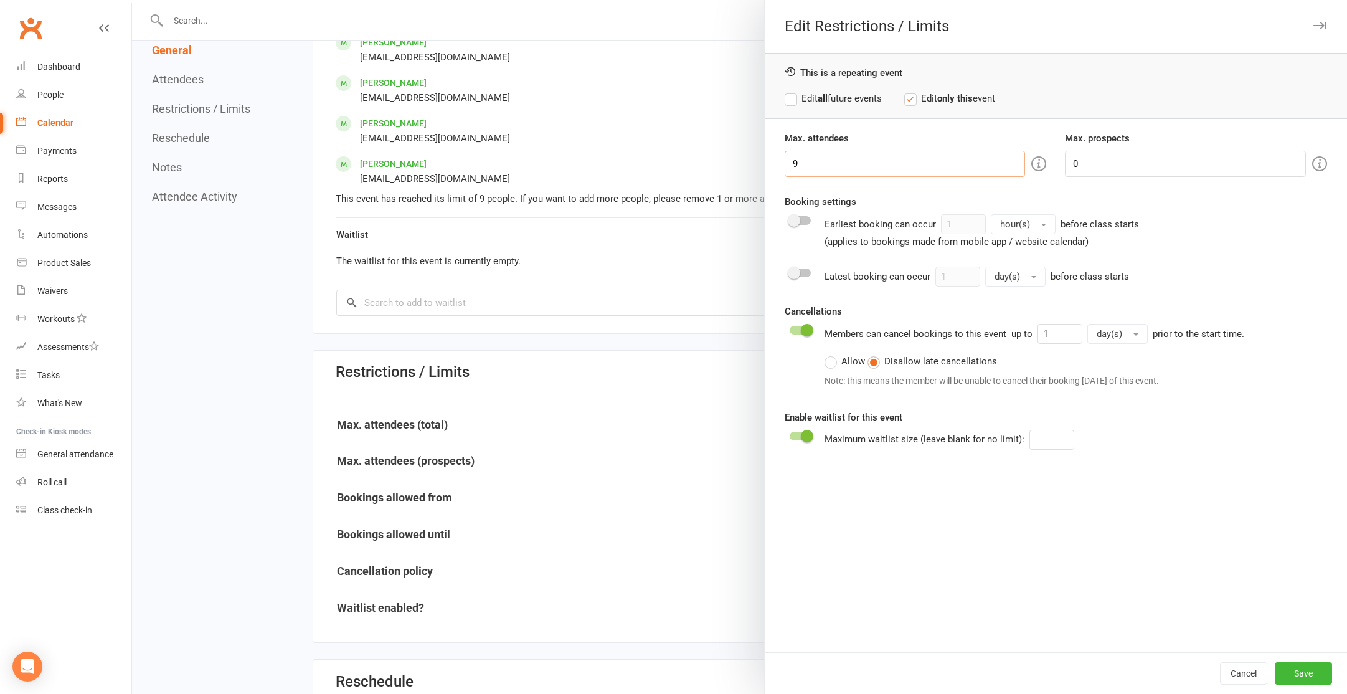
click at [820, 165] on input "9" at bounding box center [905, 164] width 241 height 26
type input "10"
click at [1304, 677] on button "Save" at bounding box center [1303, 673] width 57 height 22
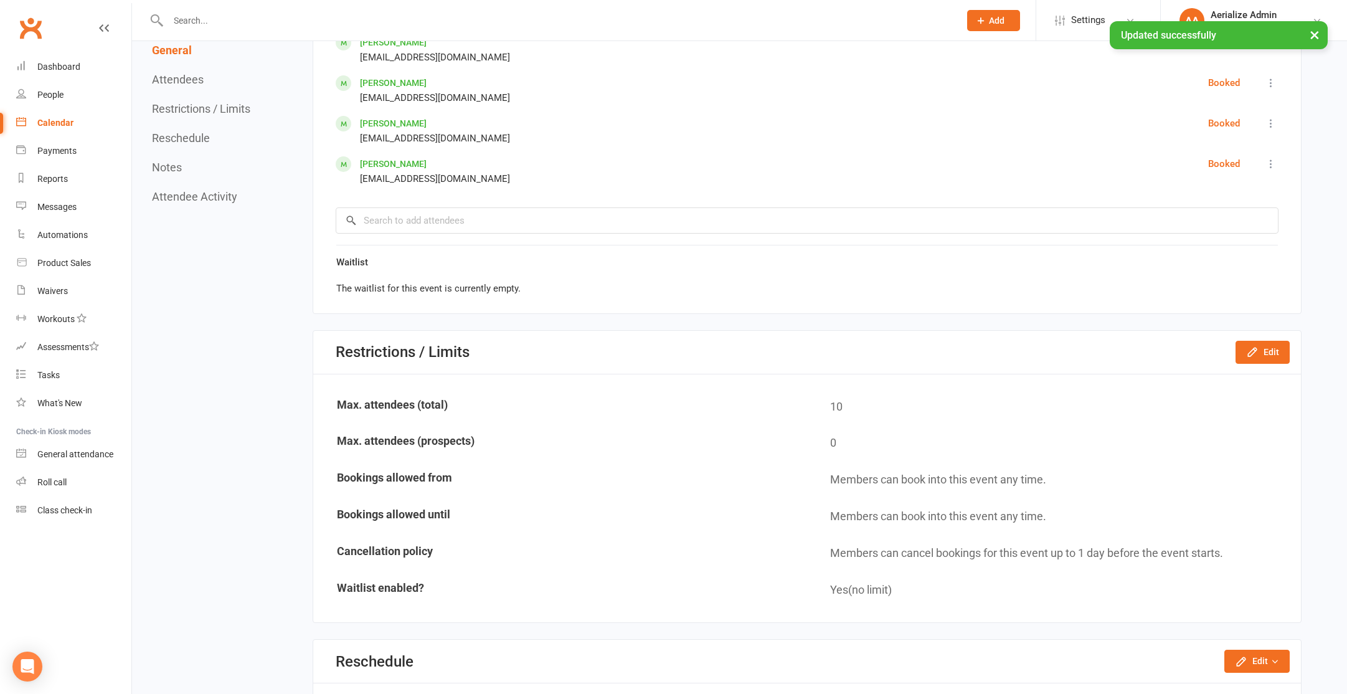
click at [48, 135] on link "Calendar" at bounding box center [73, 123] width 115 height 28
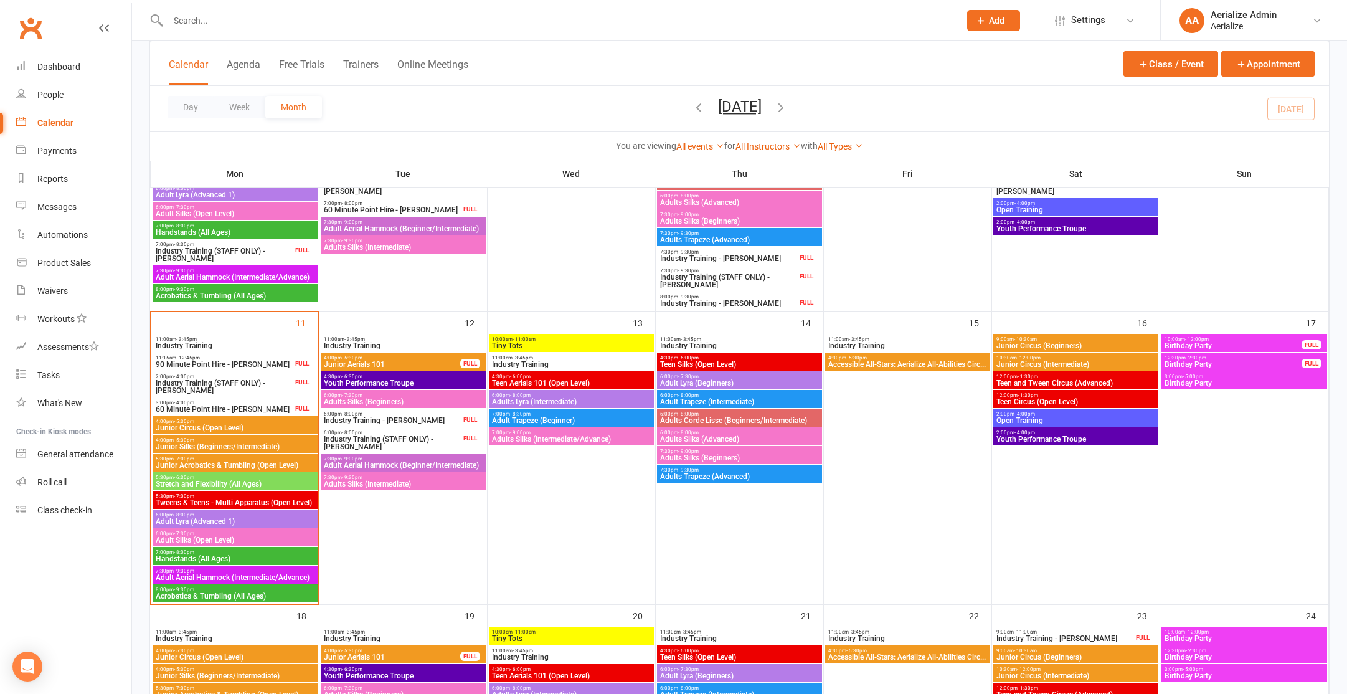
scroll to position [562, 0]
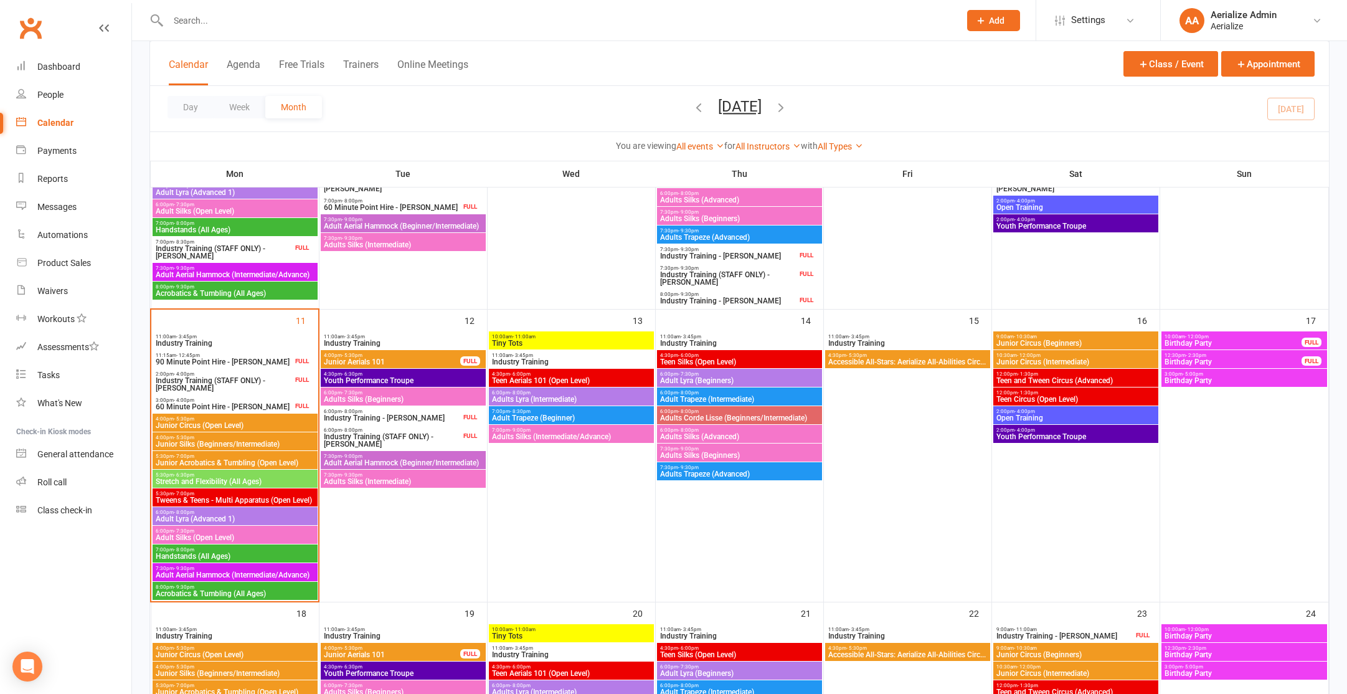
click at [197, 534] on span "Adult Silks (Open Level)" at bounding box center [235, 537] width 160 height 7
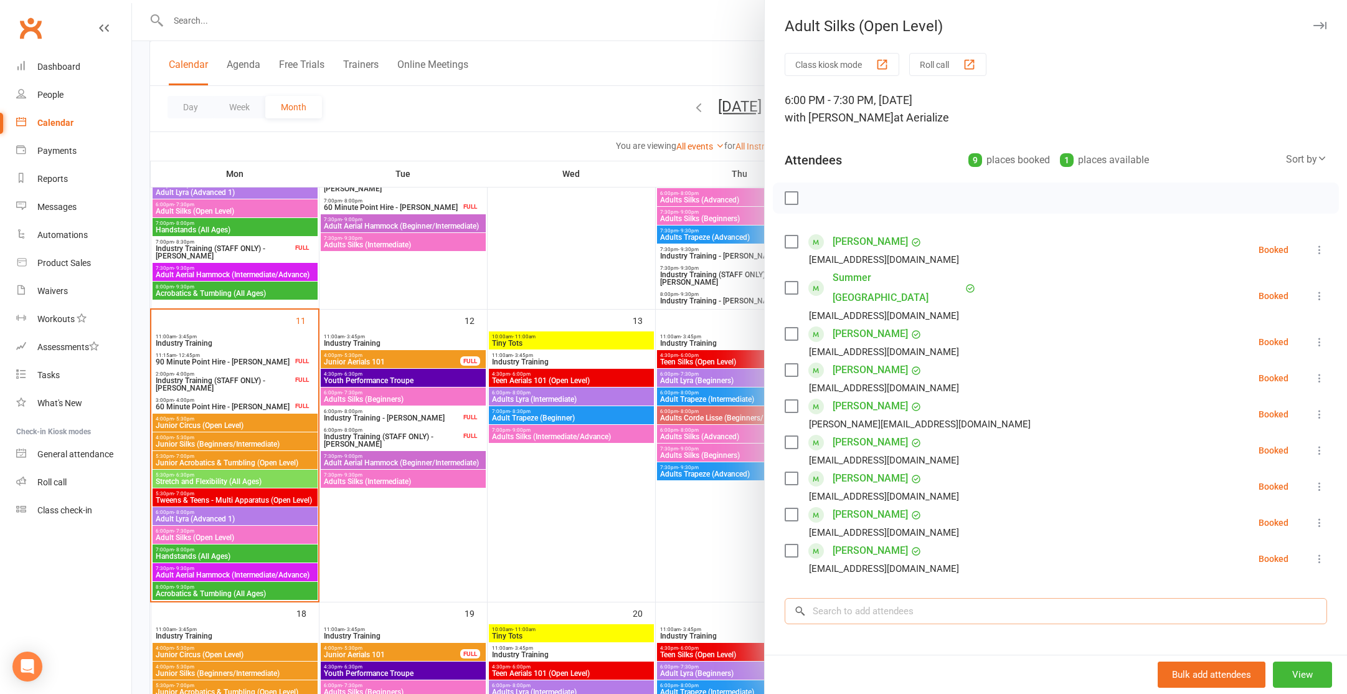
click at [835, 598] on input "search" at bounding box center [1056, 611] width 542 height 26
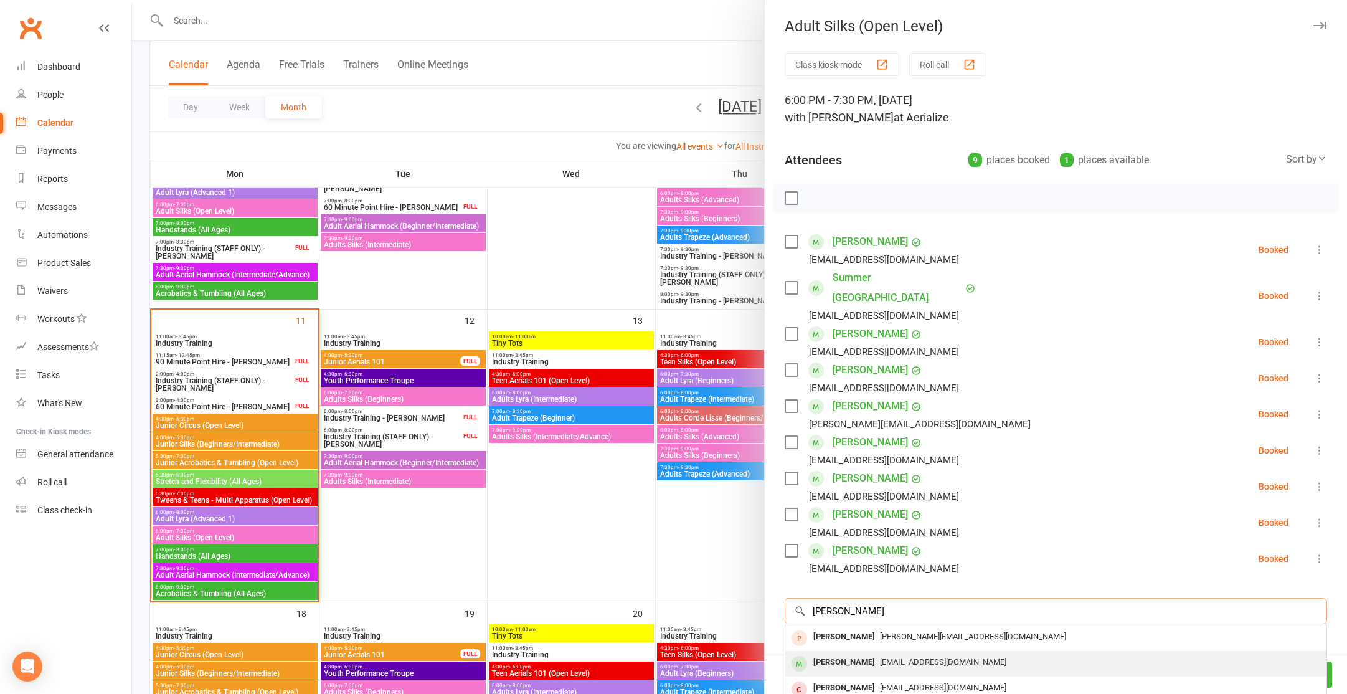
type input "[PERSON_NAME]"
click at [844, 653] on div "[PERSON_NAME]" at bounding box center [844, 662] width 72 height 18
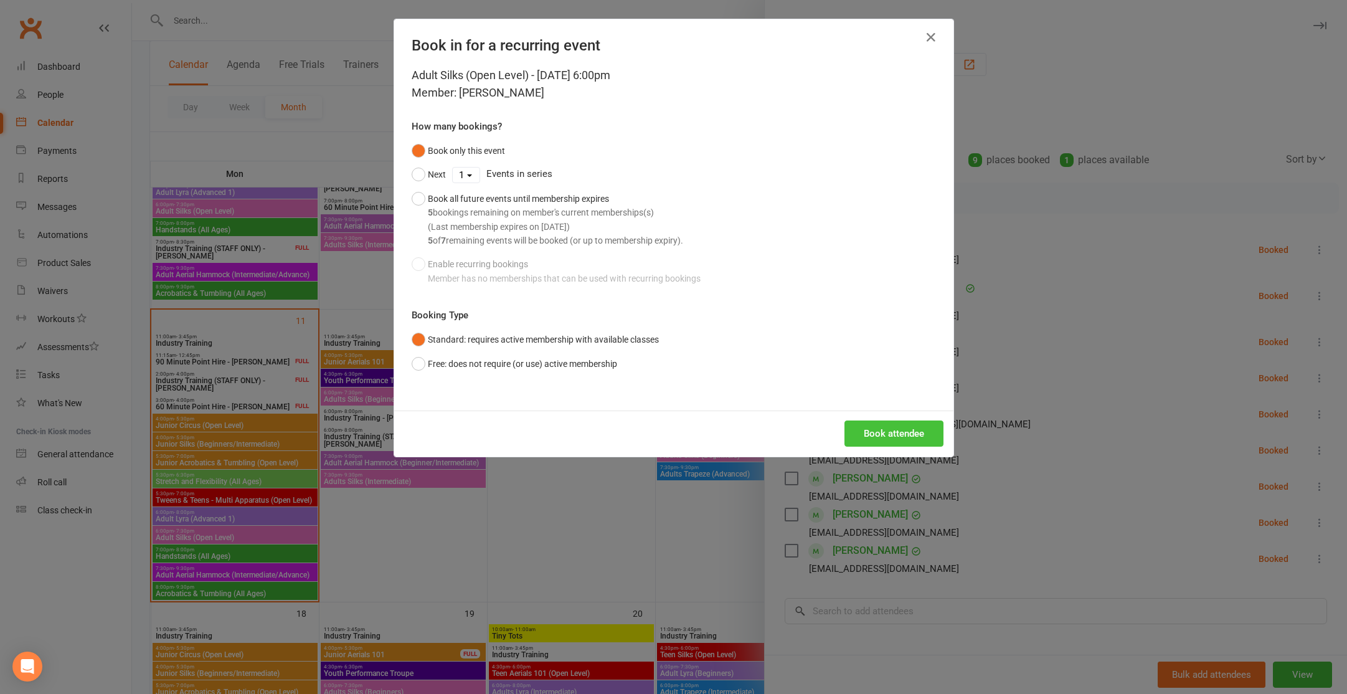
click at [888, 440] on button "Book attendee" at bounding box center [893, 433] width 99 height 26
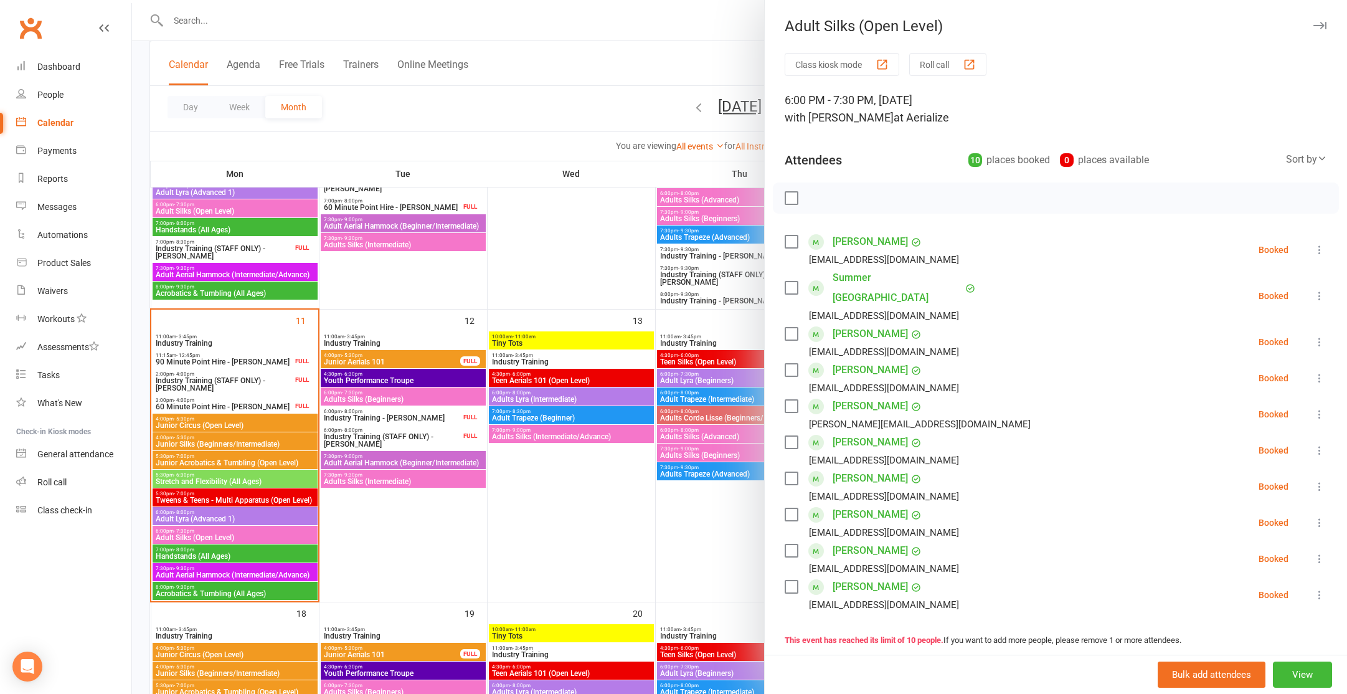
click at [854, 577] on link "[PERSON_NAME]" at bounding box center [870, 587] width 75 height 20
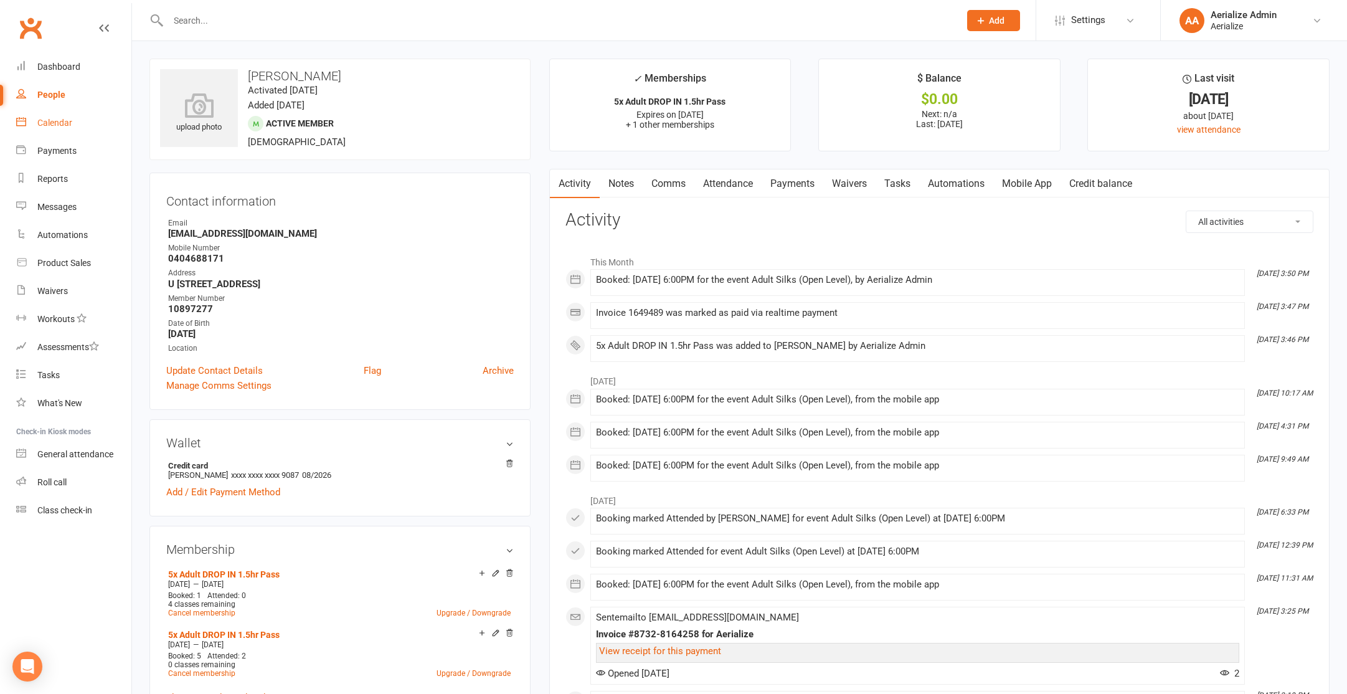
click at [65, 124] on div "Calendar" at bounding box center [54, 123] width 35 height 10
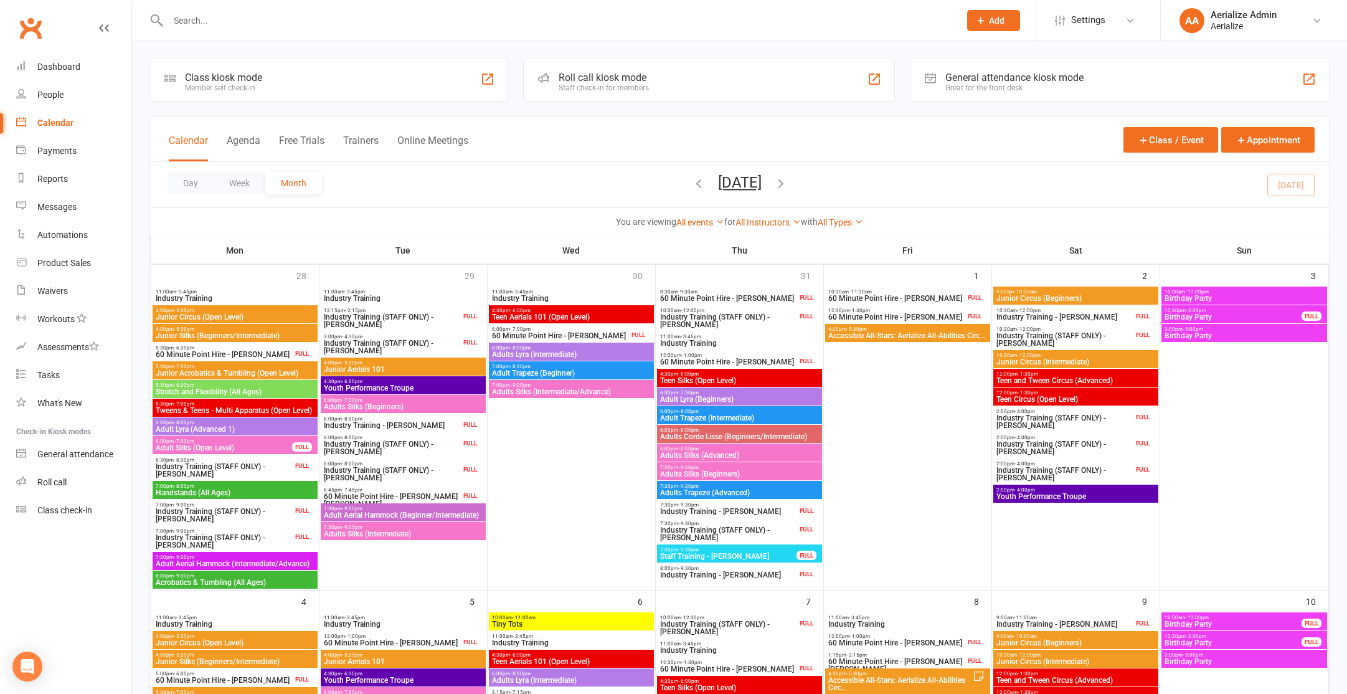
click at [197, 20] on input "text" at bounding box center [557, 20] width 786 height 17
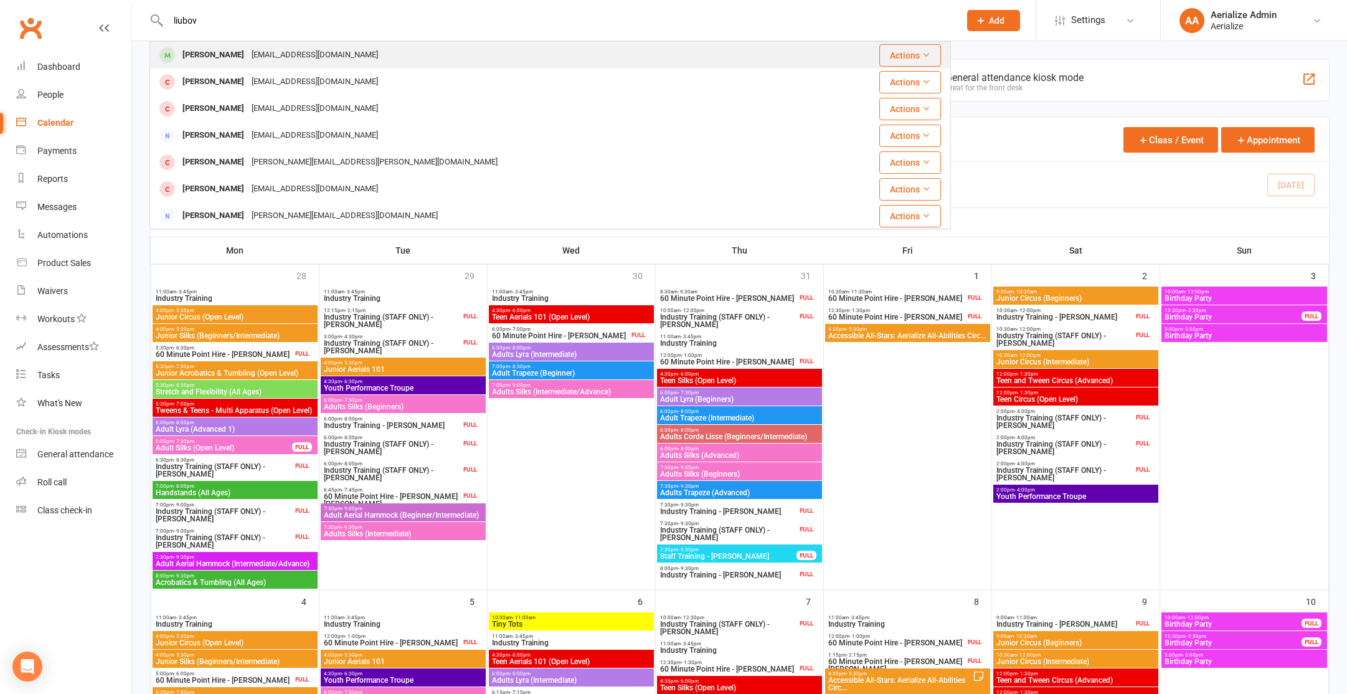
type input "liubov"
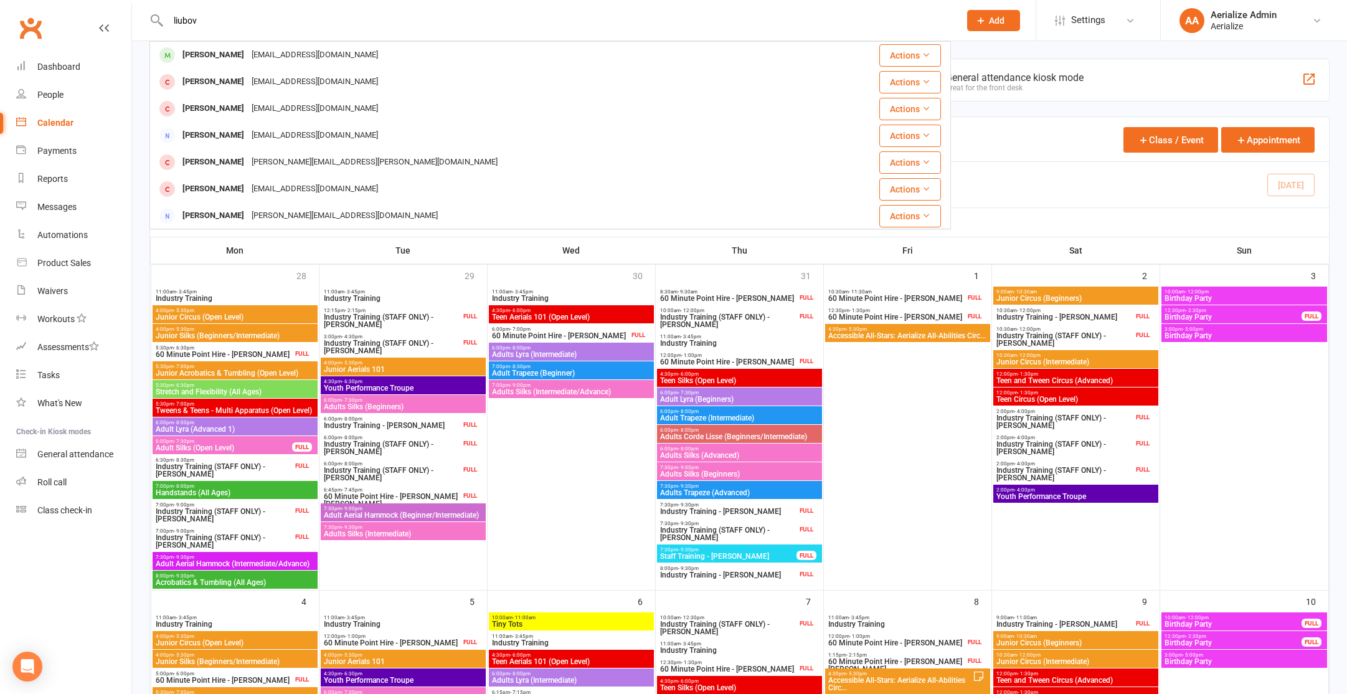
click at [209, 58] on div "[PERSON_NAME]" at bounding box center [213, 55] width 69 height 18
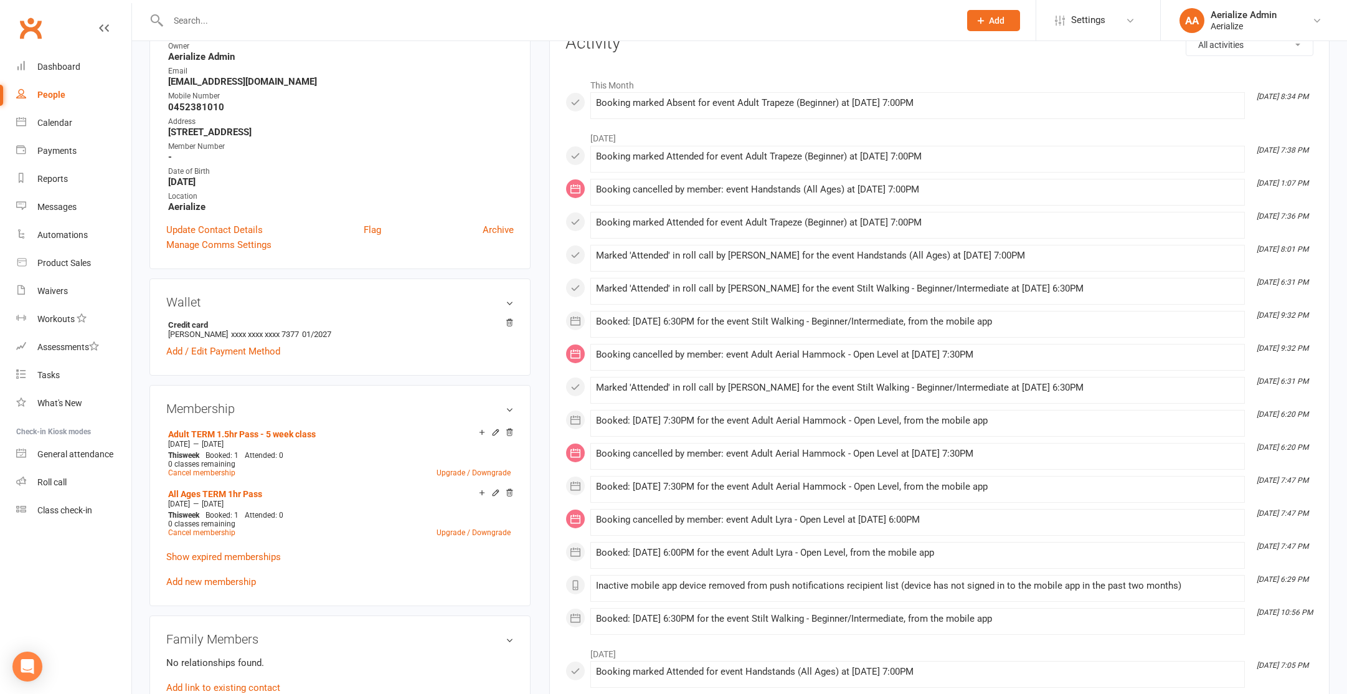
scroll to position [199, 0]
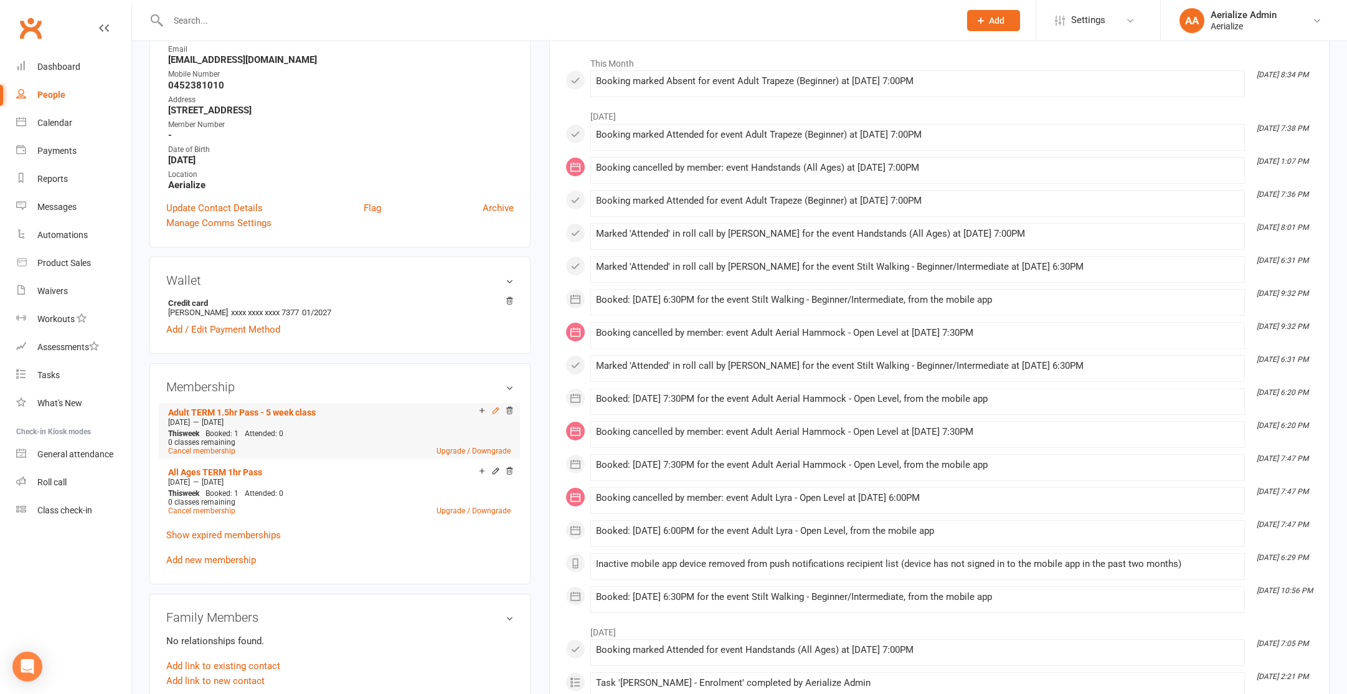
click at [494, 408] on icon at bounding box center [495, 410] width 9 height 9
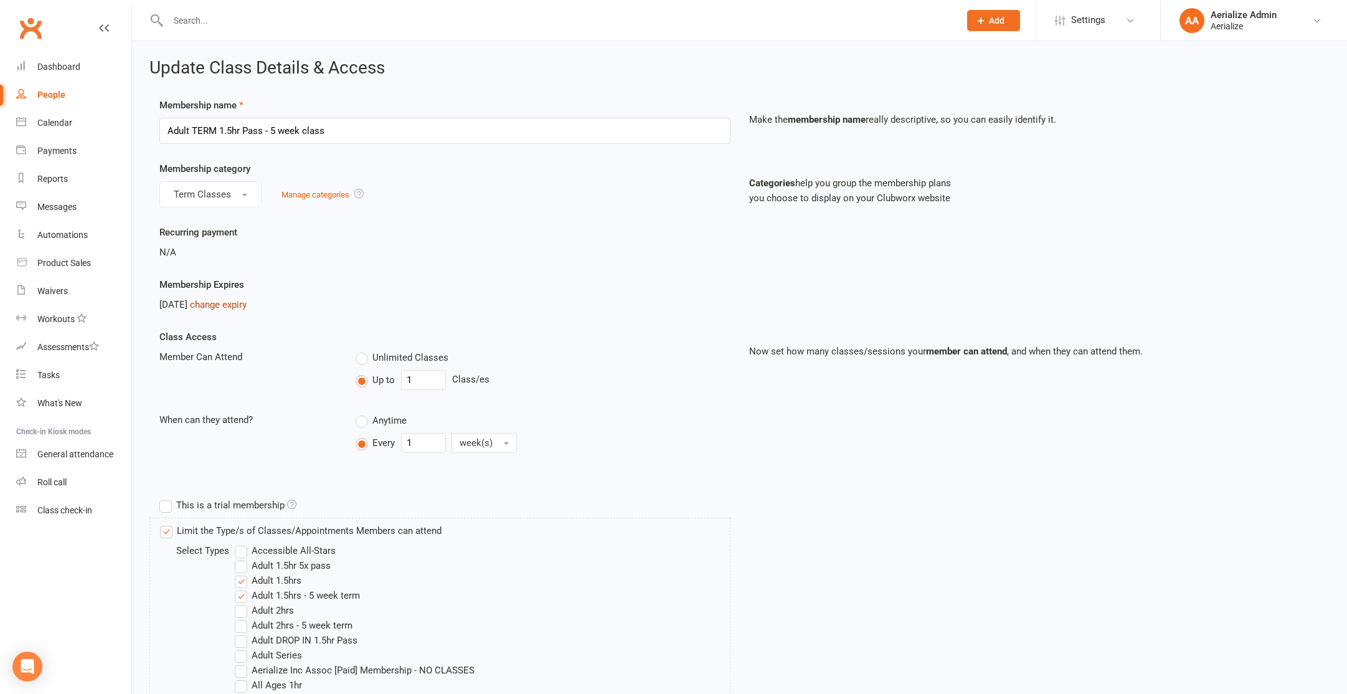
click at [247, 303] on link "change expiry" at bounding box center [218, 304] width 57 height 11
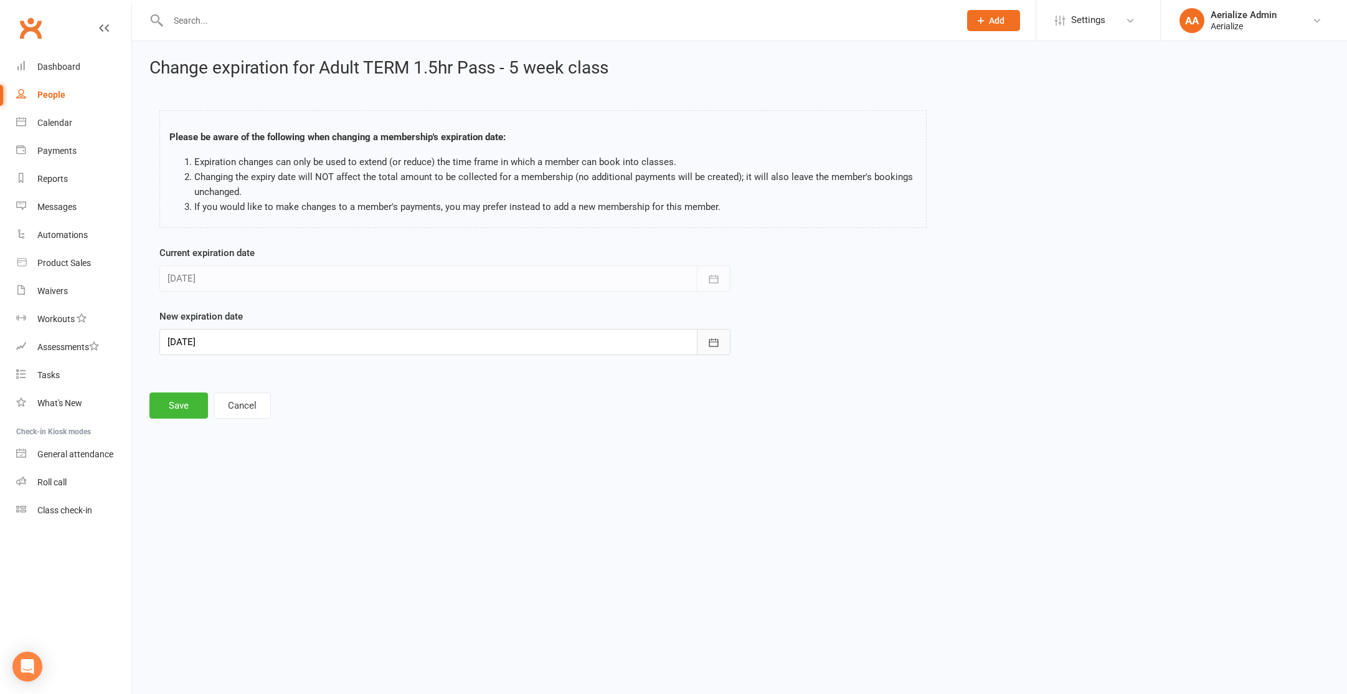
click at [712, 339] on icon "button" at bounding box center [713, 342] width 12 height 12
click at [345, 489] on span "22" at bounding box center [347, 492] width 10 height 10
type input "[DATE]"
click at [183, 407] on button "Save" at bounding box center [178, 405] width 59 height 26
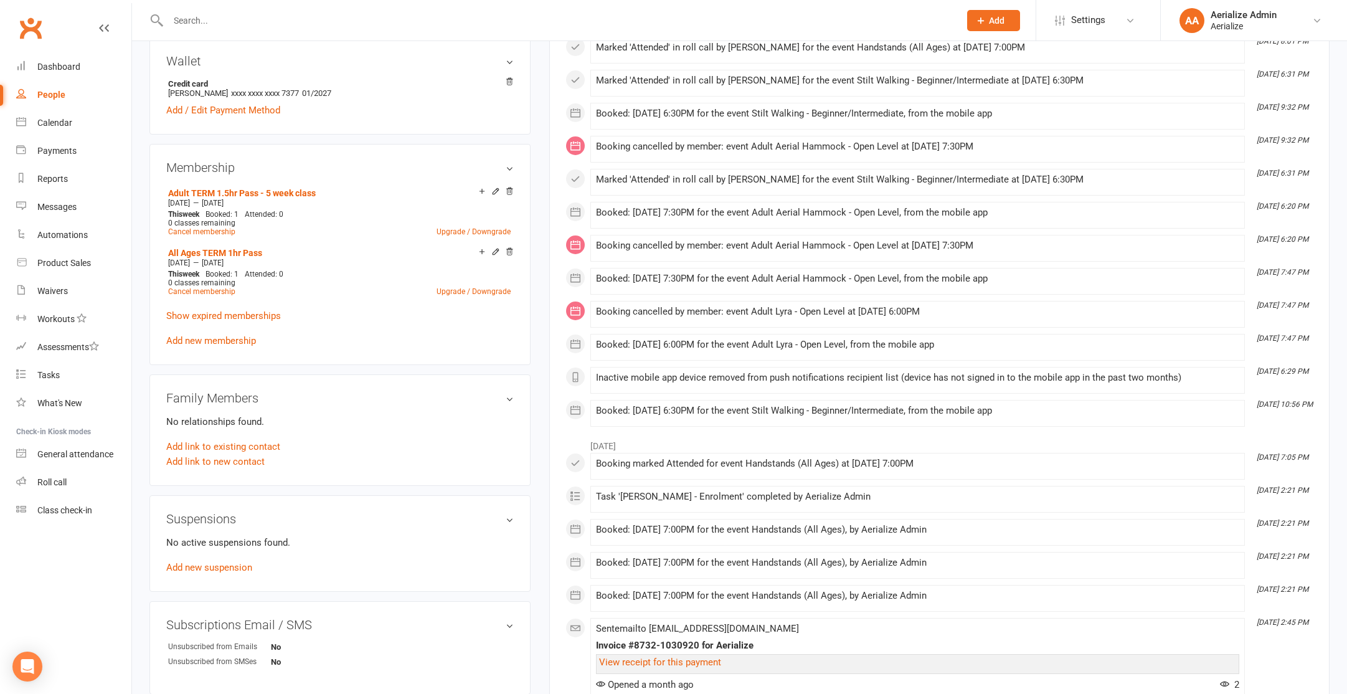
scroll to position [419, 0]
